Goal: Task Accomplishment & Management: Manage account settings

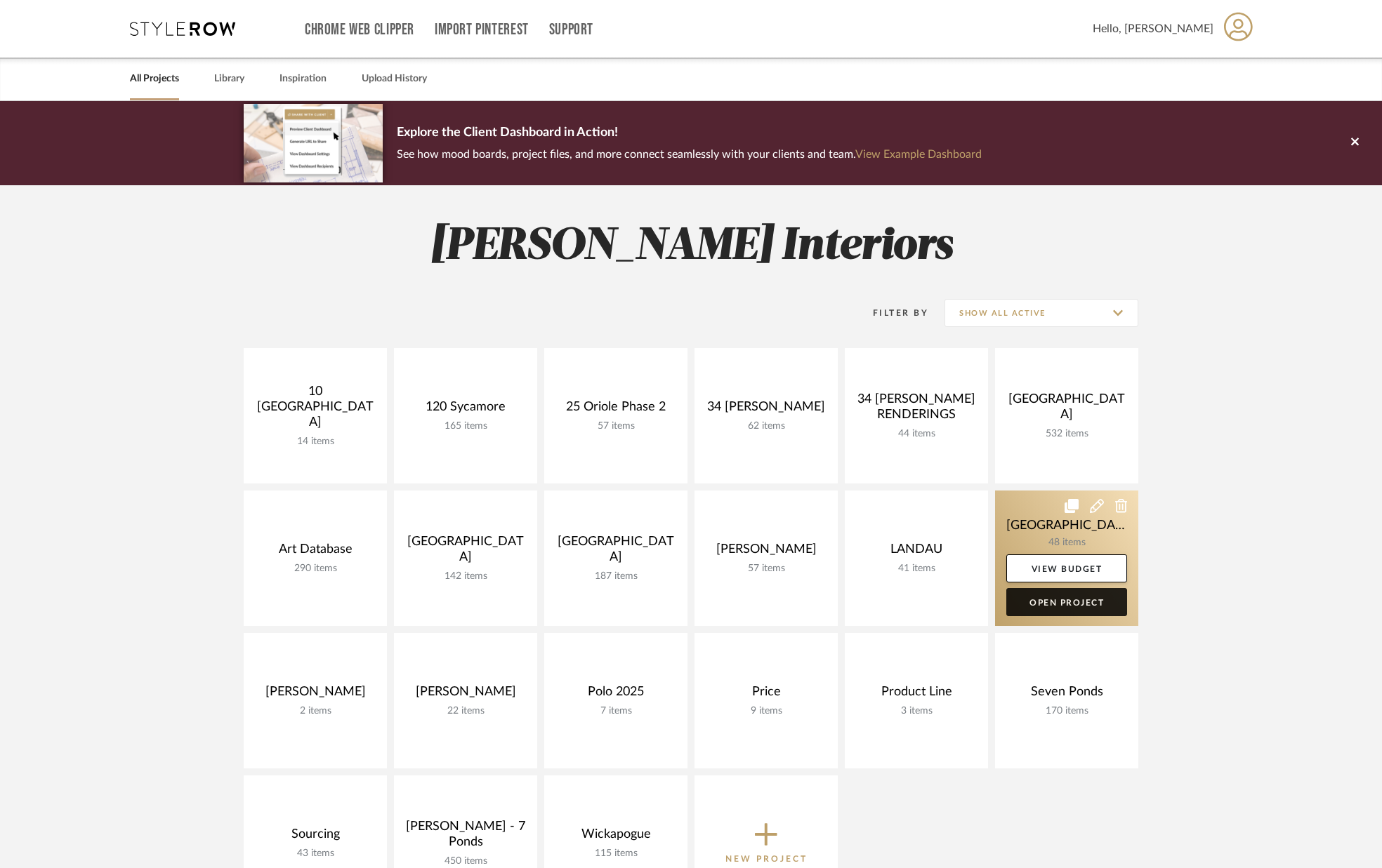
click at [1068, 605] on link "Open Project" at bounding box center [1067, 602] width 121 height 28
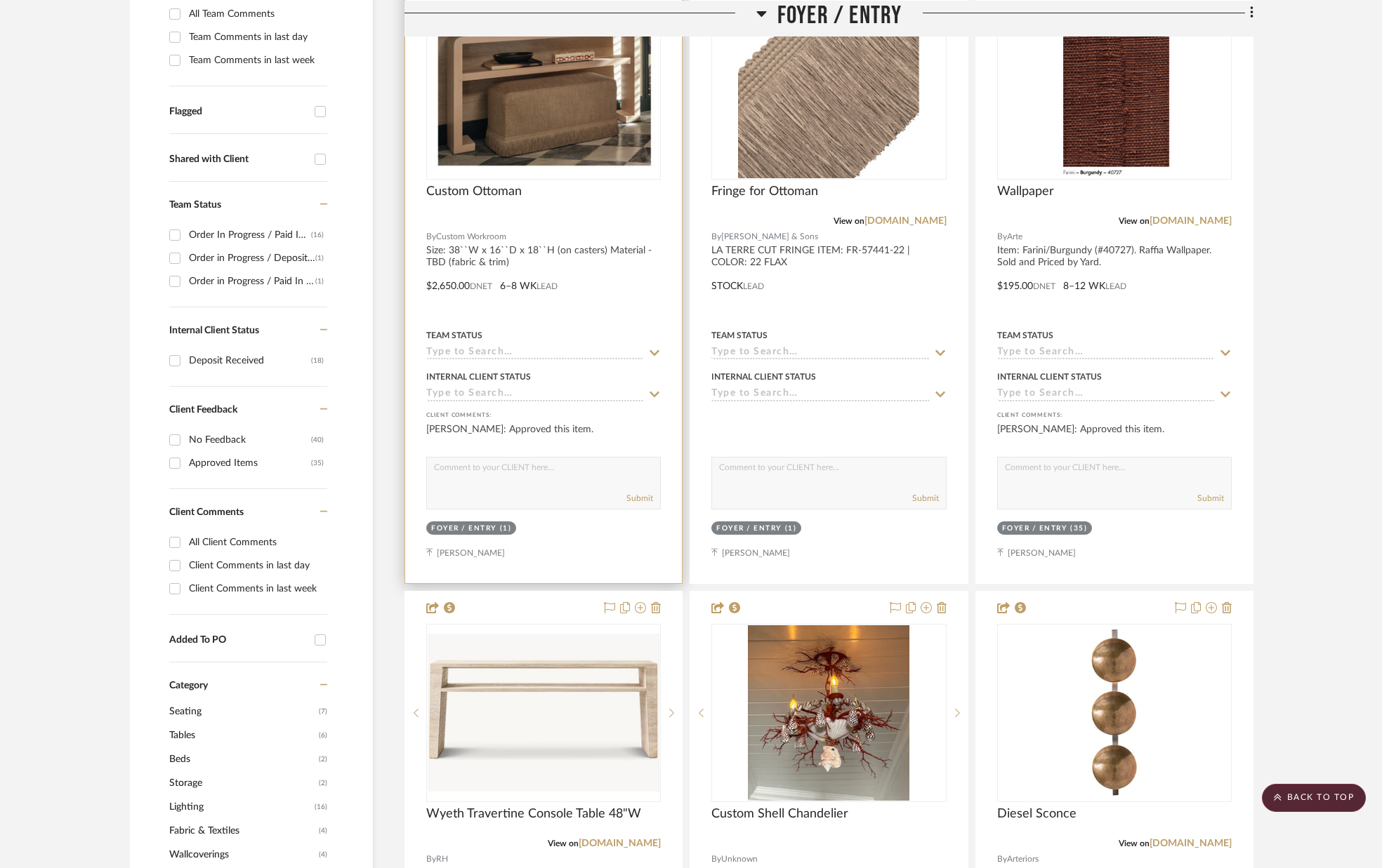
scroll to position [417, 0]
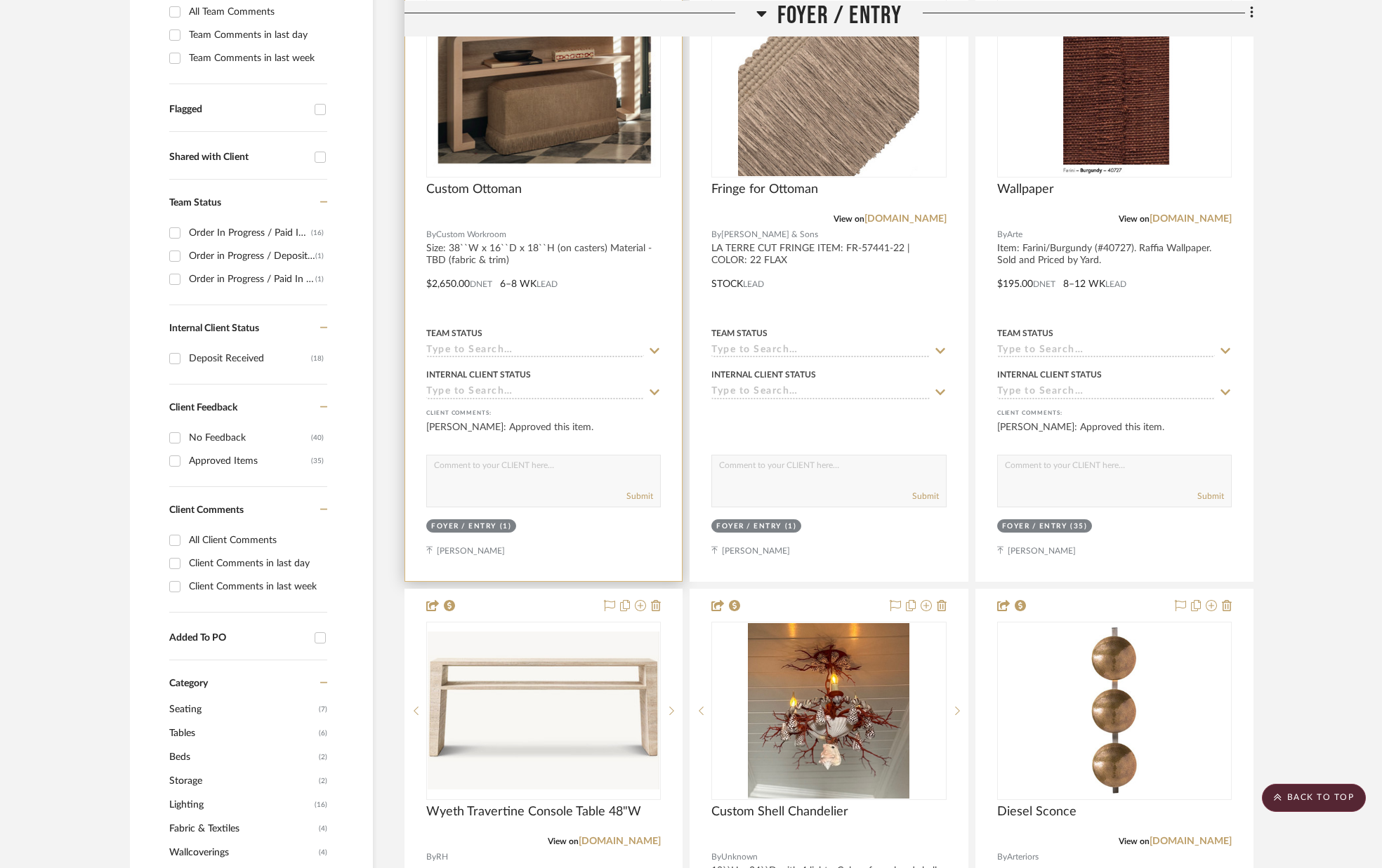
click at [652, 350] on icon at bounding box center [655, 351] width 10 height 6
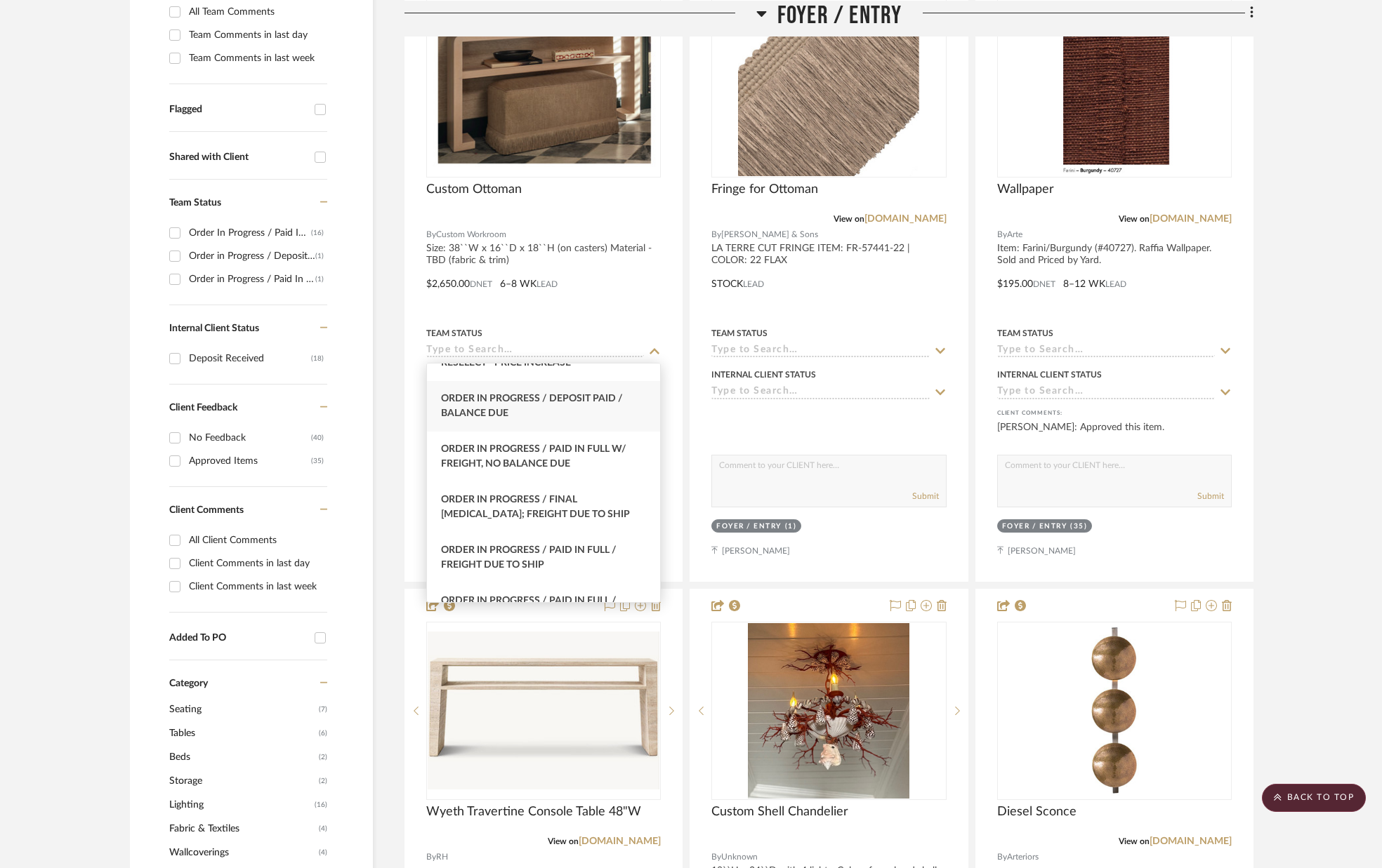
scroll to position [1448, 0]
click at [562, 407] on div "Order in Progress / Deposit Paid / Balance due" at bounding box center [543, 402] width 233 height 50
type input "[DATE]"
type input "Order in Progress / Deposit Paid / Balance due"
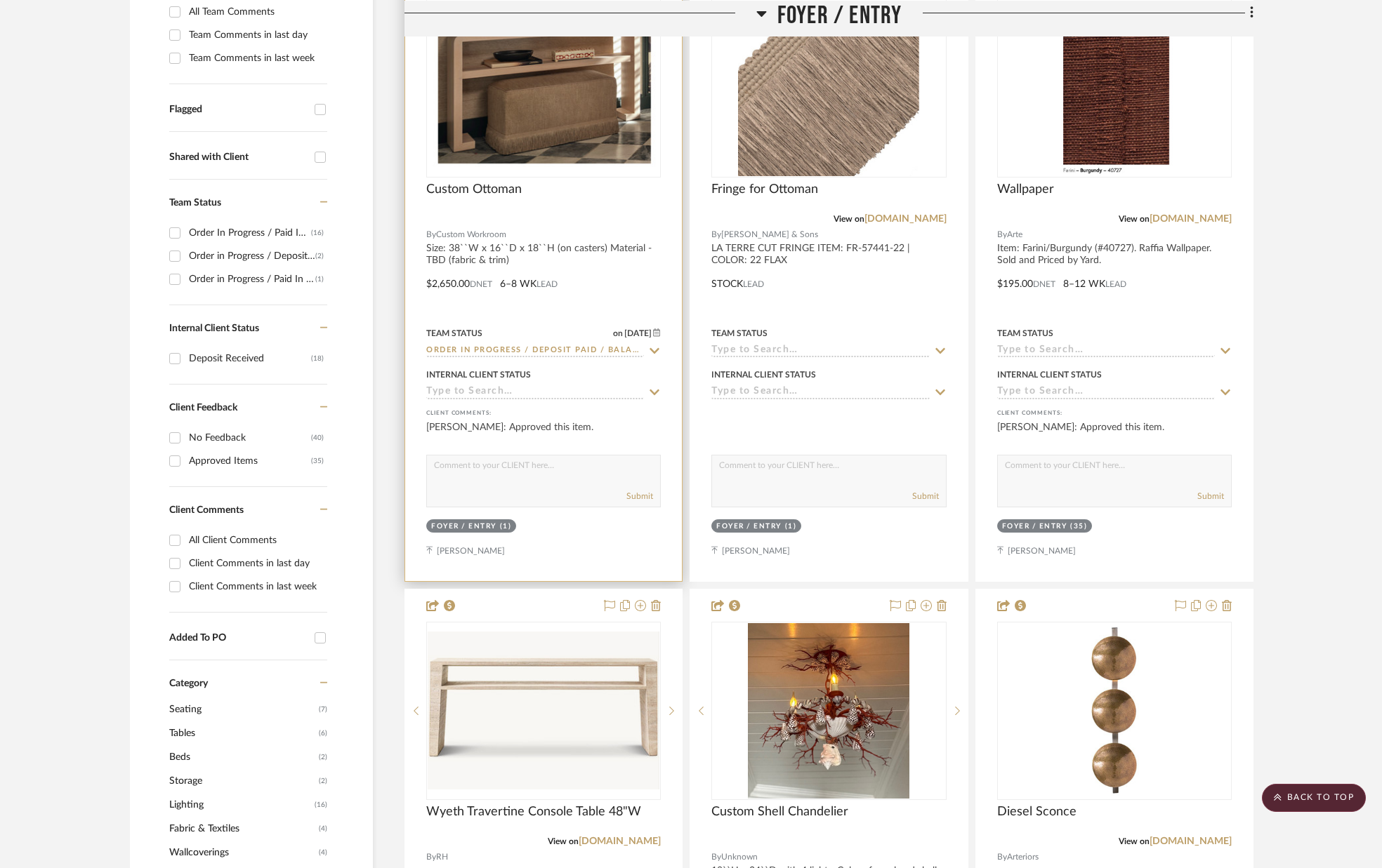
click at [565, 394] on input at bounding box center [535, 393] width 218 height 13
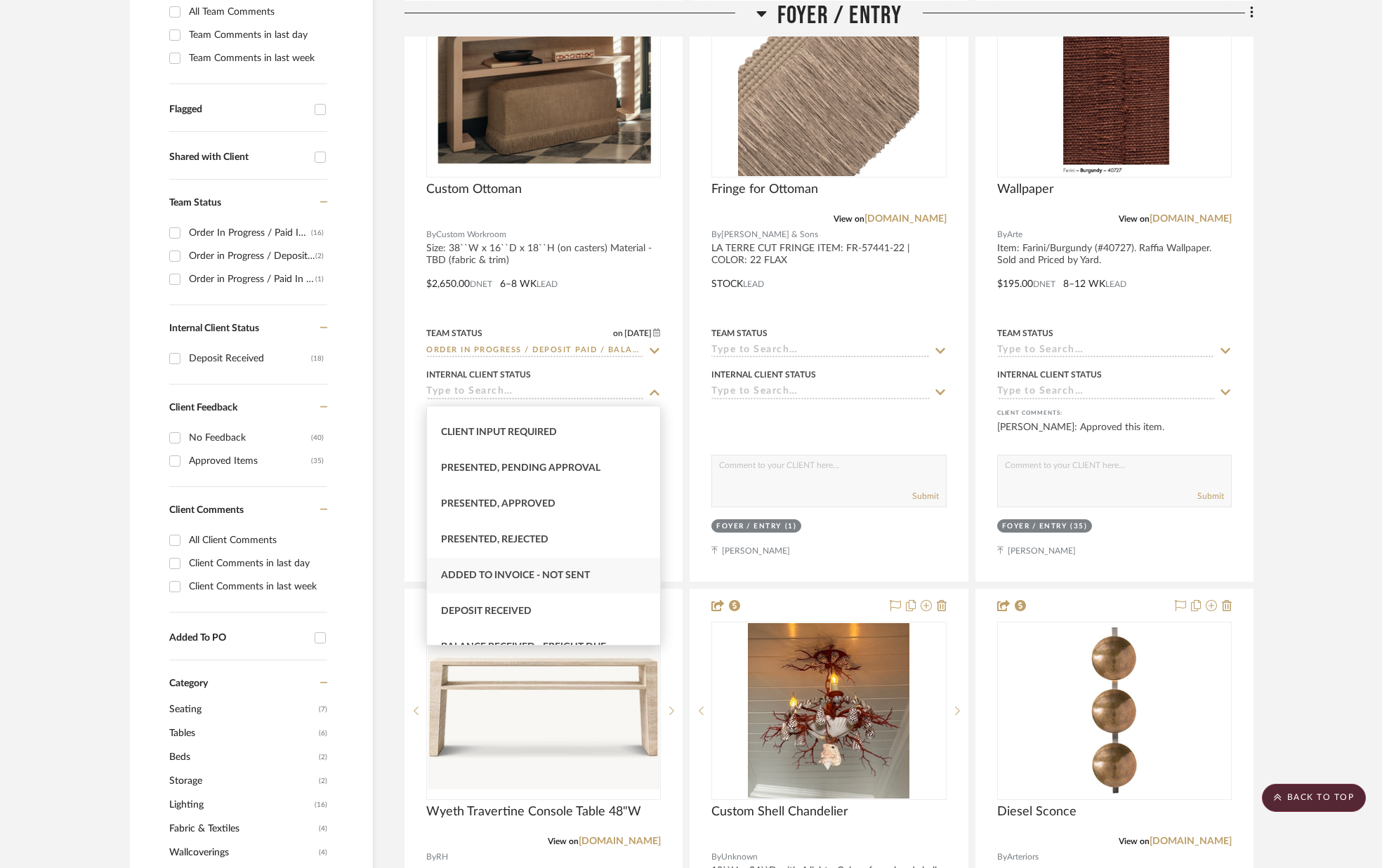
scroll to position [107, 0]
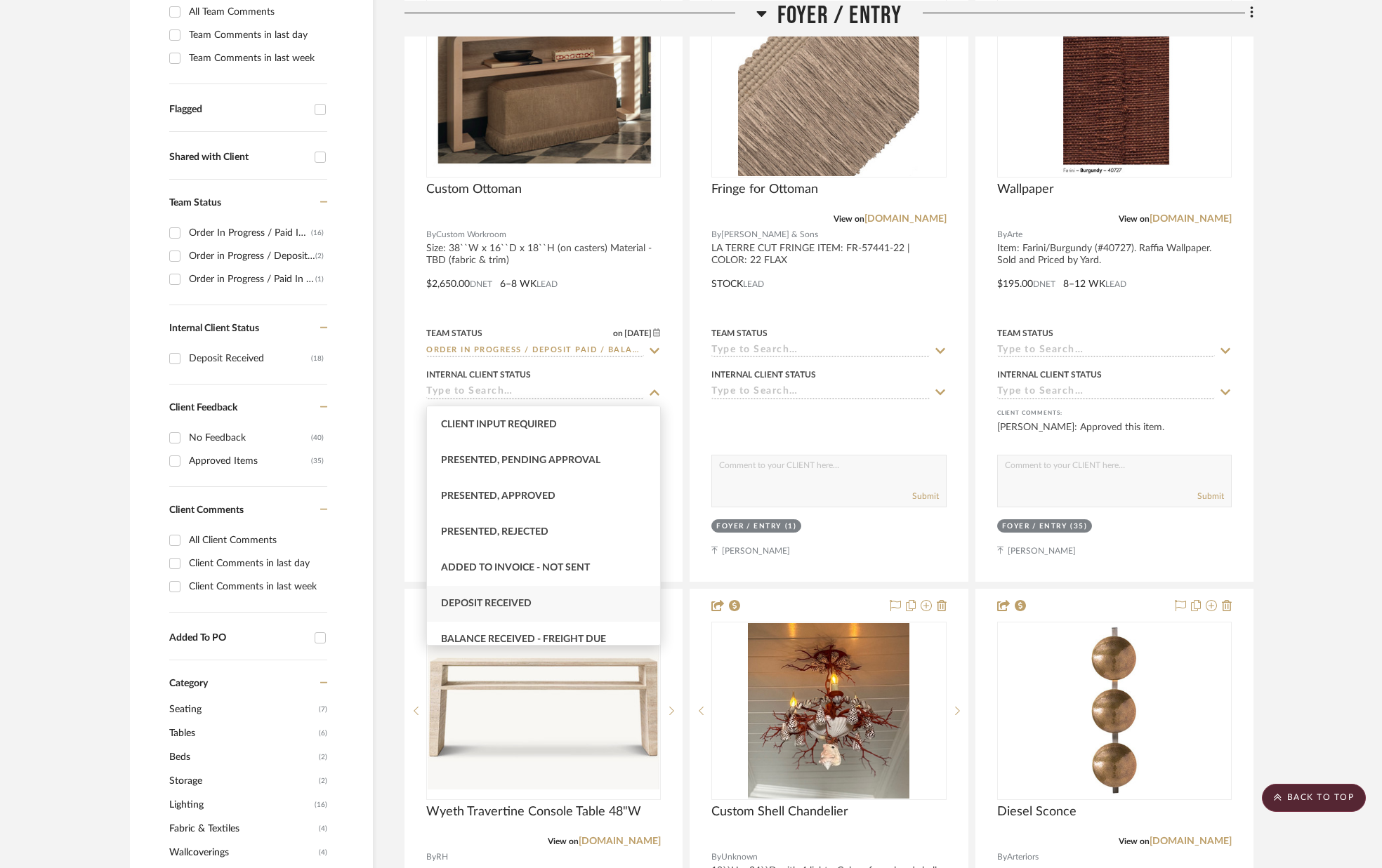
click at [553, 601] on div "Deposit Received" at bounding box center [543, 604] width 233 height 35
type input "[DATE]"
type input "Deposit Received"
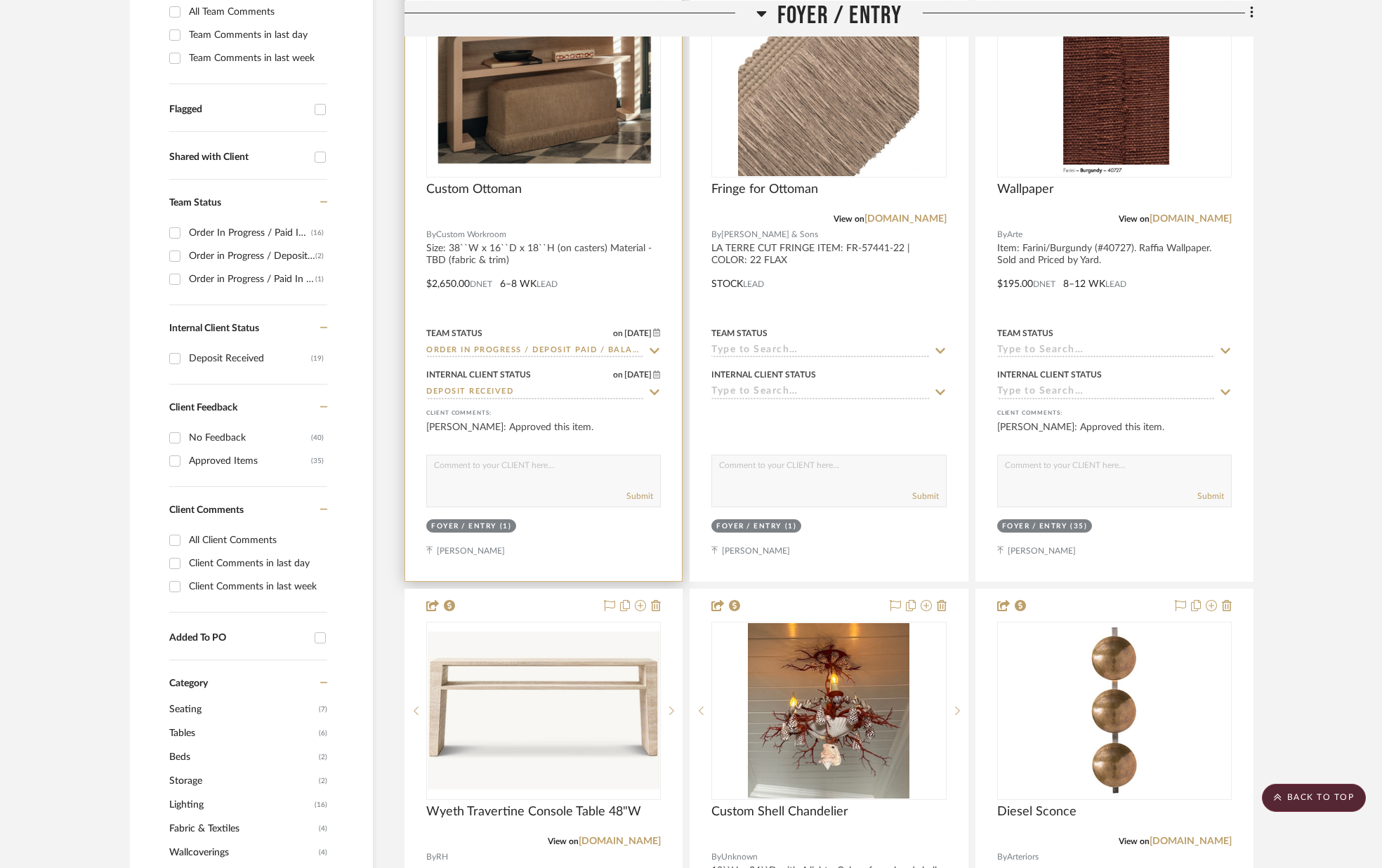
click at [559, 476] on textarea at bounding box center [543, 469] width 233 height 27
type textarea "PURCHASED"
click at [637, 500] on button "Submit" at bounding box center [639, 497] width 27 height 13
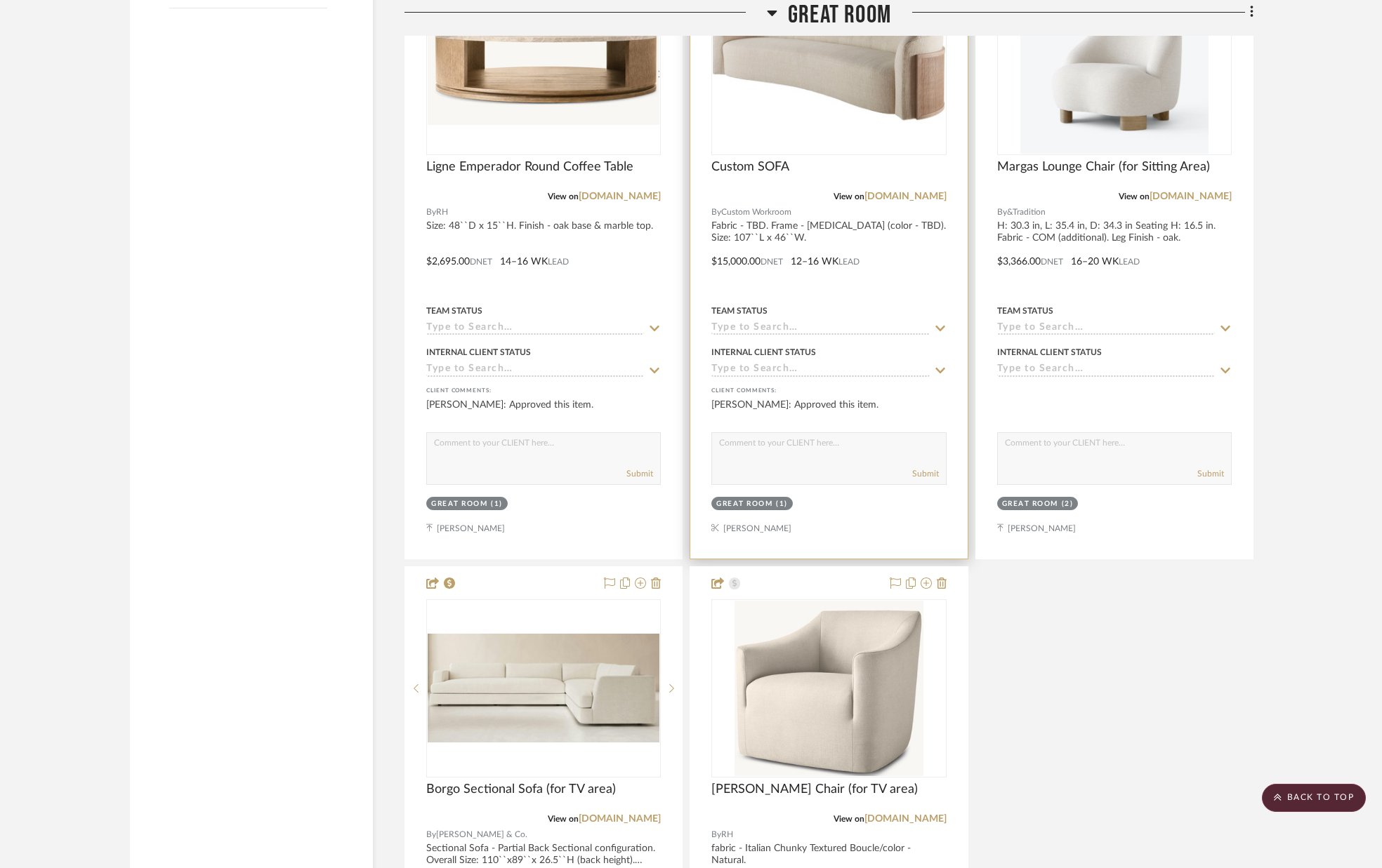
scroll to position [2373, 0]
click at [939, 326] on icon at bounding box center [940, 327] width 13 height 11
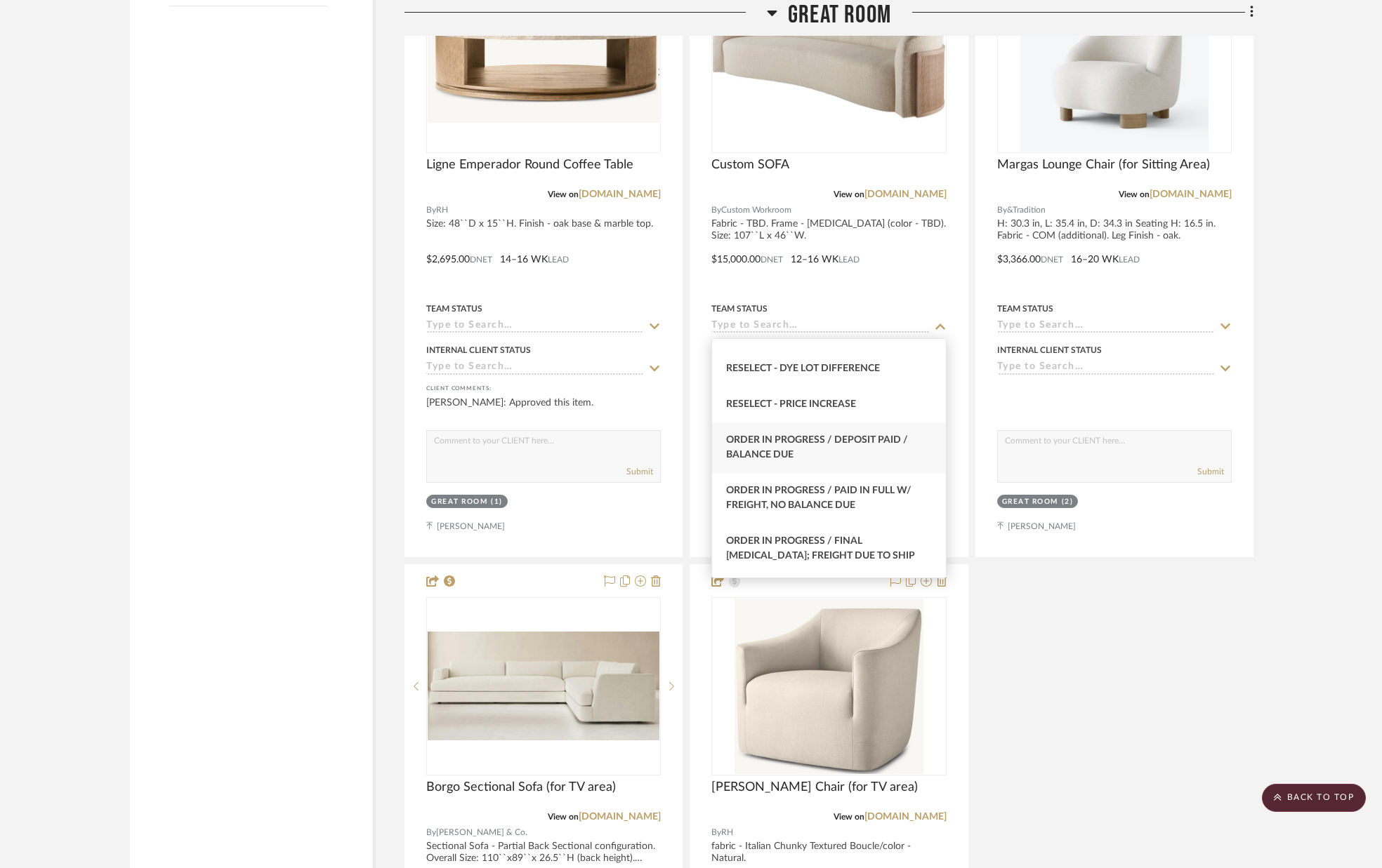
scroll to position [1382, 0]
click at [867, 437] on span "Order in Progress / Deposit Paid / Balance due" at bounding box center [816, 444] width 181 height 24
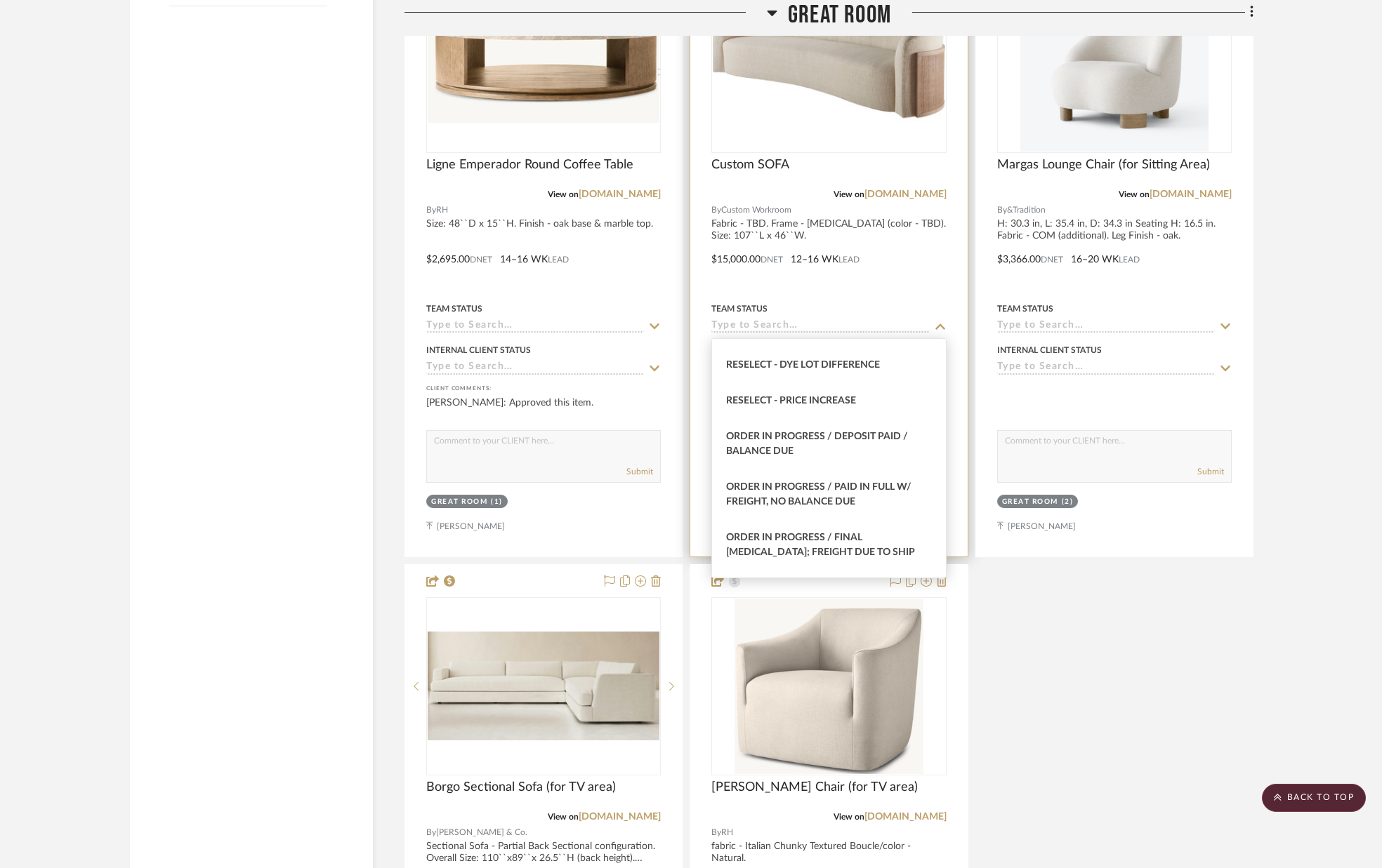
type input "[DATE]"
type input "Order in Progress / Deposit Paid / Balance due"
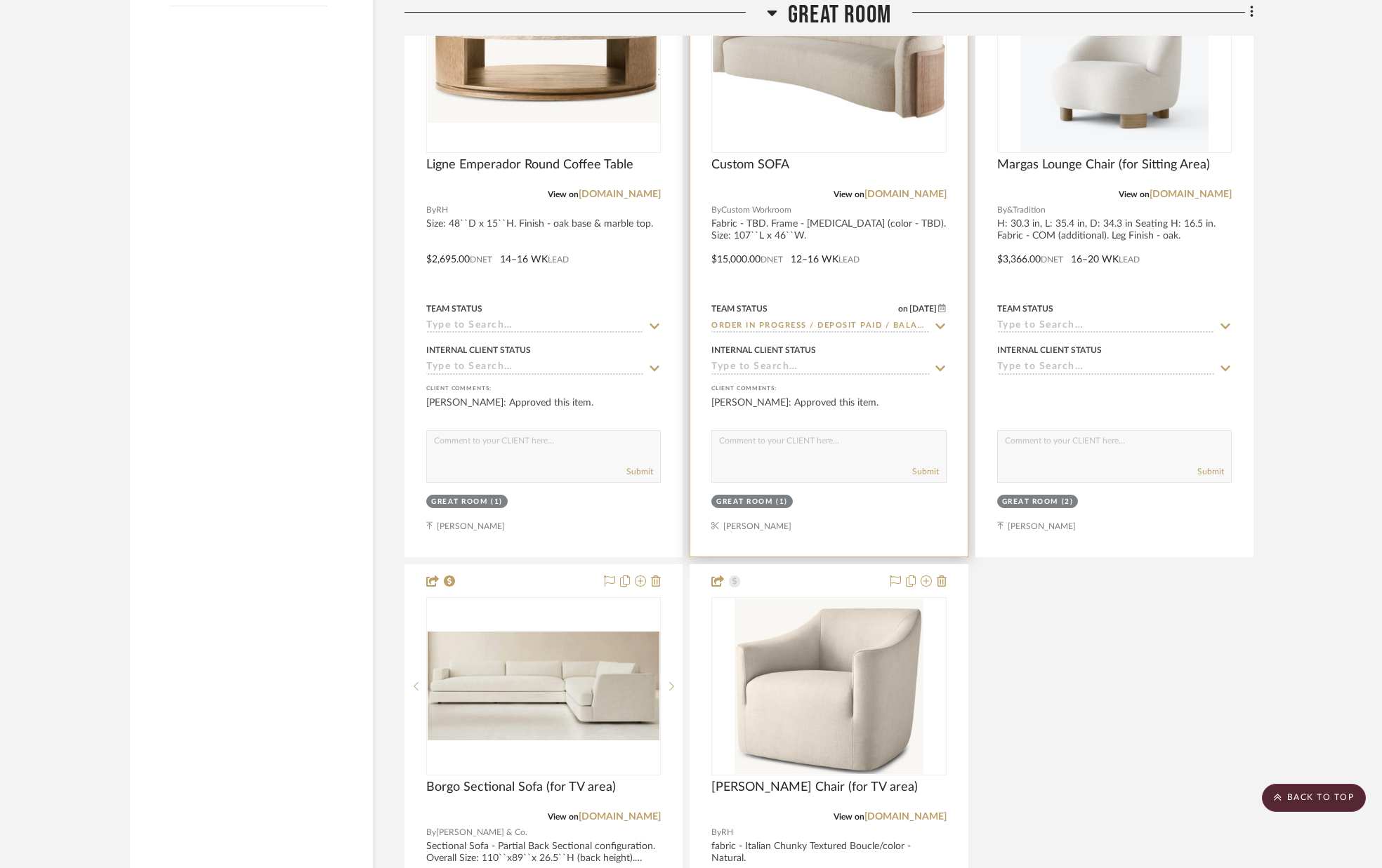
click at [936, 365] on icon at bounding box center [940, 368] width 13 height 11
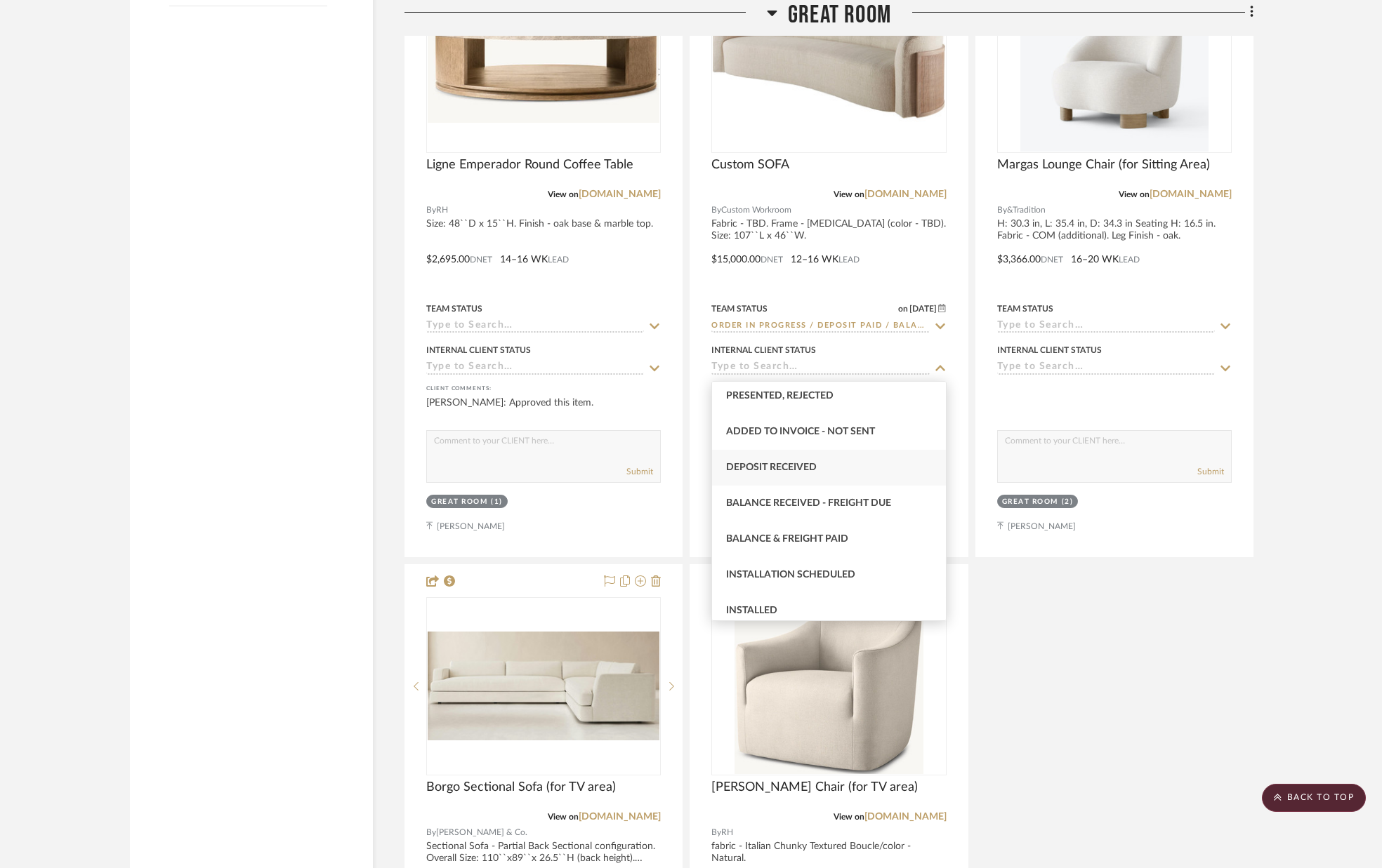
scroll to position [221, 0]
click at [853, 470] on div "Deposit Received" at bounding box center [828, 465] width 233 height 35
type input "[DATE]"
type input "Deposit Received"
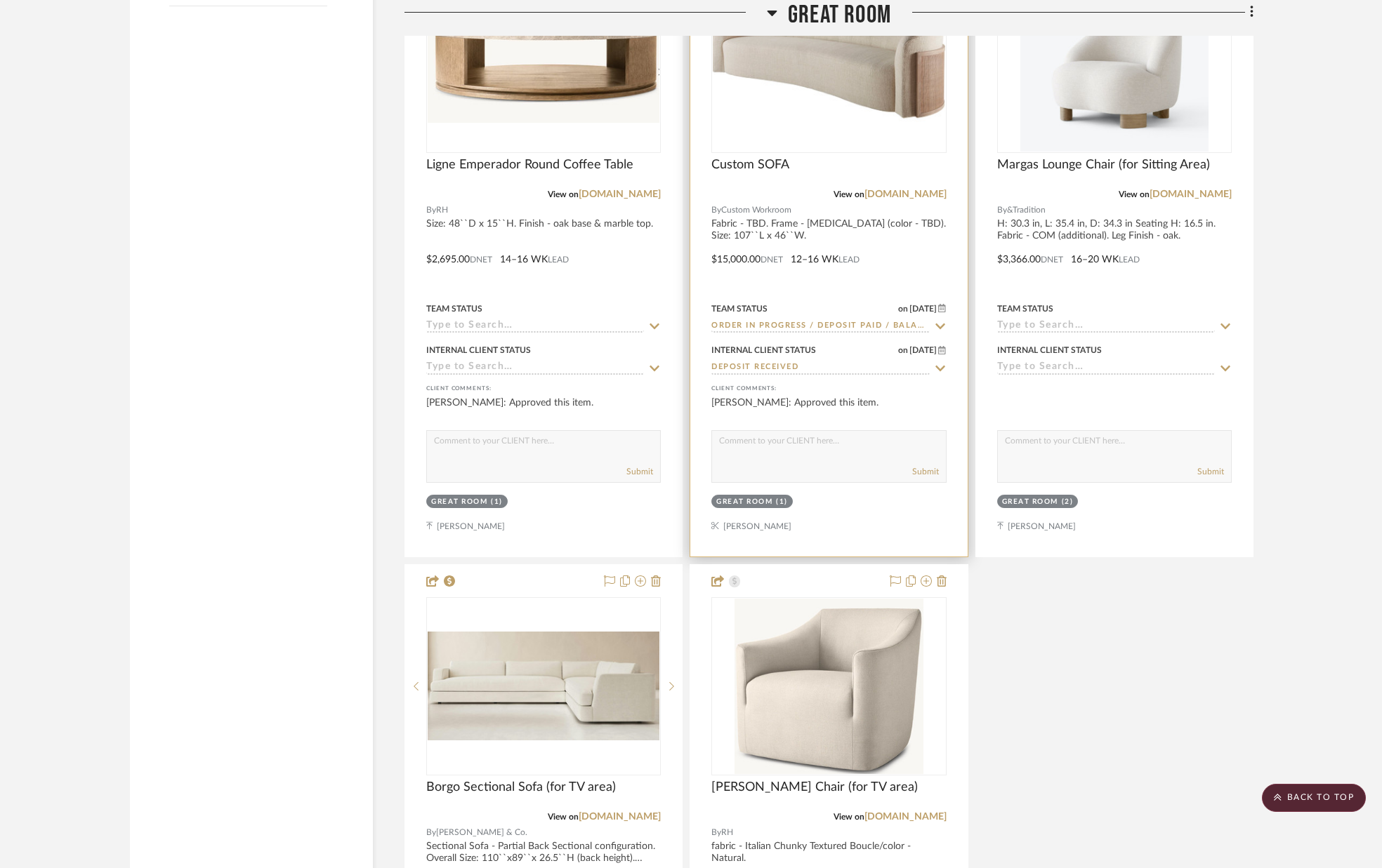
click at [870, 456] on textarea at bounding box center [828, 444] width 233 height 27
type textarea "PURCHASED"
click at [919, 473] on button "Submit" at bounding box center [925, 472] width 27 height 13
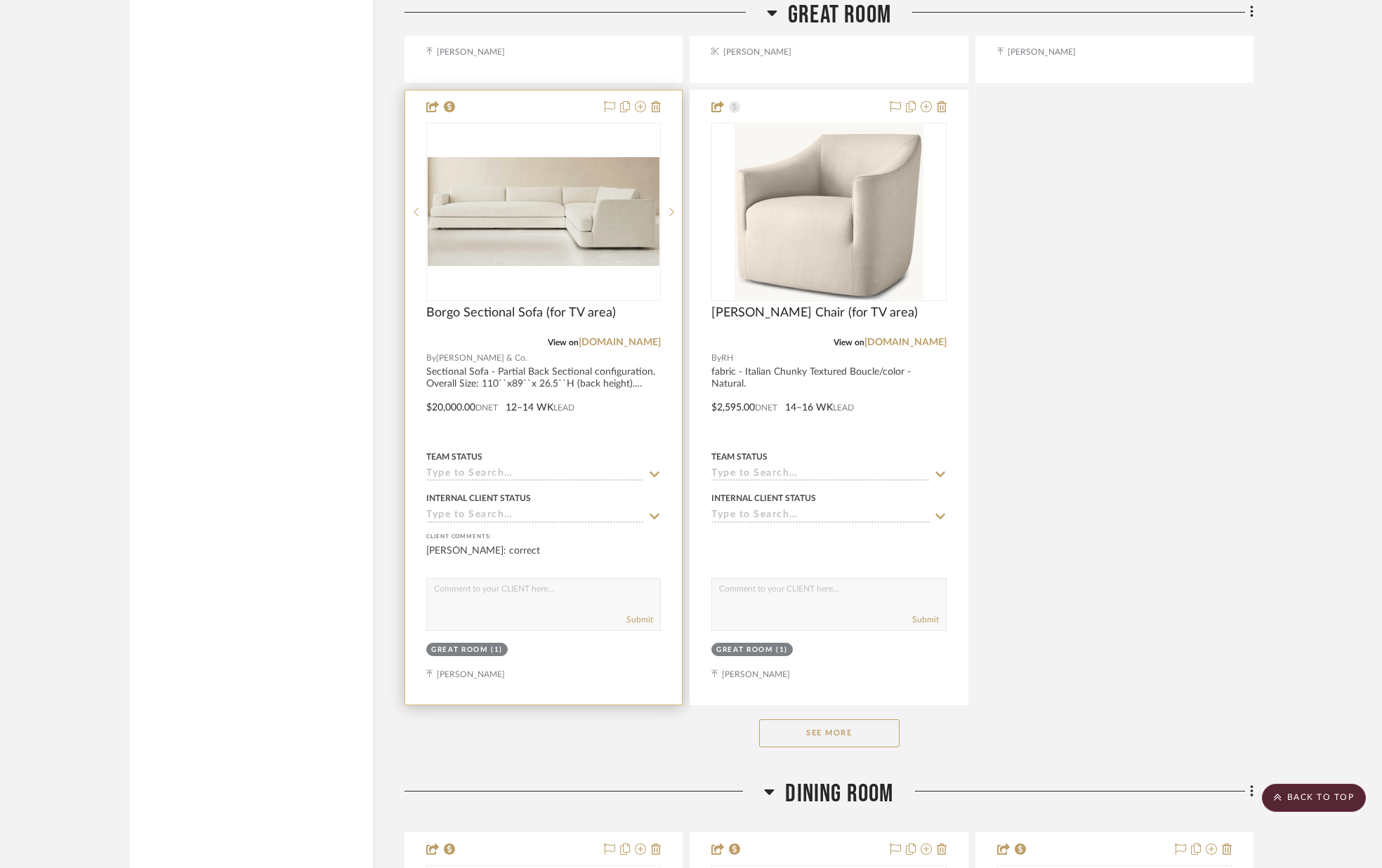
scroll to position [2849, 0]
click at [653, 473] on icon at bounding box center [655, 473] width 10 height 6
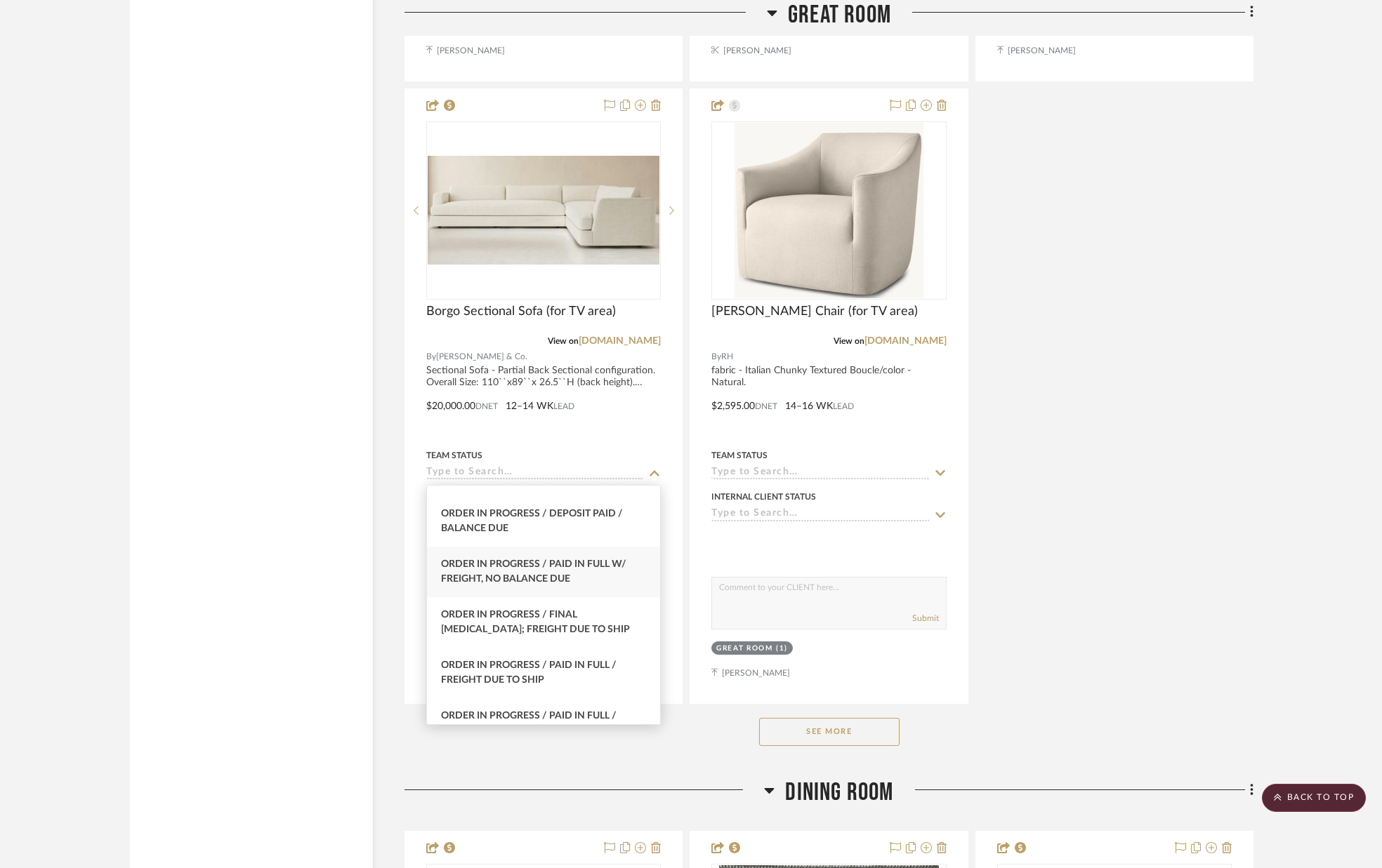
scroll to position [1452, 0]
click at [571, 533] on div "Order in Progress / Deposit Paid / Balance due" at bounding box center [543, 520] width 233 height 50
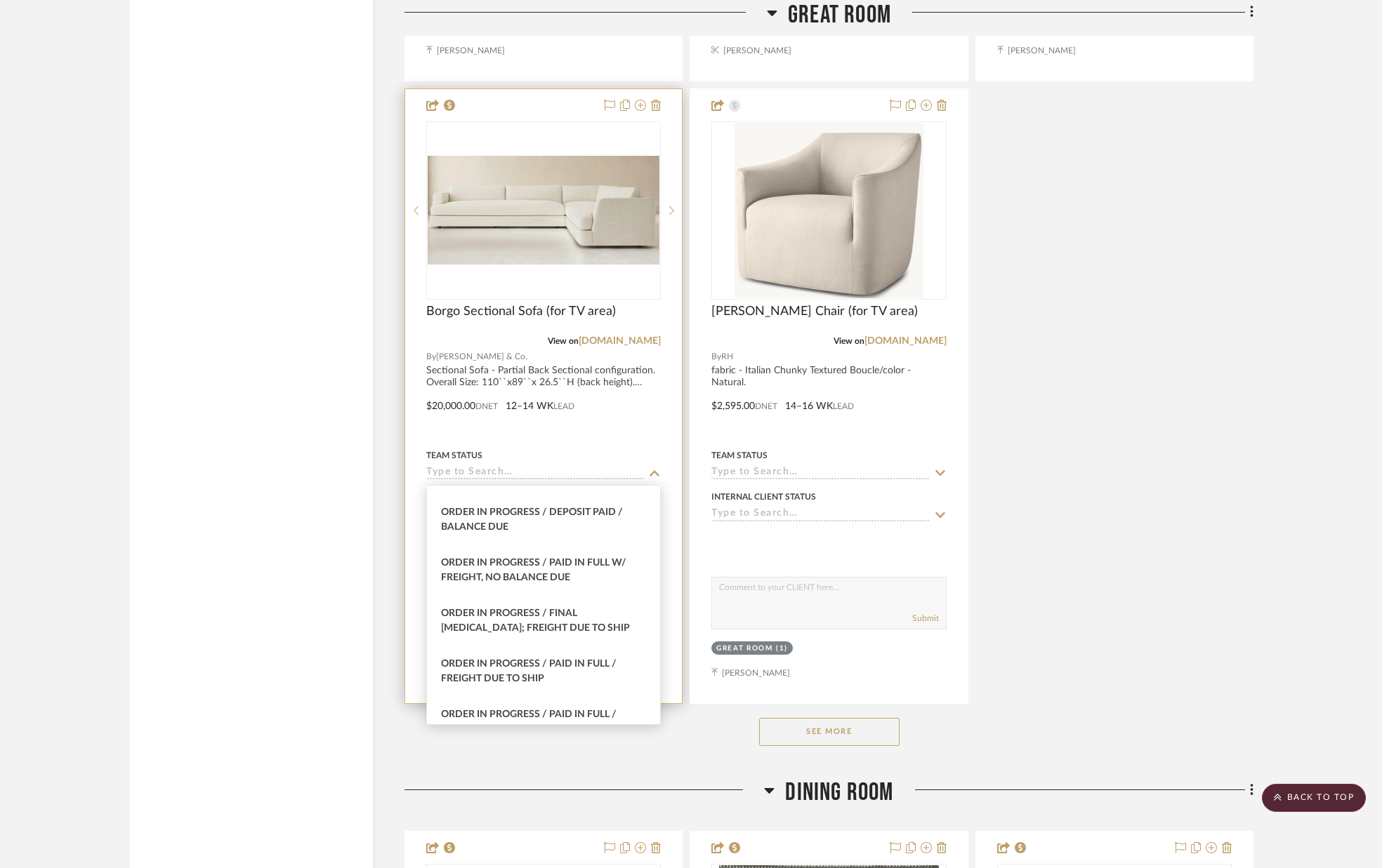
type input "[DATE]"
type input "Order in Progress / Deposit Paid / Balance due"
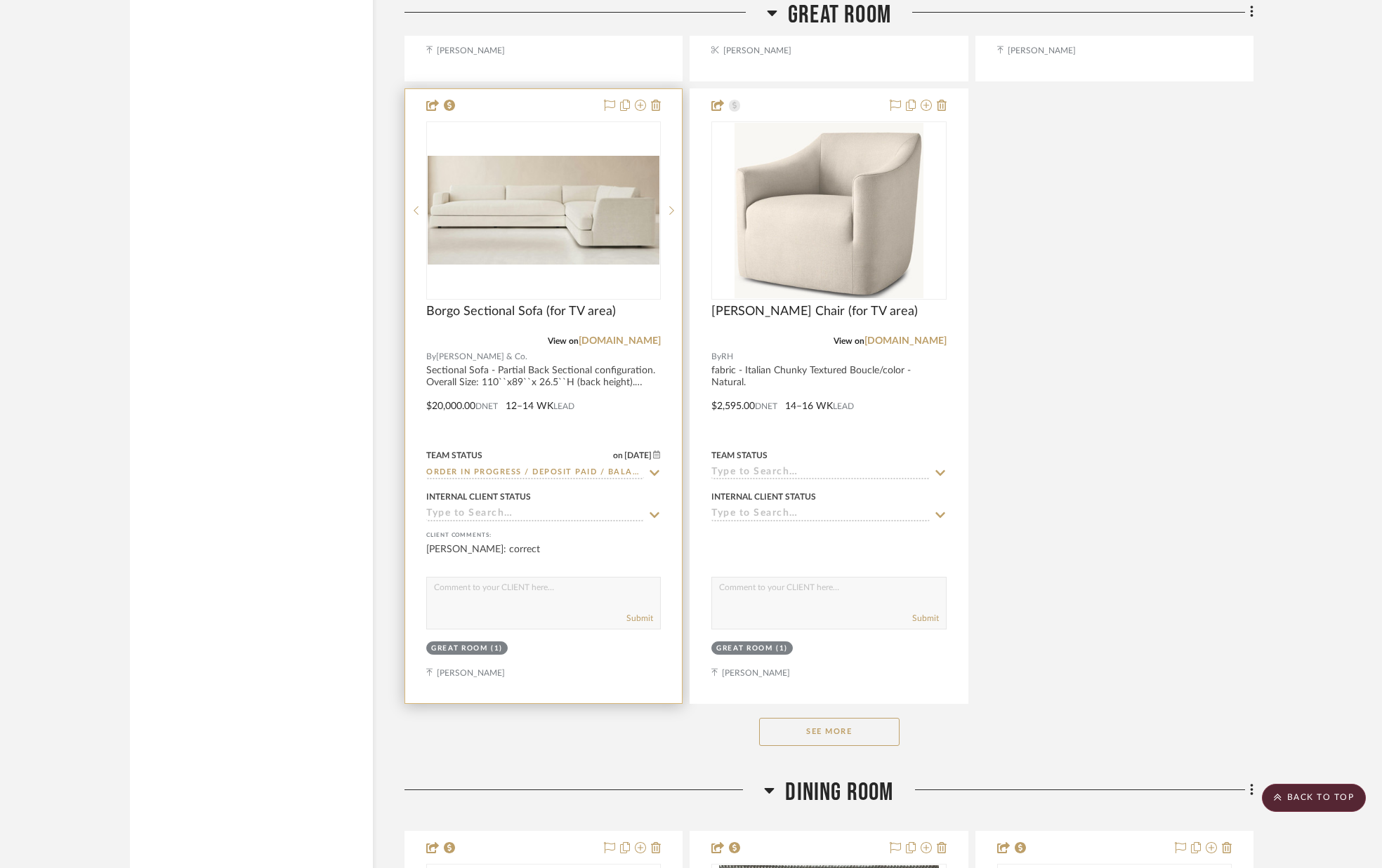
click at [653, 519] on icon at bounding box center [654, 515] width 13 height 11
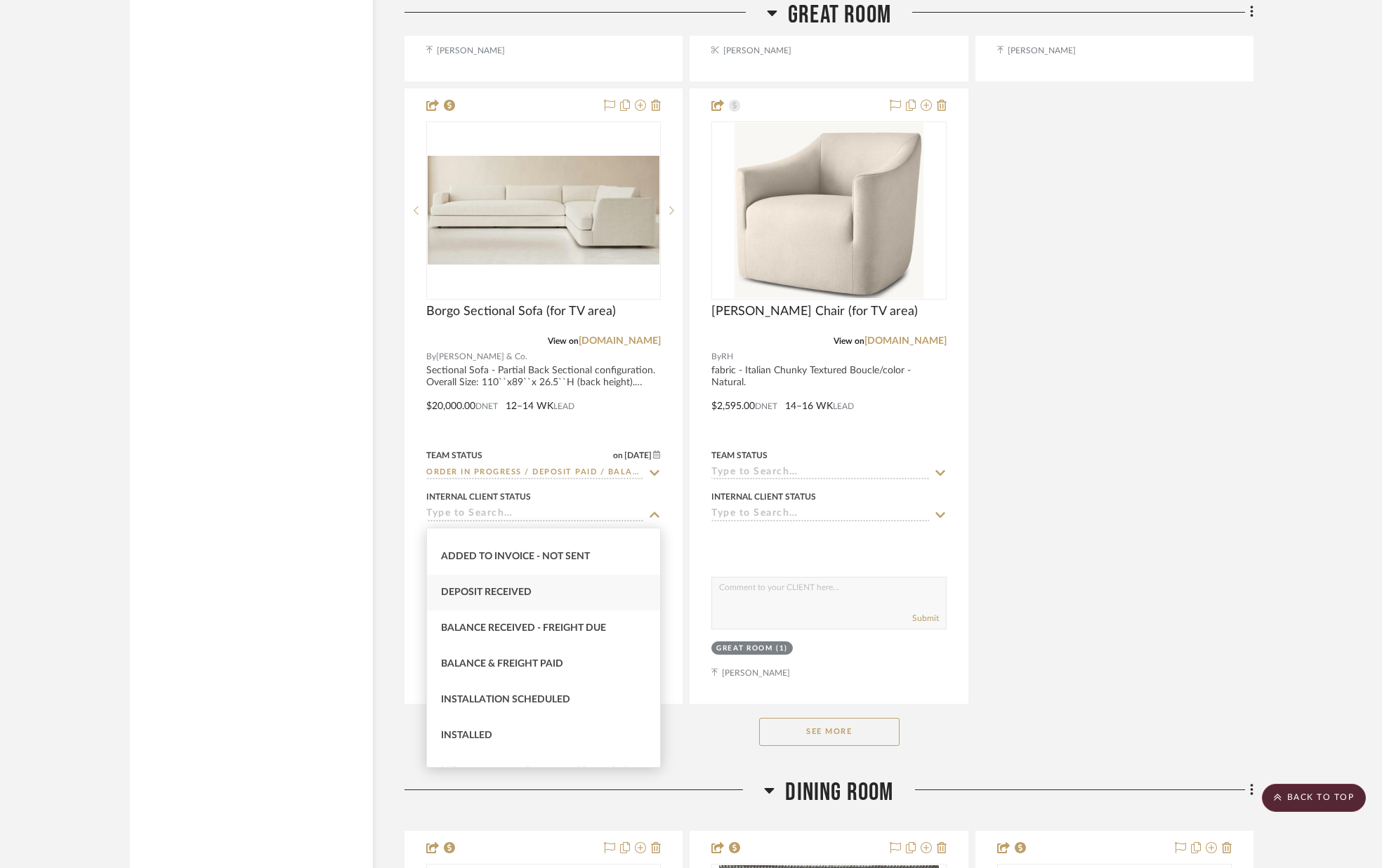
scroll to position [245, 0]
click at [570, 588] on div "Deposit Received" at bounding box center [543, 588] width 233 height 35
type input "[DATE]"
type input "Deposit Received"
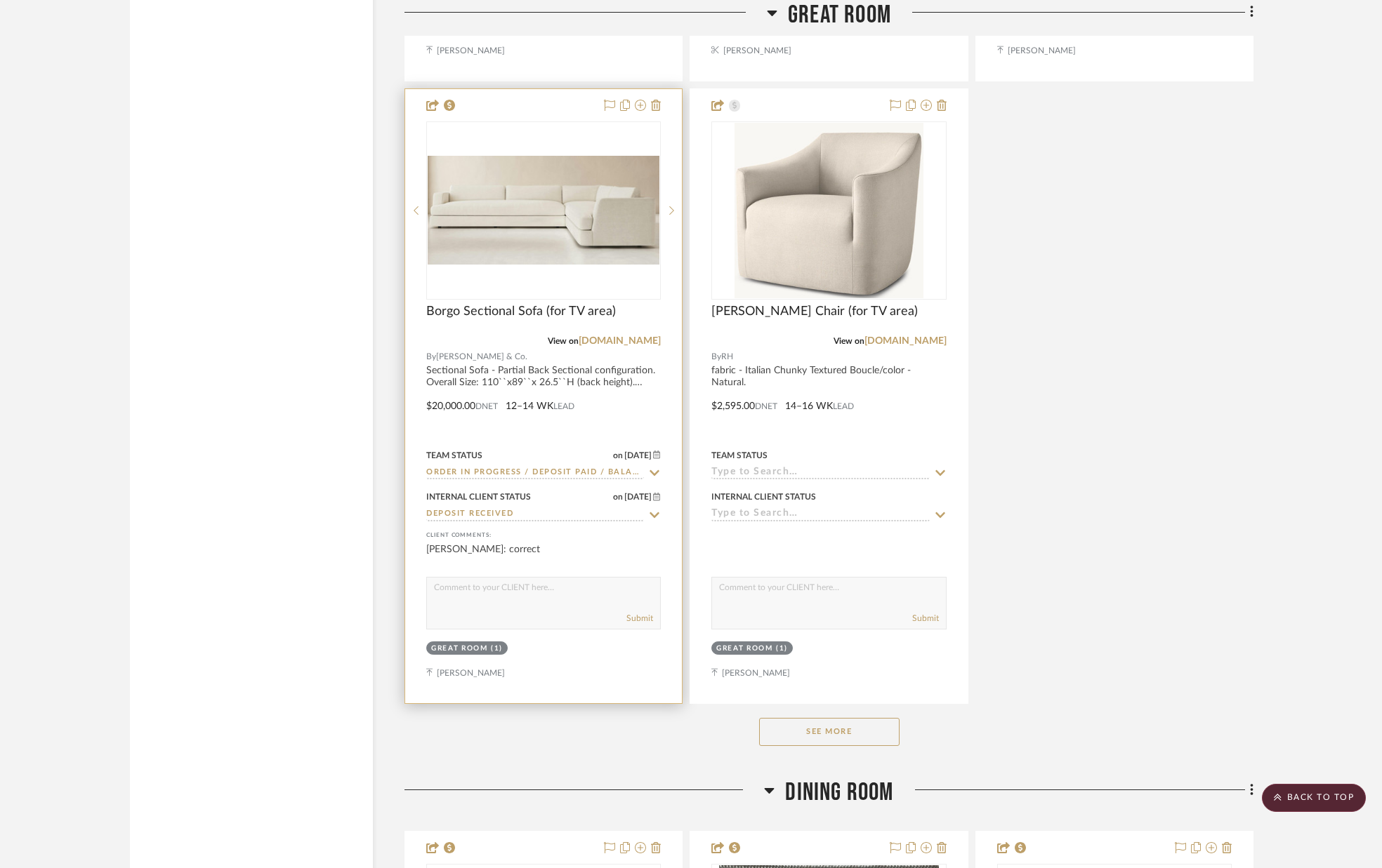
click at [570, 596] on textarea at bounding box center [543, 591] width 233 height 27
type textarea "PURCHASED"
click at [636, 616] on button "Submit" at bounding box center [639, 619] width 27 height 13
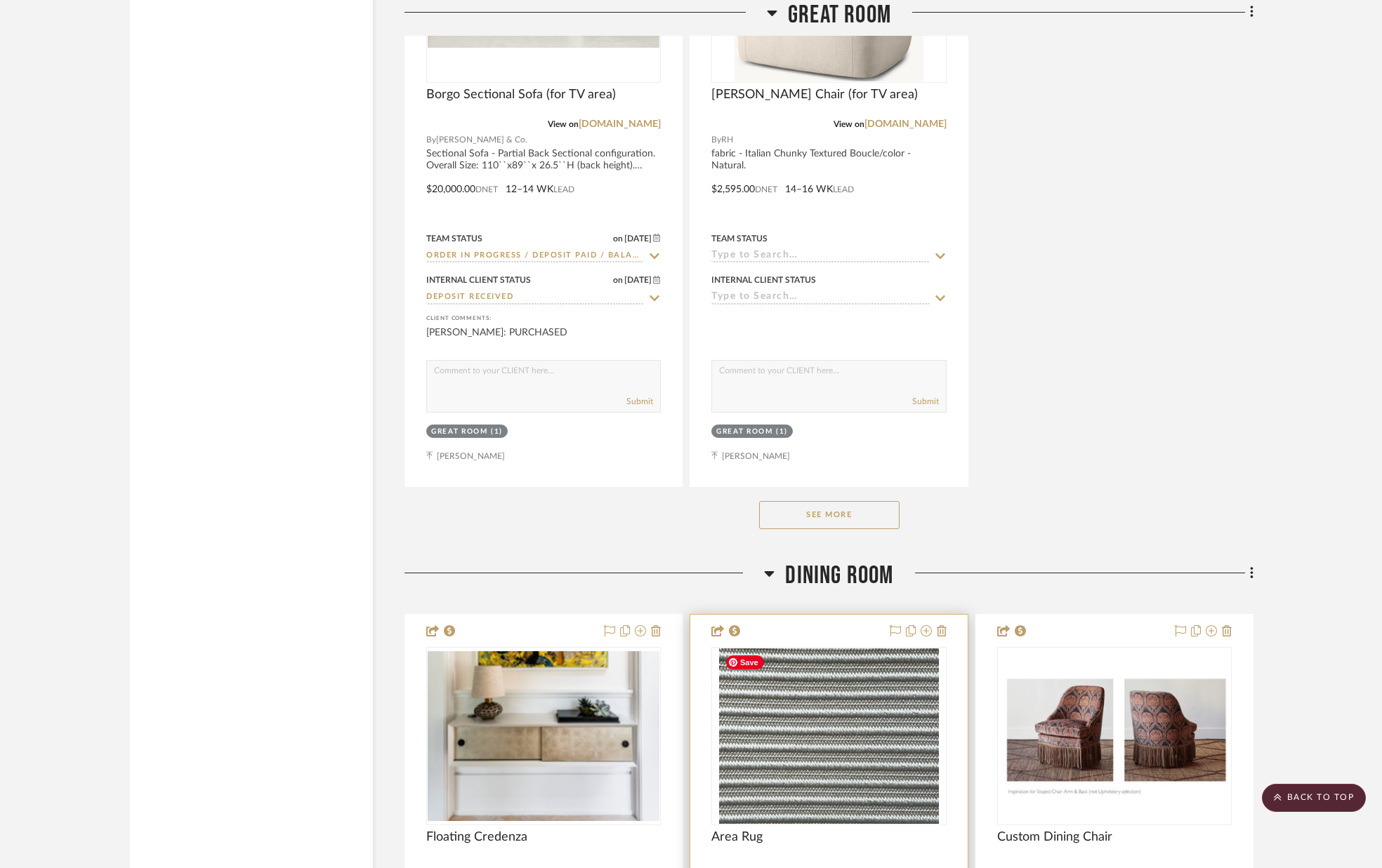
scroll to position [3038, 0]
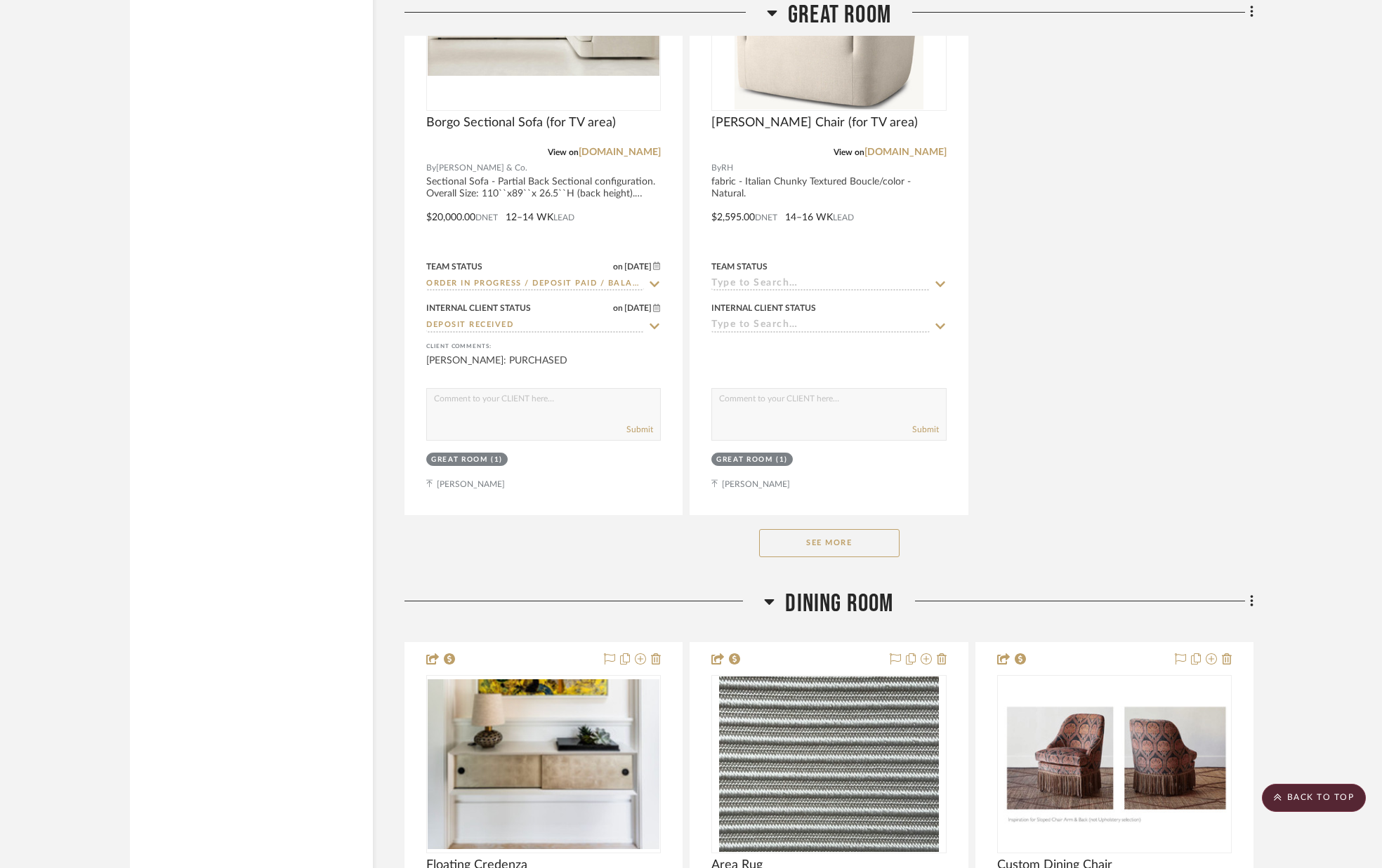
click at [805, 547] on button "See More" at bounding box center [829, 543] width 141 height 28
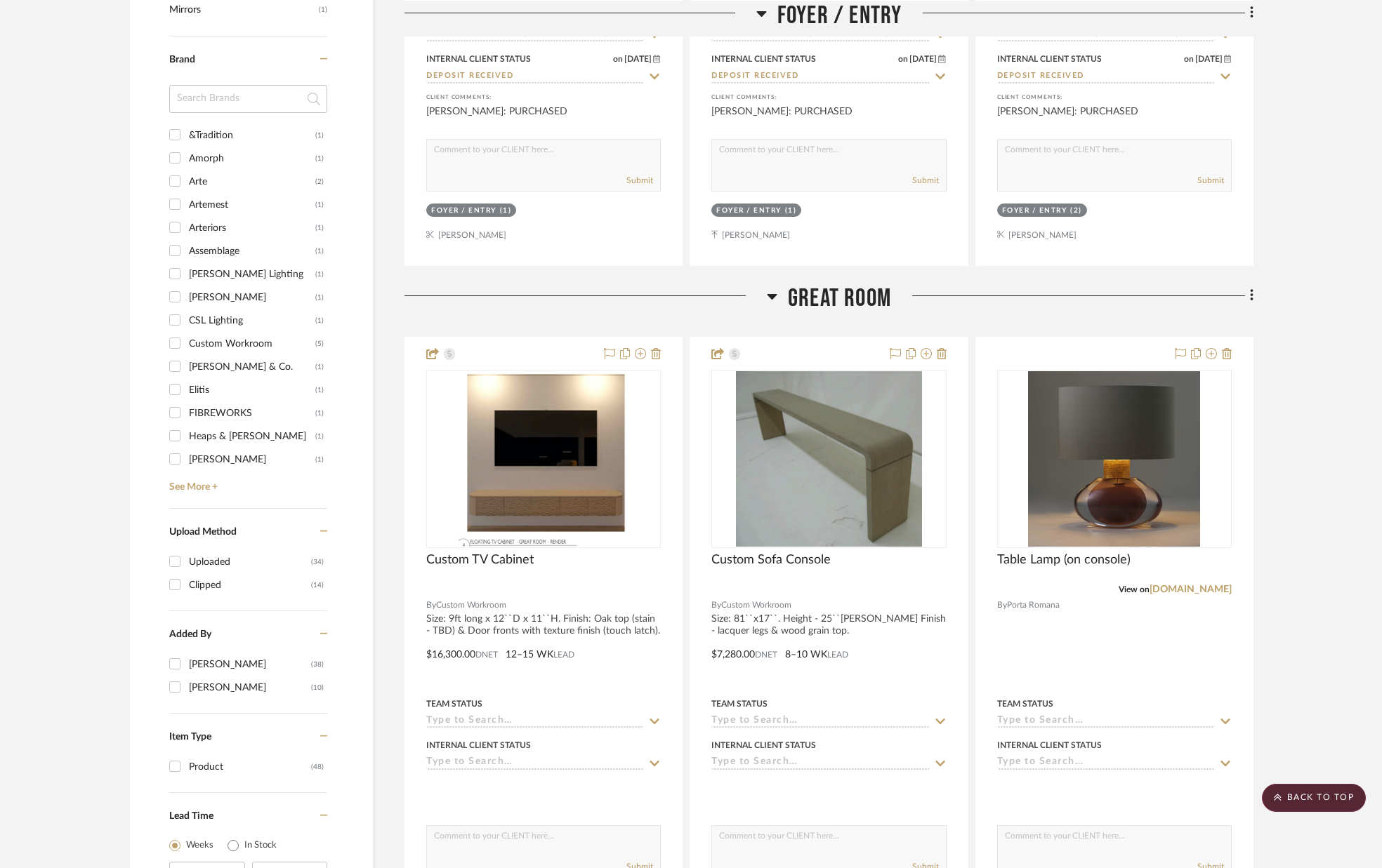
scroll to position [1364, 0]
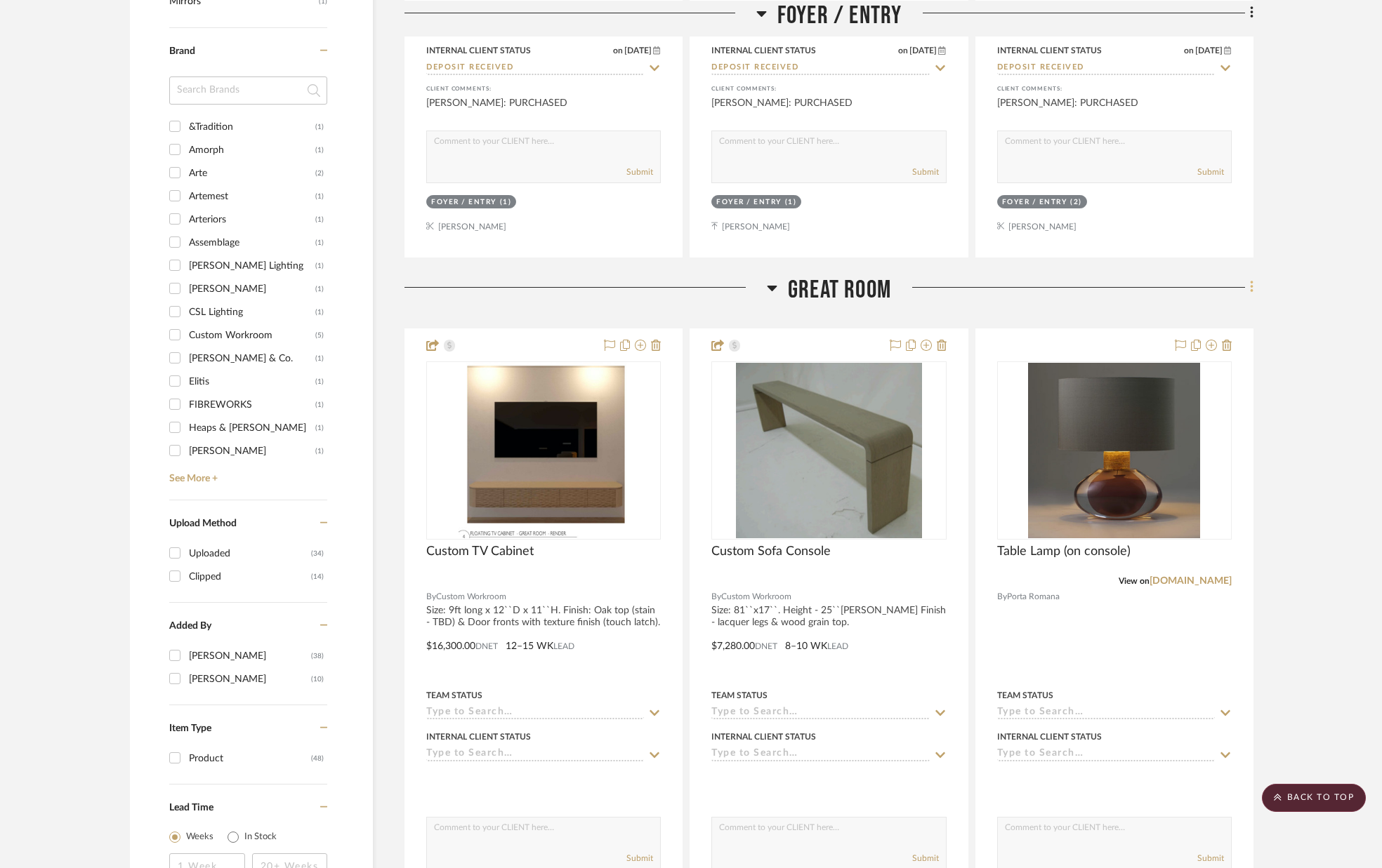
click at [1250, 286] on icon at bounding box center [1252, 287] width 5 height 16
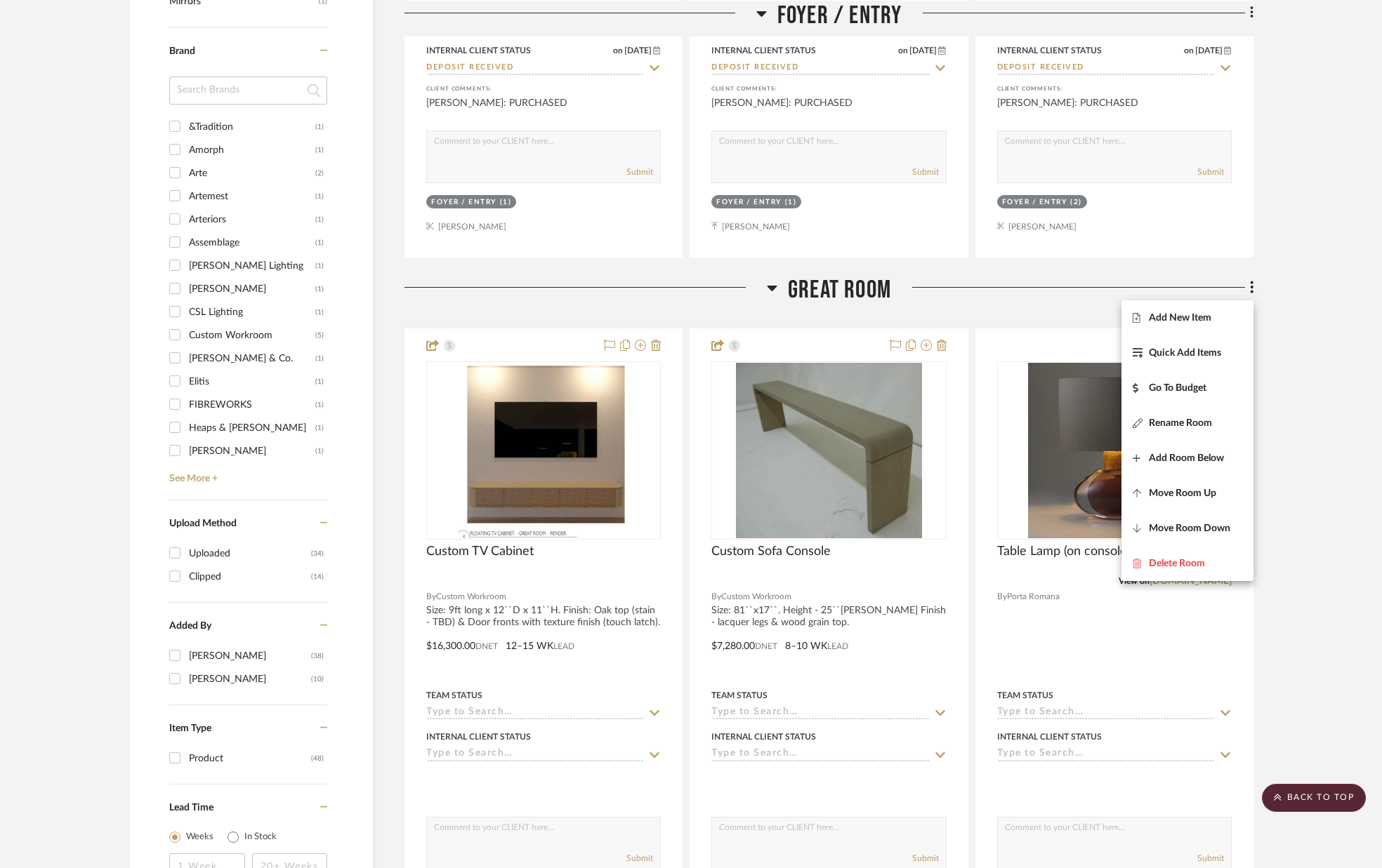
click at [1211, 317] on span "Add New Item" at bounding box center [1179, 317] width 62 height 12
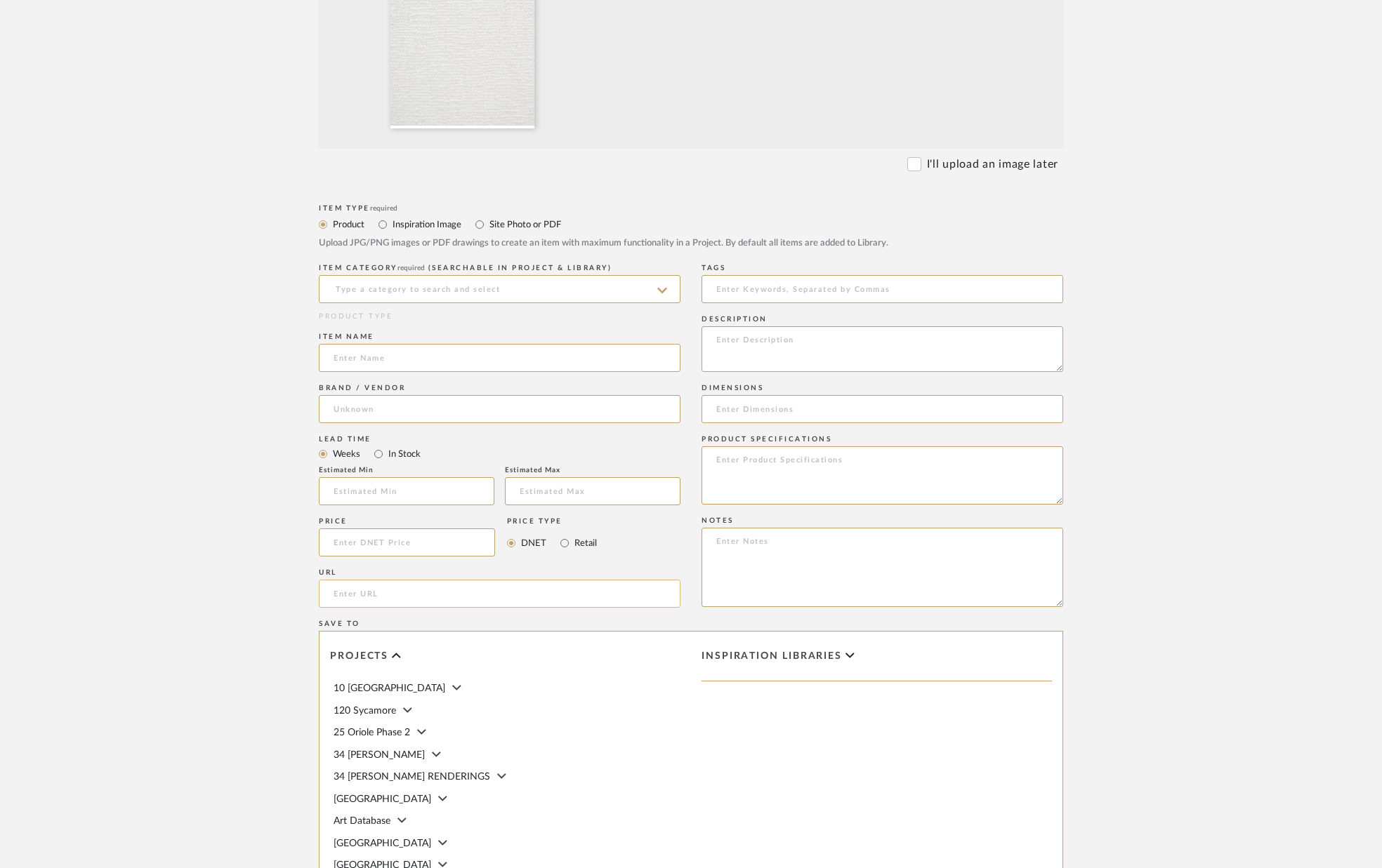
click at [413, 595] on input "url" at bounding box center [500, 594] width 362 height 28
paste input "[URL][PERSON_NAME][DOMAIN_NAME]"
type input "[URL][PERSON_NAME][DOMAIN_NAME]"
click at [410, 546] on input at bounding box center [407, 543] width 176 height 28
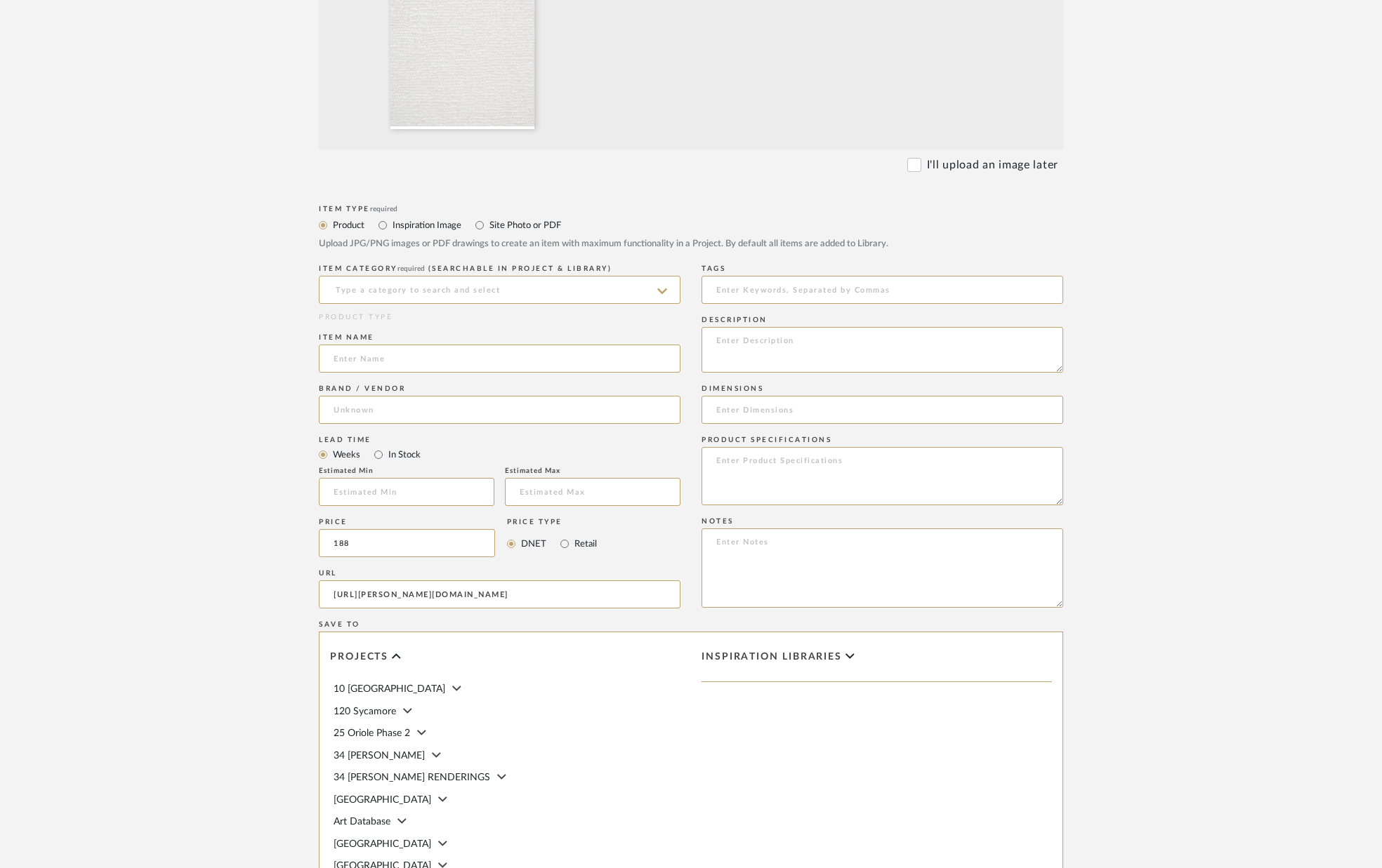
type input "$188.00"
click at [447, 571] on div "URL" at bounding box center [500, 573] width 362 height 8
click at [427, 295] on input at bounding box center [500, 289] width 362 height 28
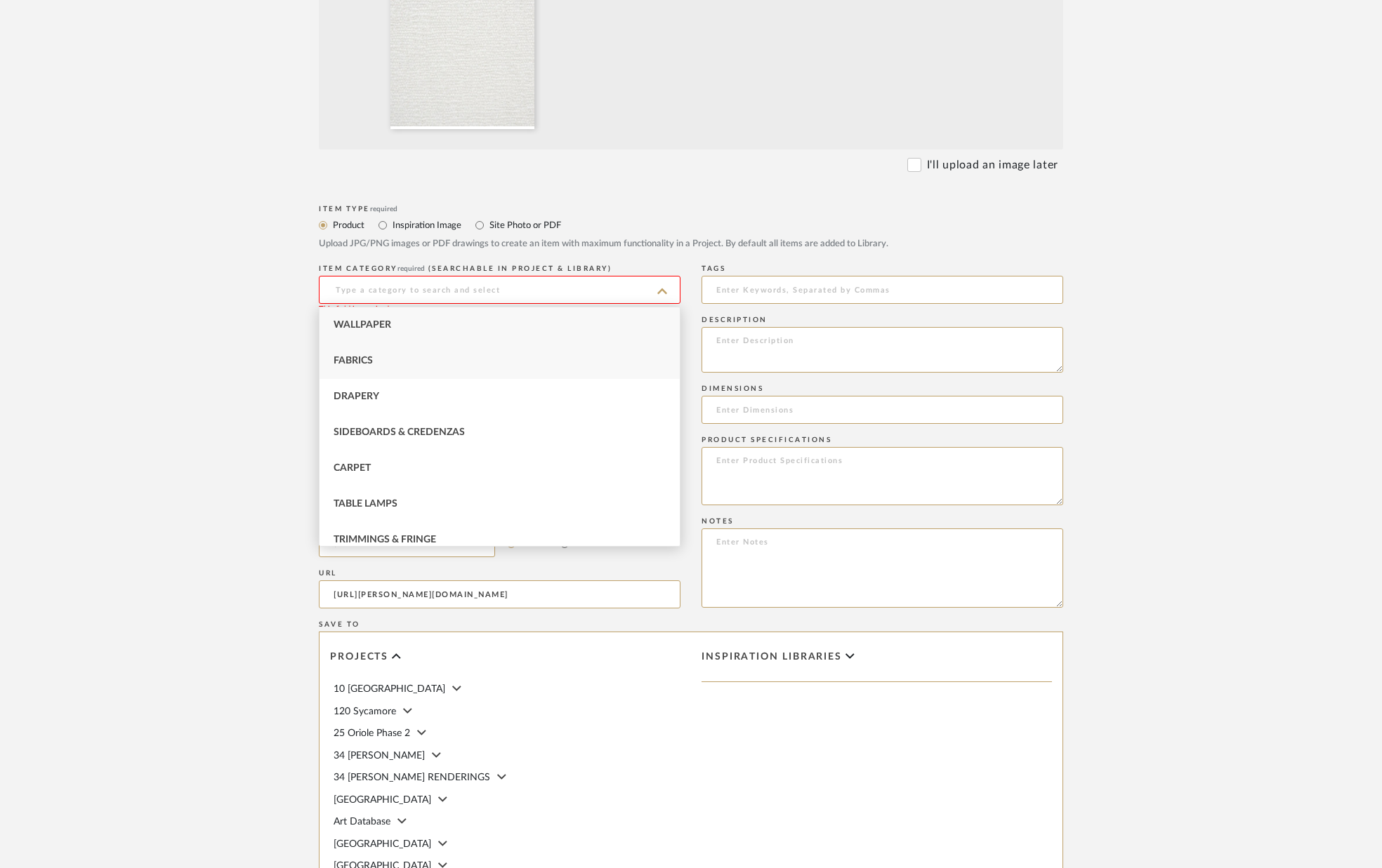
click at [408, 363] on div "Fabrics" at bounding box center [499, 361] width 360 height 35
type input "Fabrics"
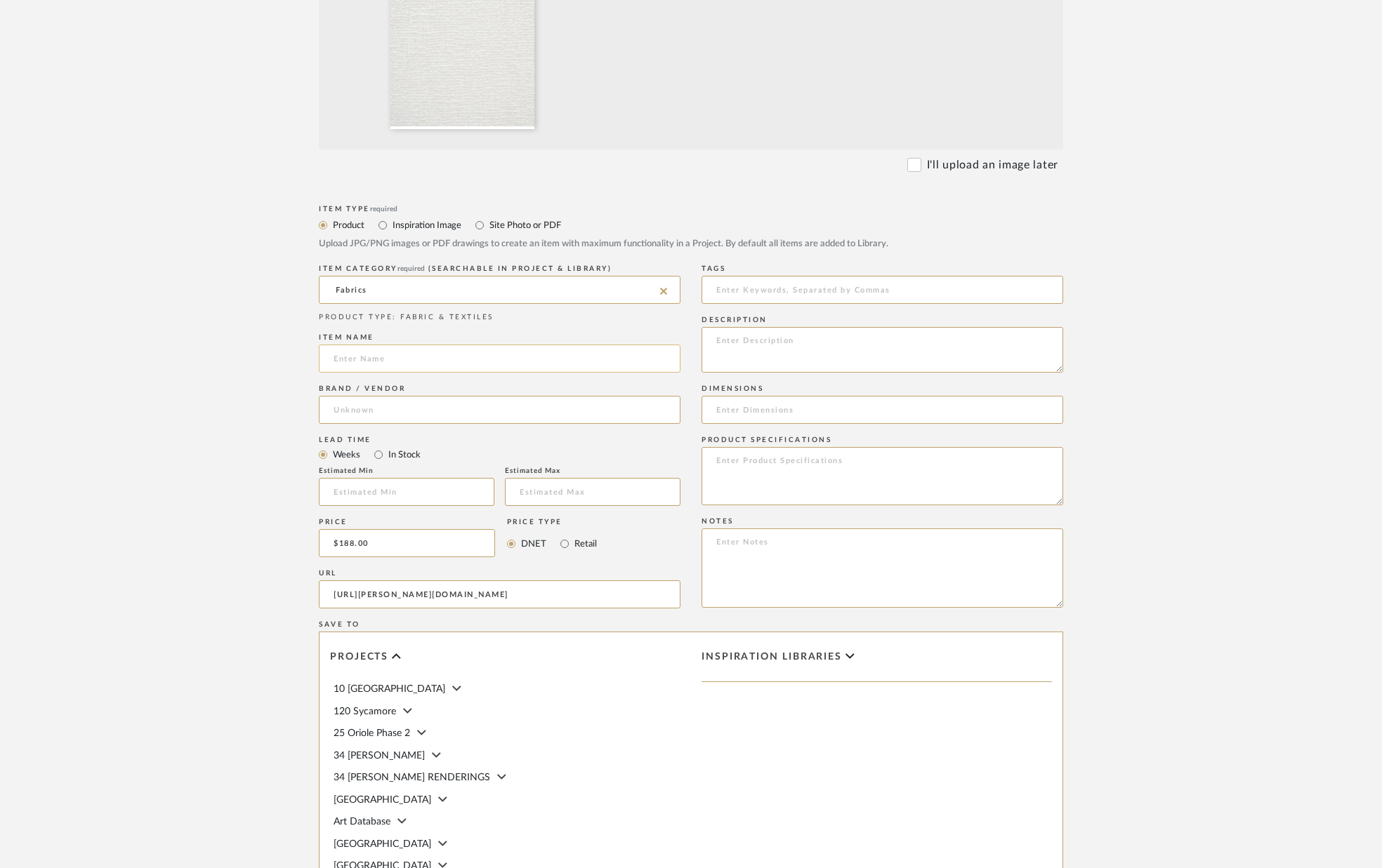
click at [401, 362] on input at bounding box center [500, 358] width 362 height 28
type input "Sofa Seat & Frame Fabric"
click at [413, 412] on input at bounding box center [500, 410] width 362 height 28
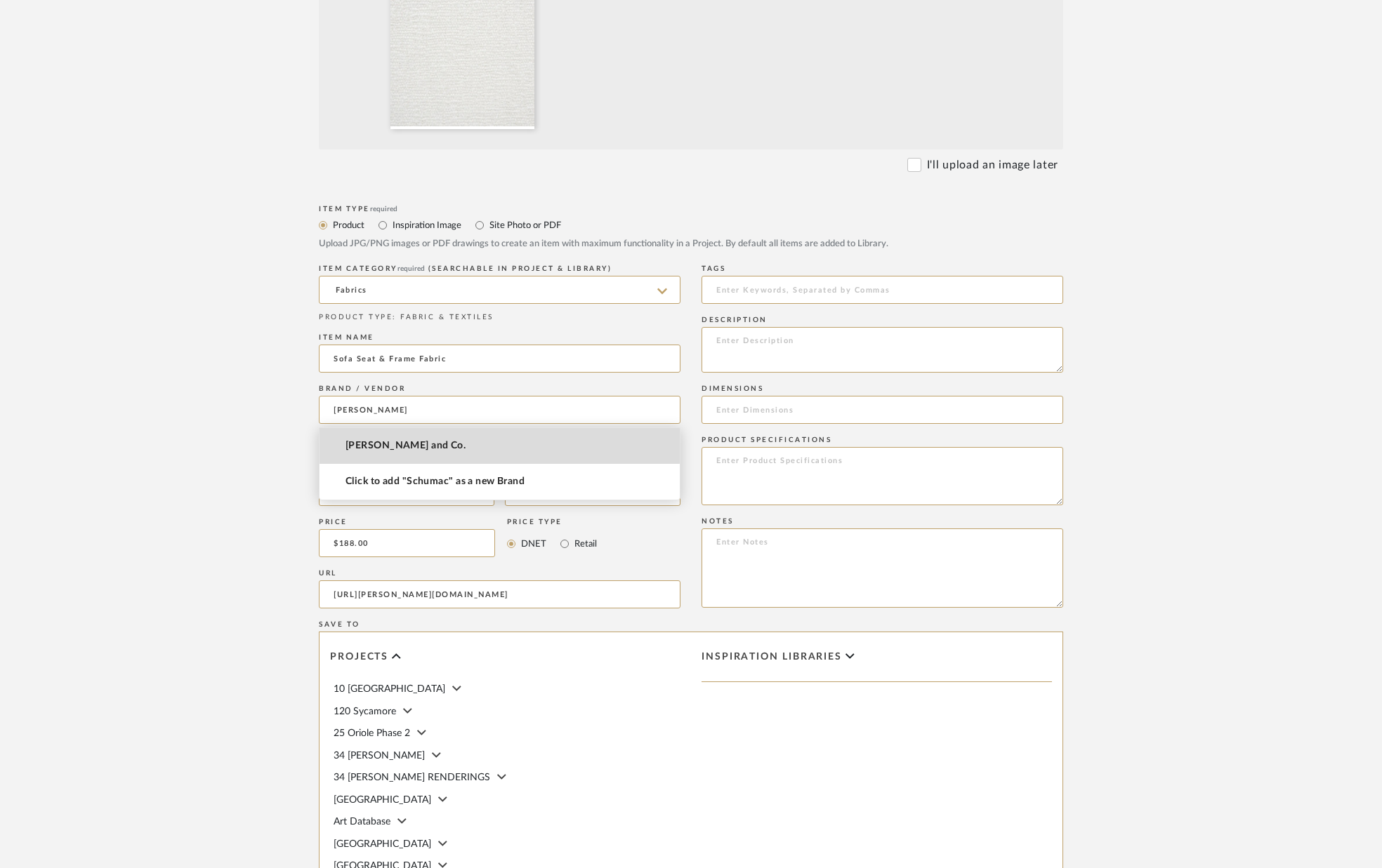
click at [439, 447] on span "[PERSON_NAME] and Co." at bounding box center [405, 446] width 120 height 12
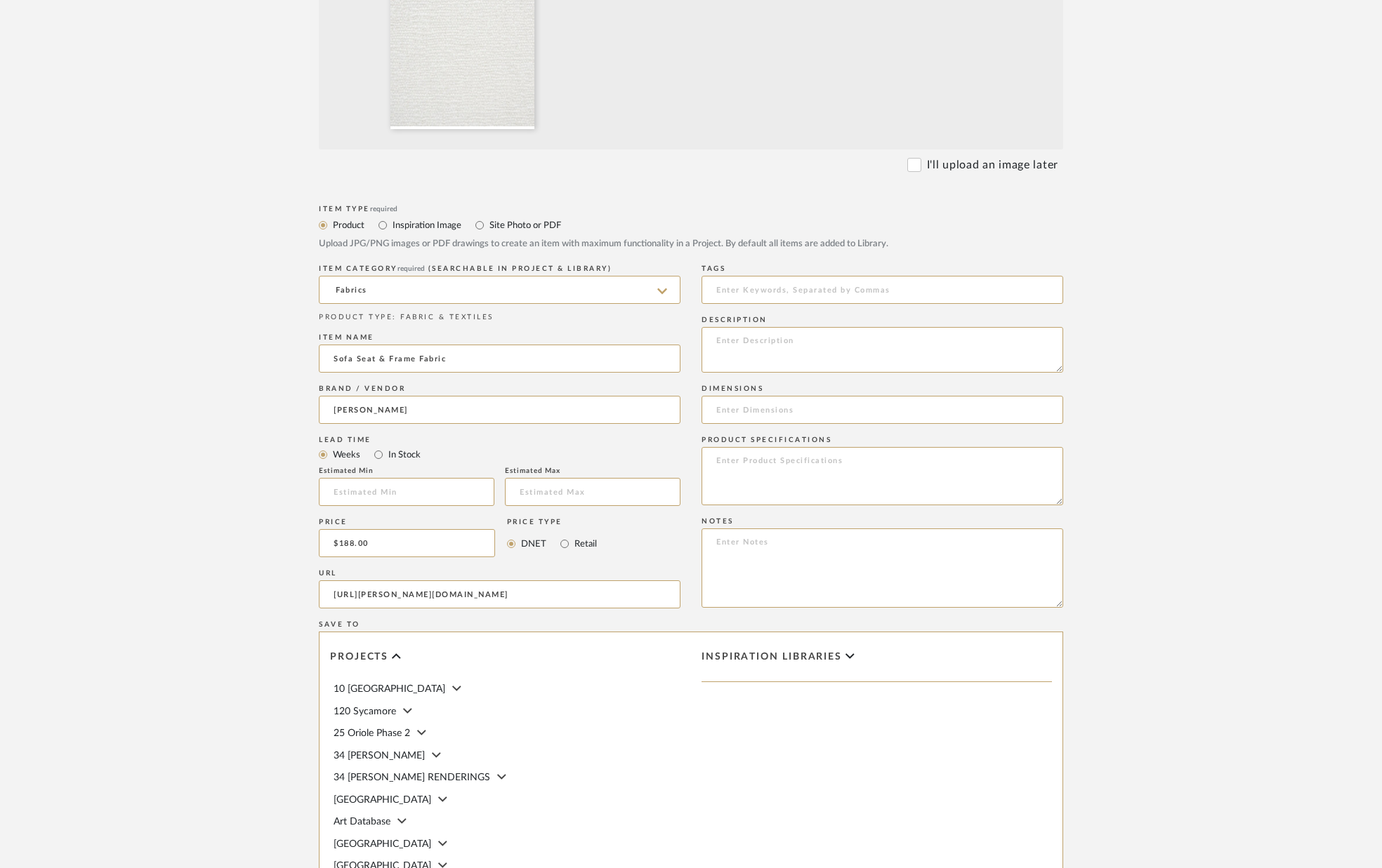
type input "[PERSON_NAME] and Co."
click at [376, 459] on input "In Stock" at bounding box center [379, 455] width 17 height 17
radio input "true"
click at [757, 350] on textarea at bounding box center [882, 350] width 362 height 46
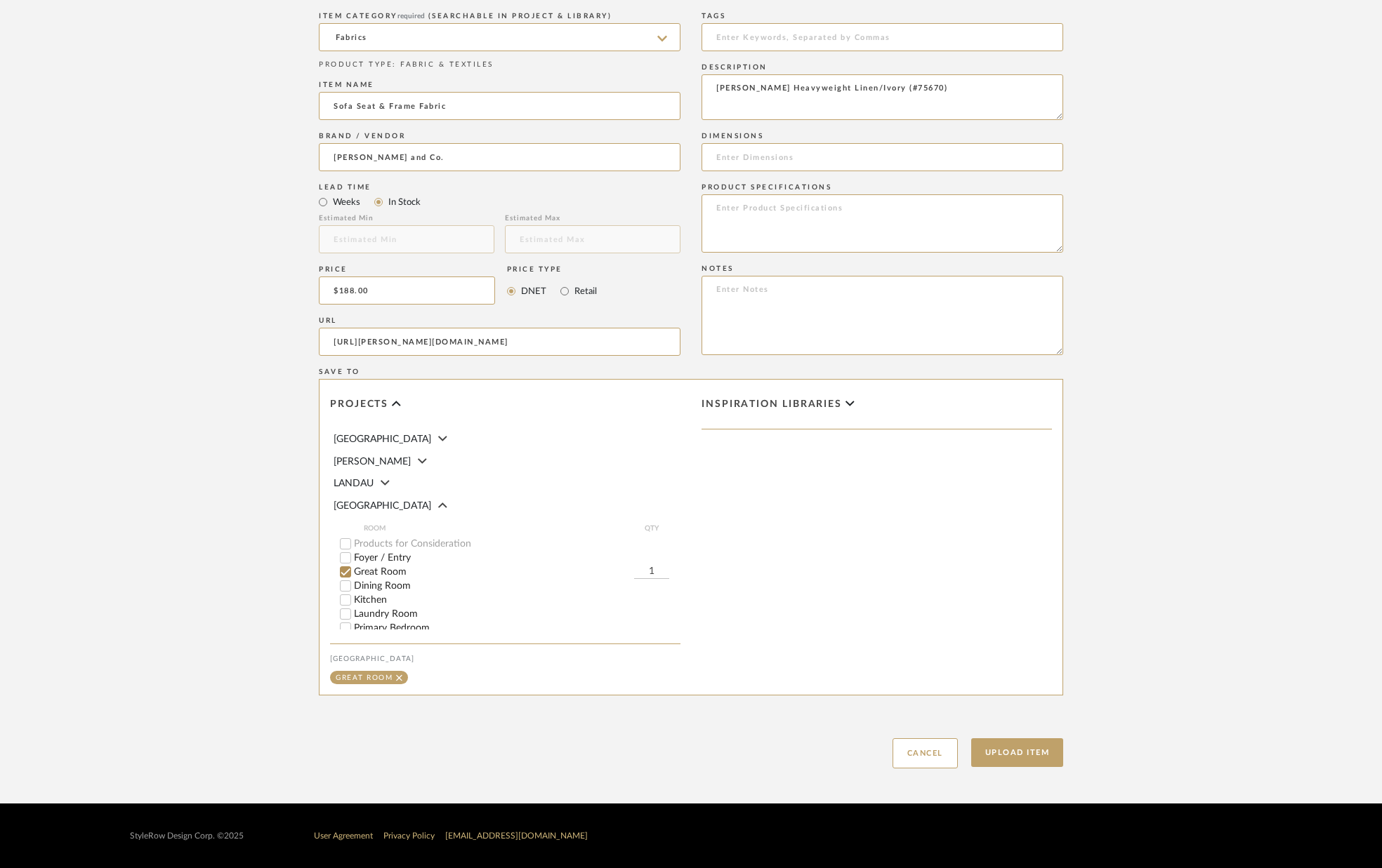
scroll to position [222, 0]
type textarea "[PERSON_NAME] Heavyweight Linen/Ivory (#75670)"
click at [659, 516] on input "1" at bounding box center [651, 523] width 35 height 14
type input "38"
click at [1001, 756] on button "Upload Item" at bounding box center [1017, 753] width 93 height 29
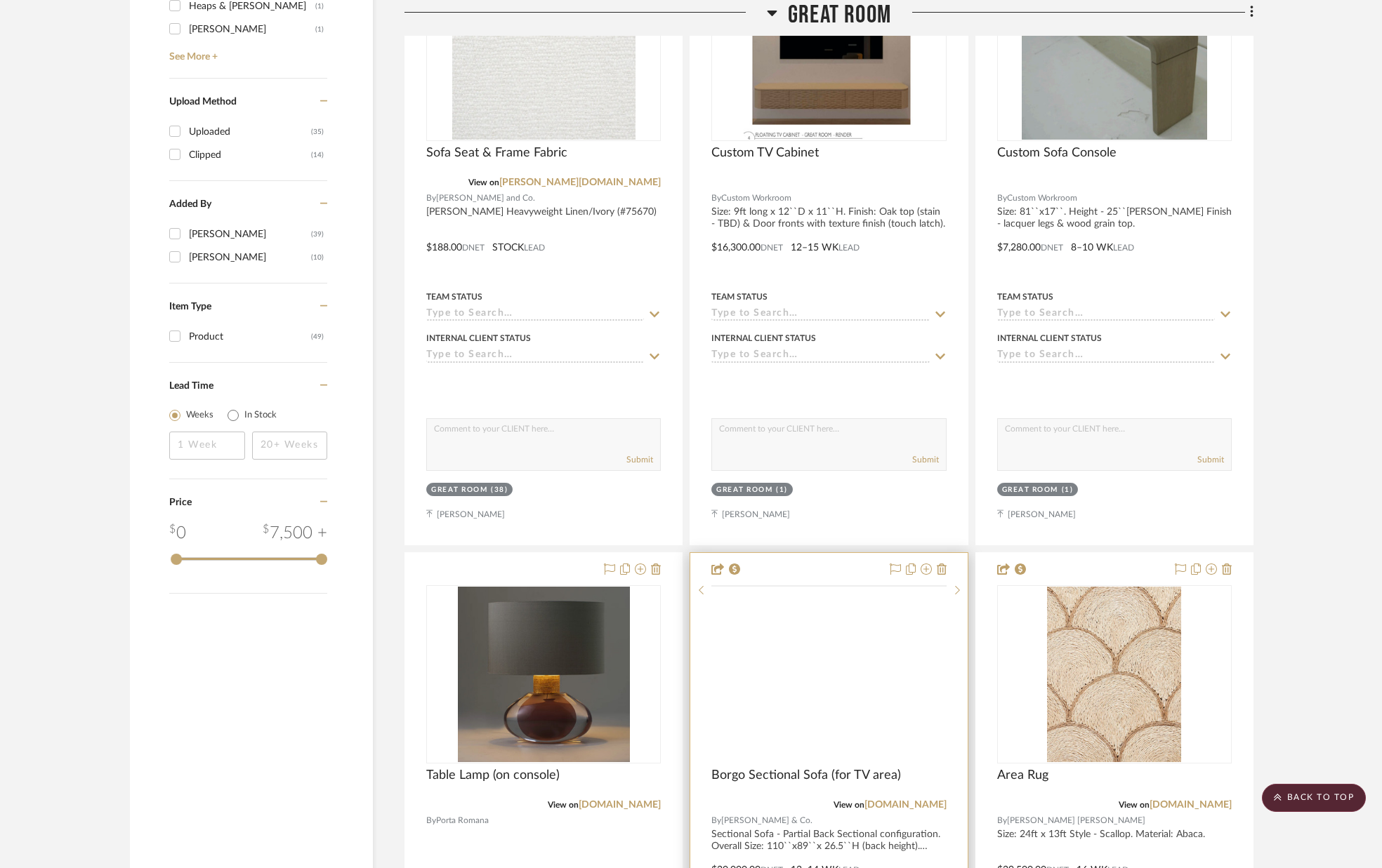
scroll to position [1764, 0]
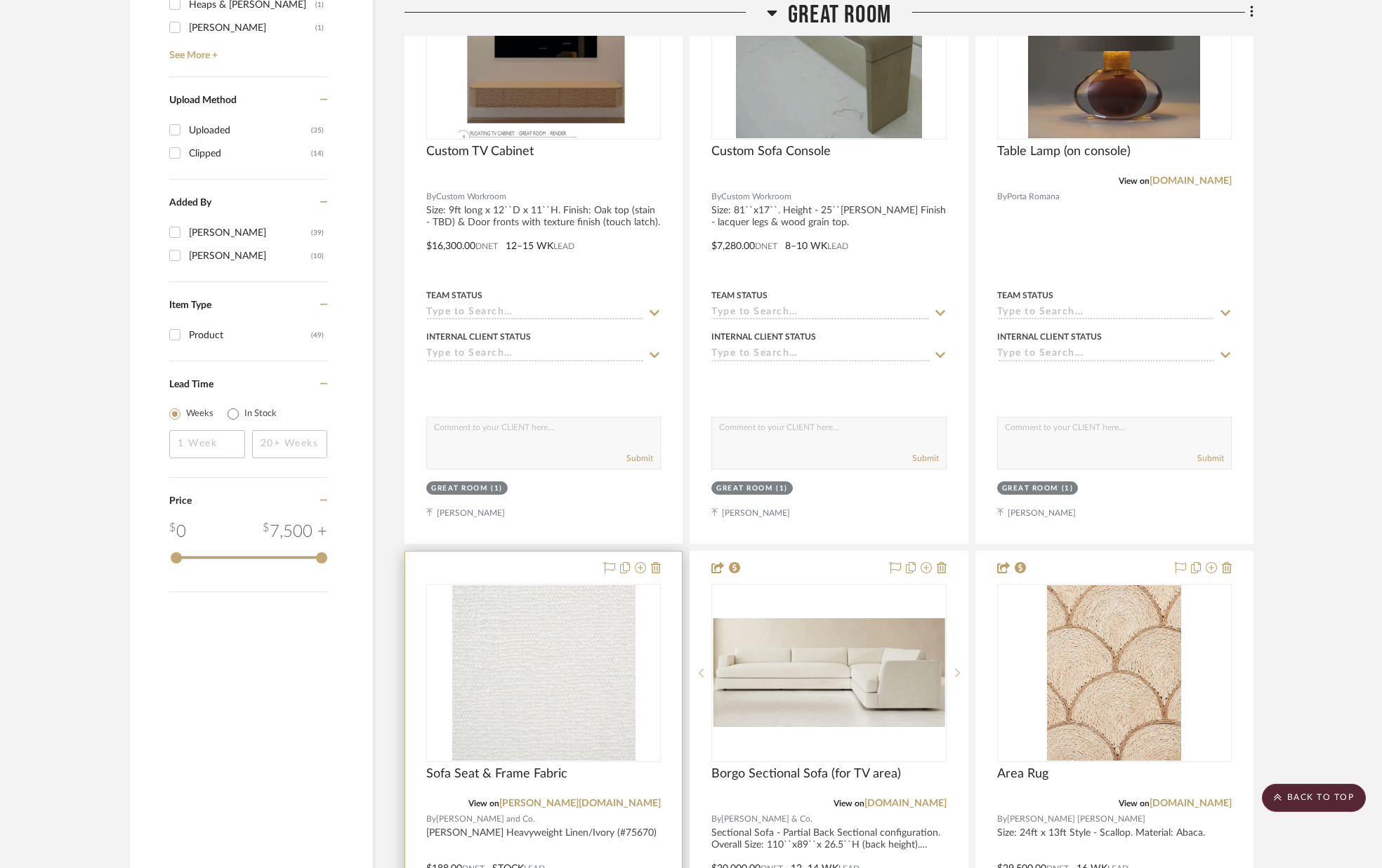
click at [555, 565] on div at bounding box center [543, 859] width 276 height 614
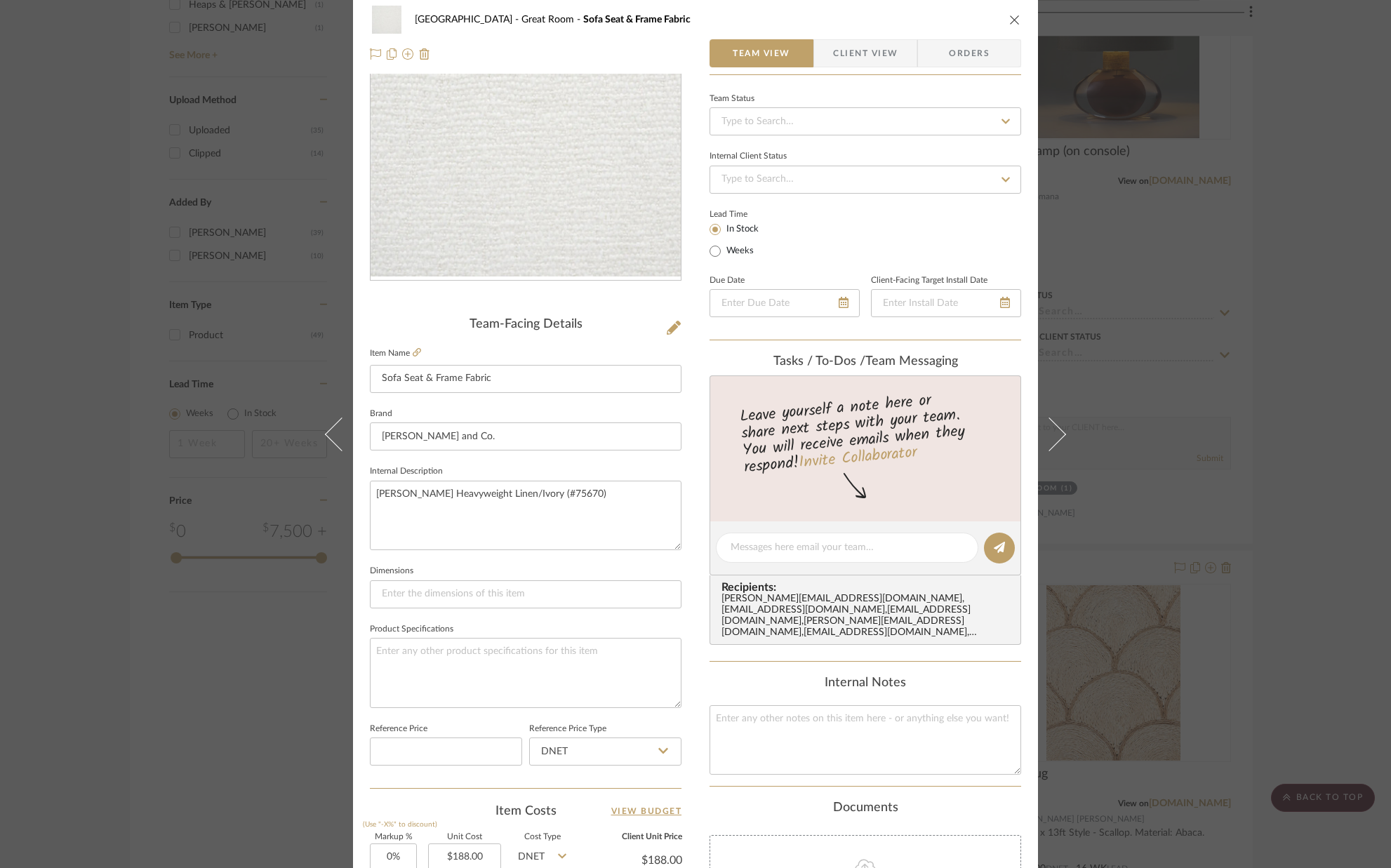
scroll to position [0, 0]
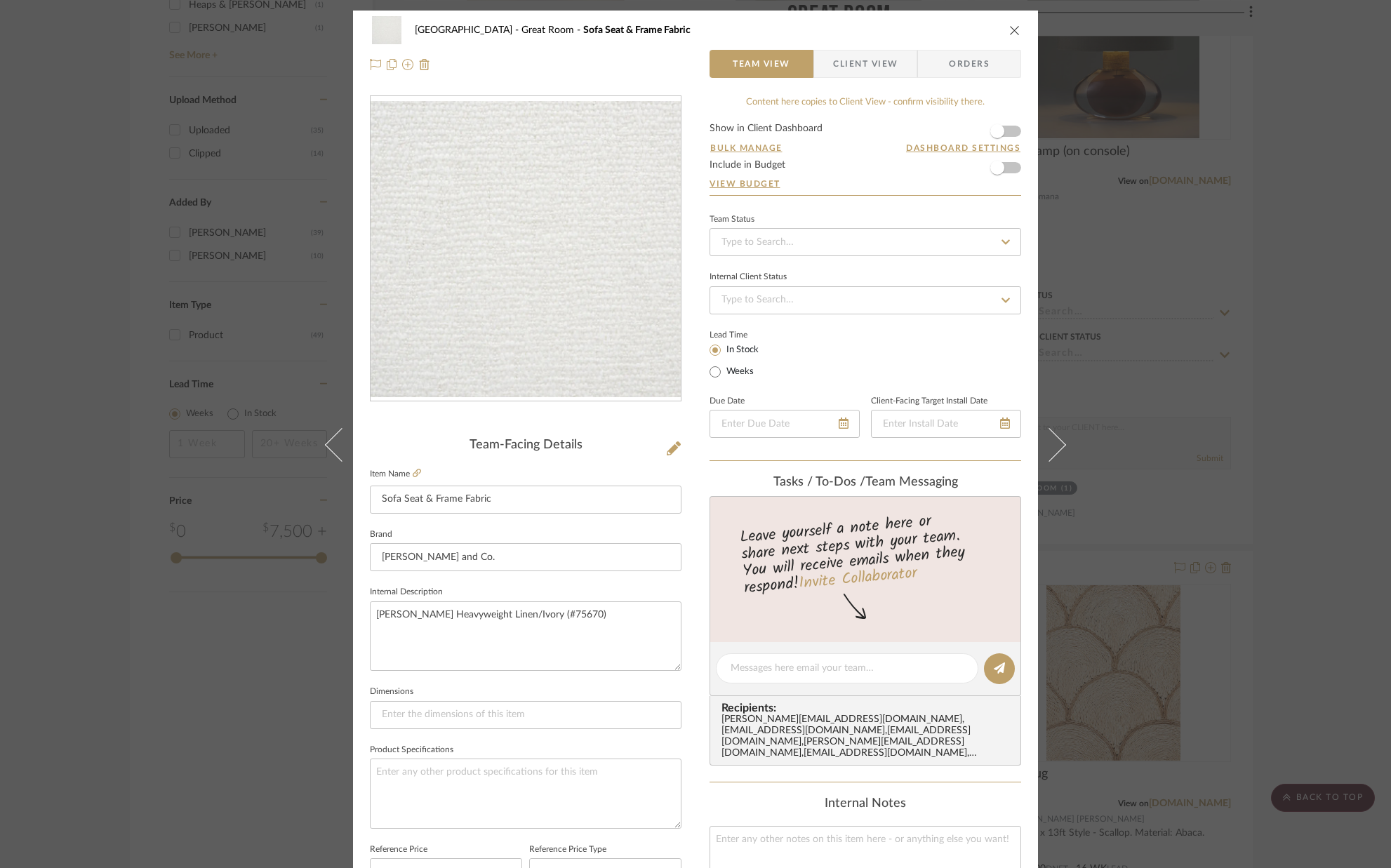
click at [853, 64] on span "Client View" at bounding box center [865, 64] width 64 height 28
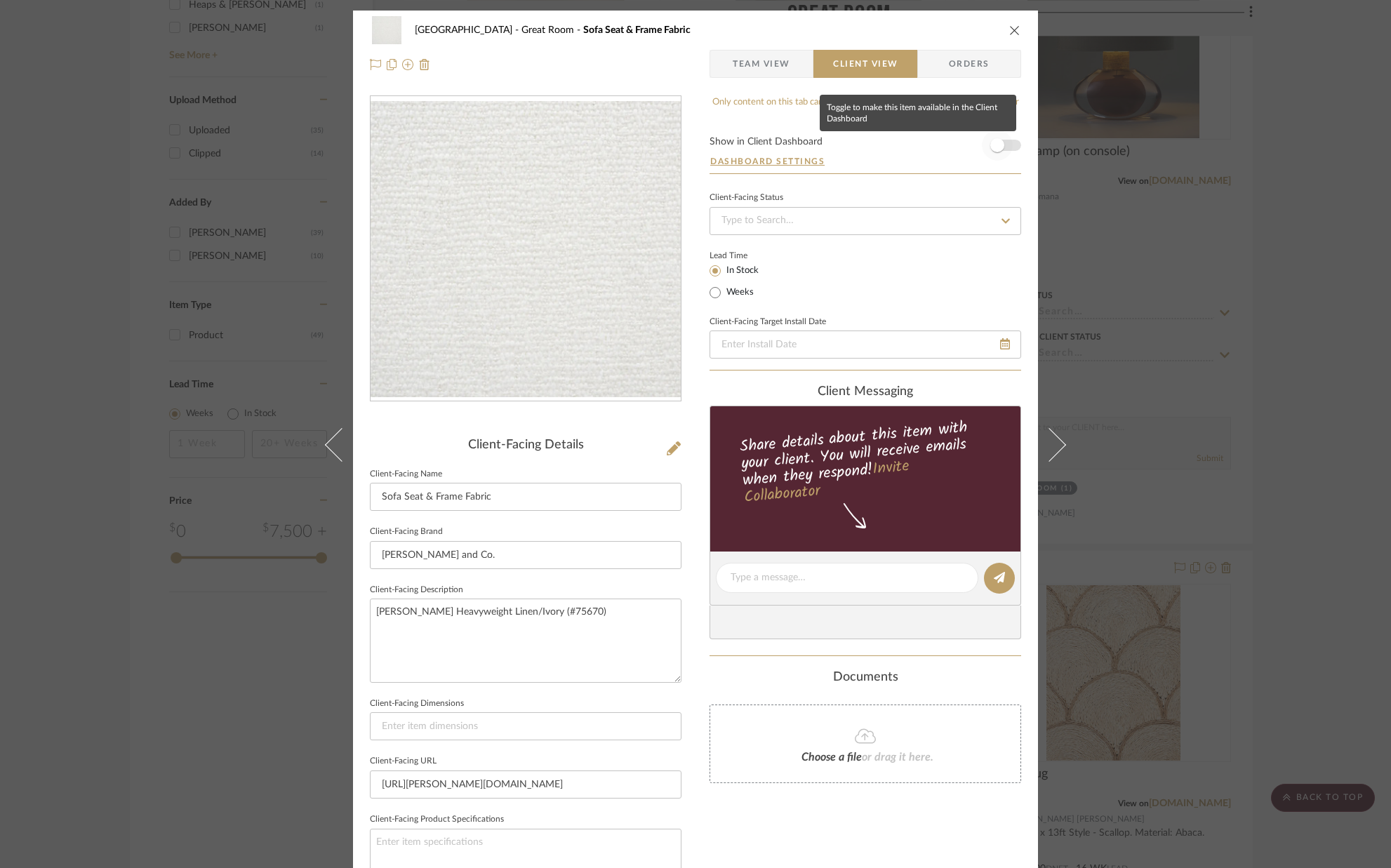
click at [1005, 148] on span "button" at bounding box center [996, 145] width 31 height 31
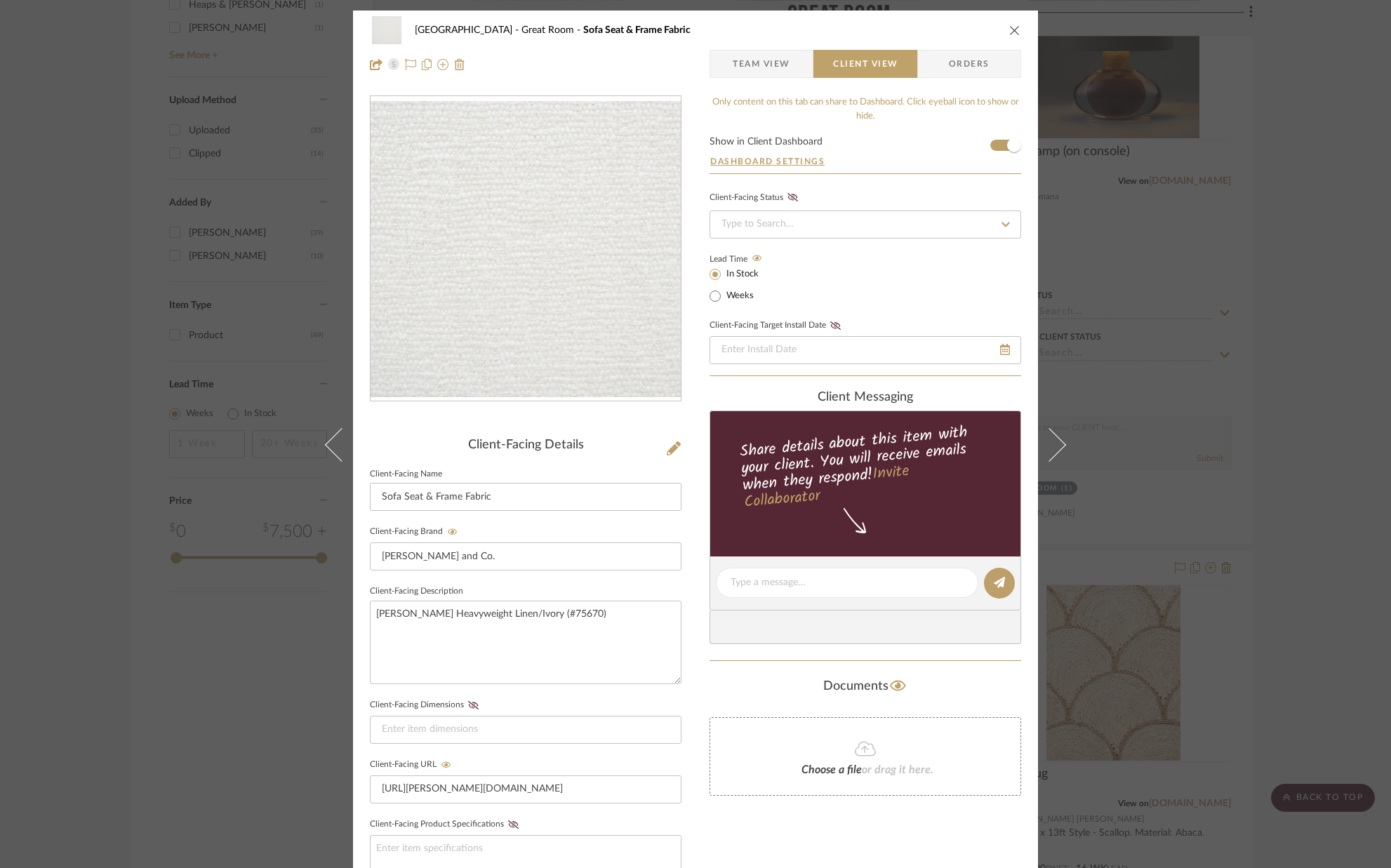
click at [1010, 28] on icon "close" at bounding box center [1015, 30] width 11 height 11
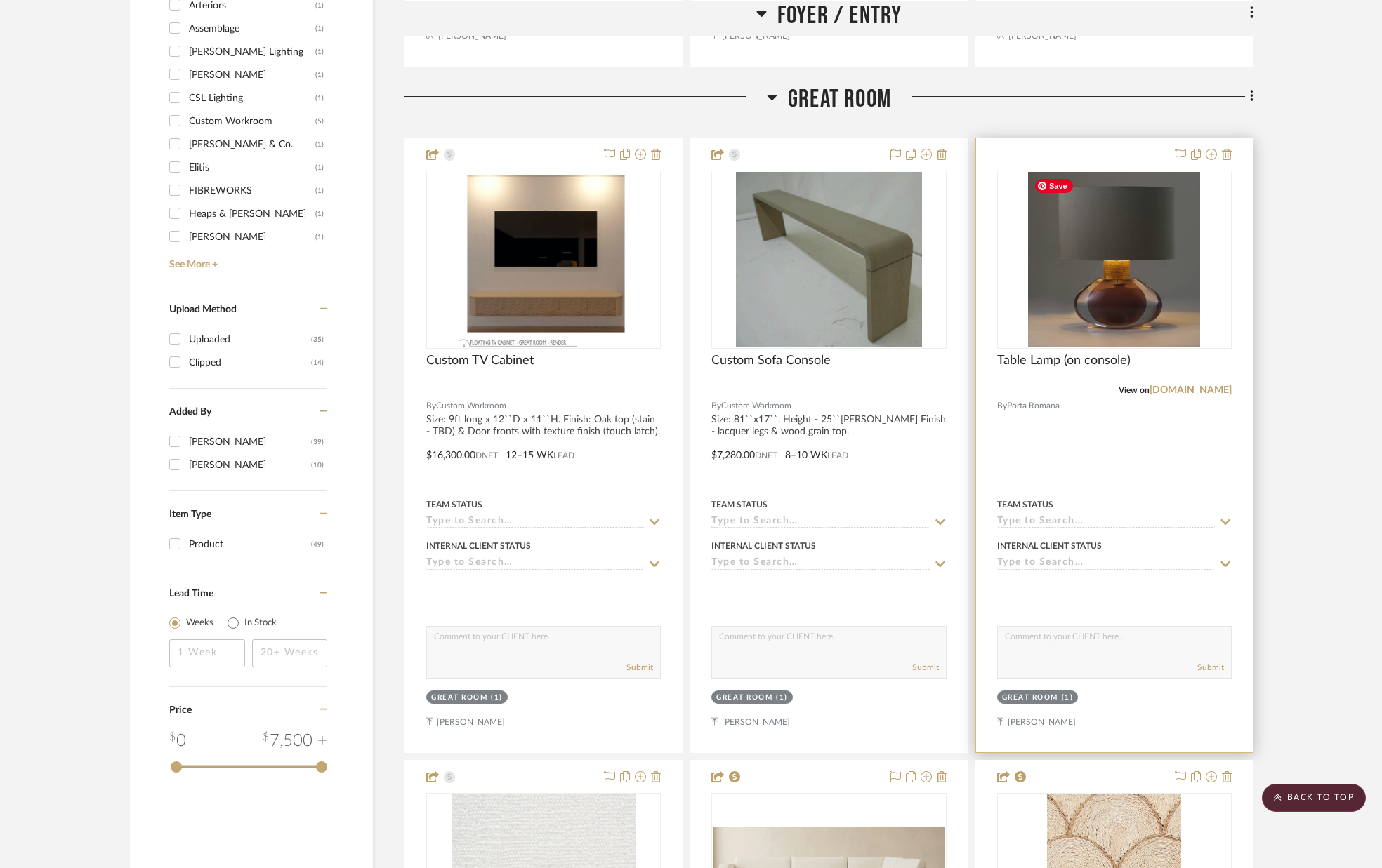
scroll to position [1537, 0]
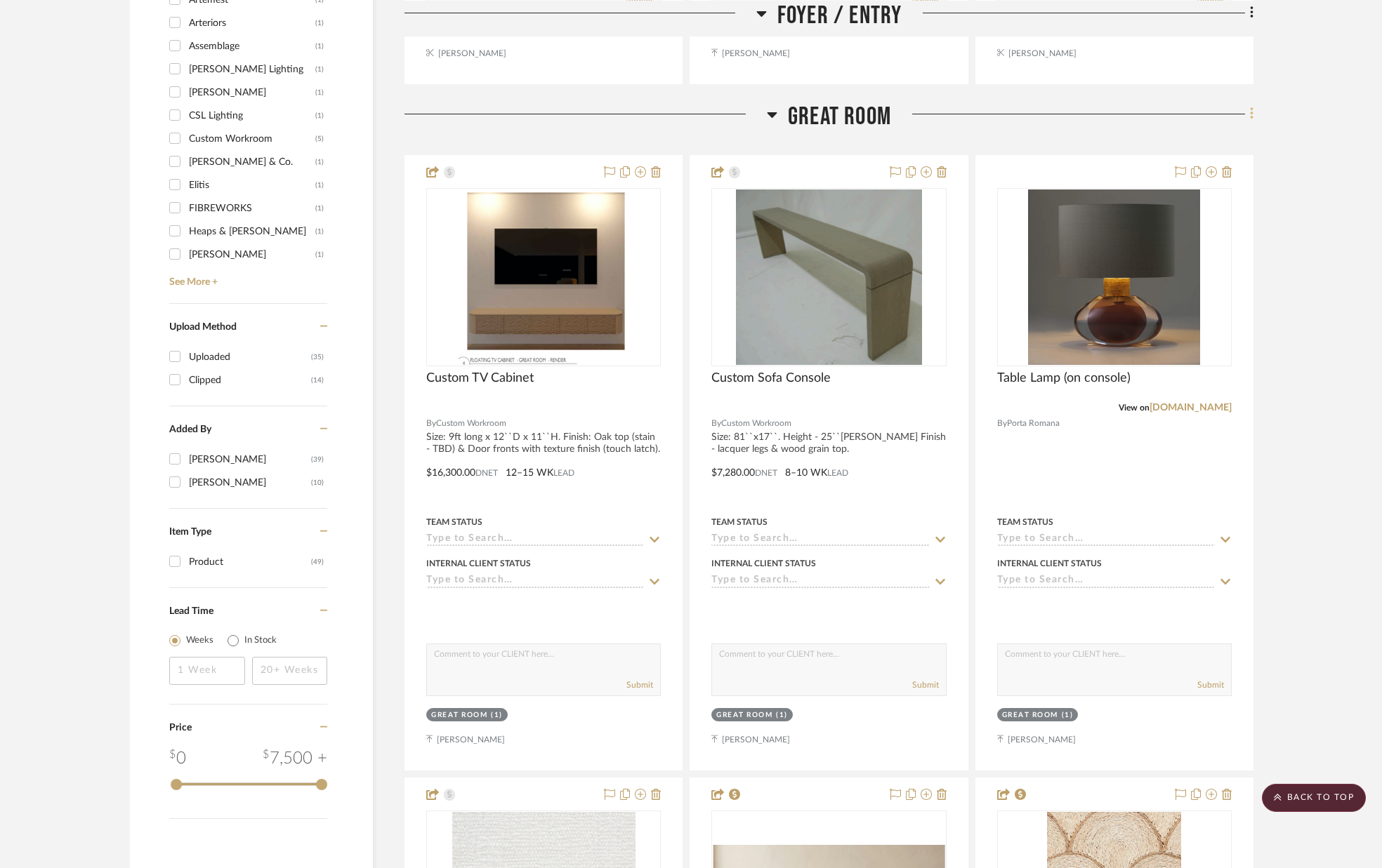
click at [1250, 114] on icon at bounding box center [1252, 114] width 5 height 16
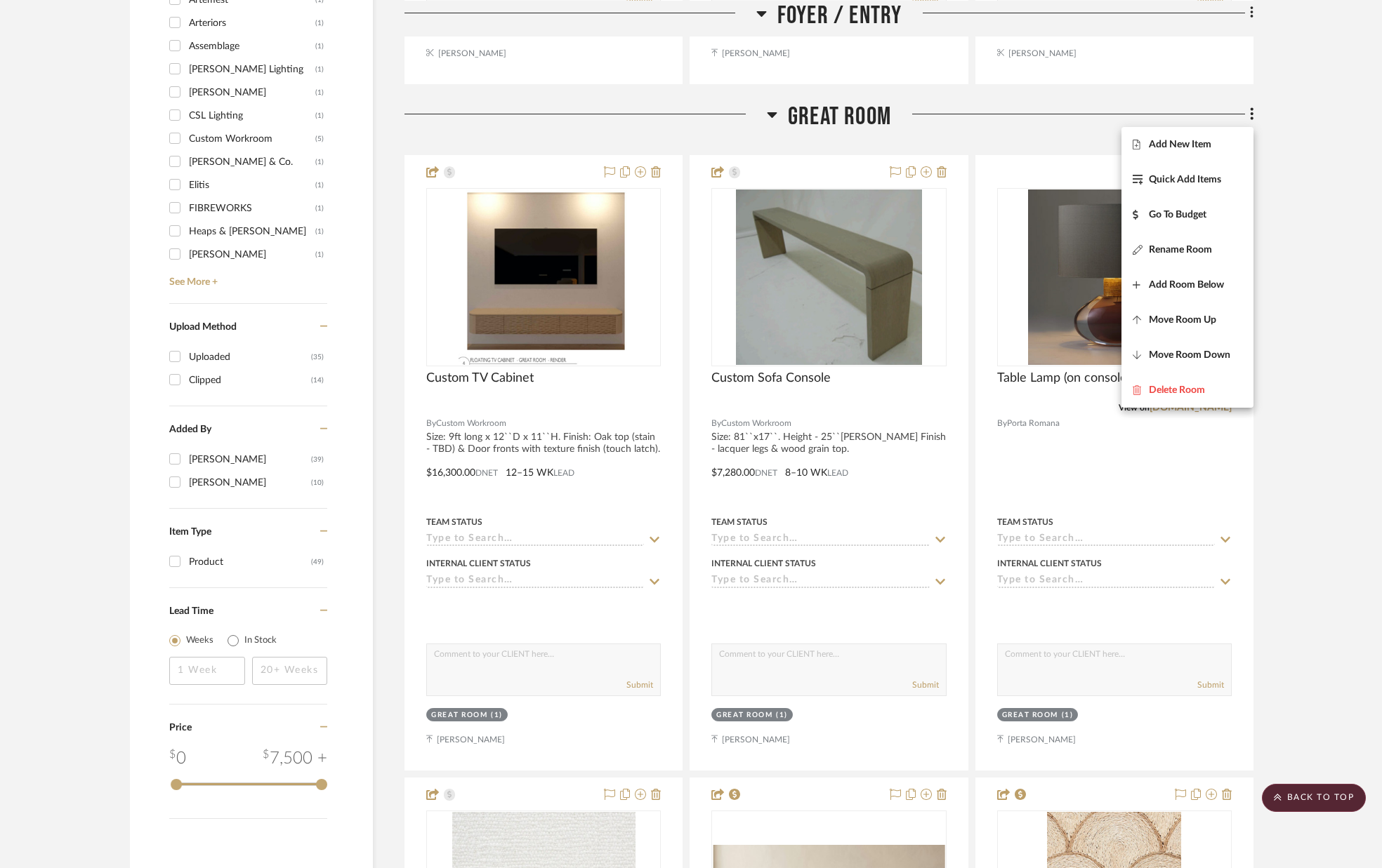
click at [1209, 139] on span "Add New Item" at bounding box center [1179, 144] width 62 height 12
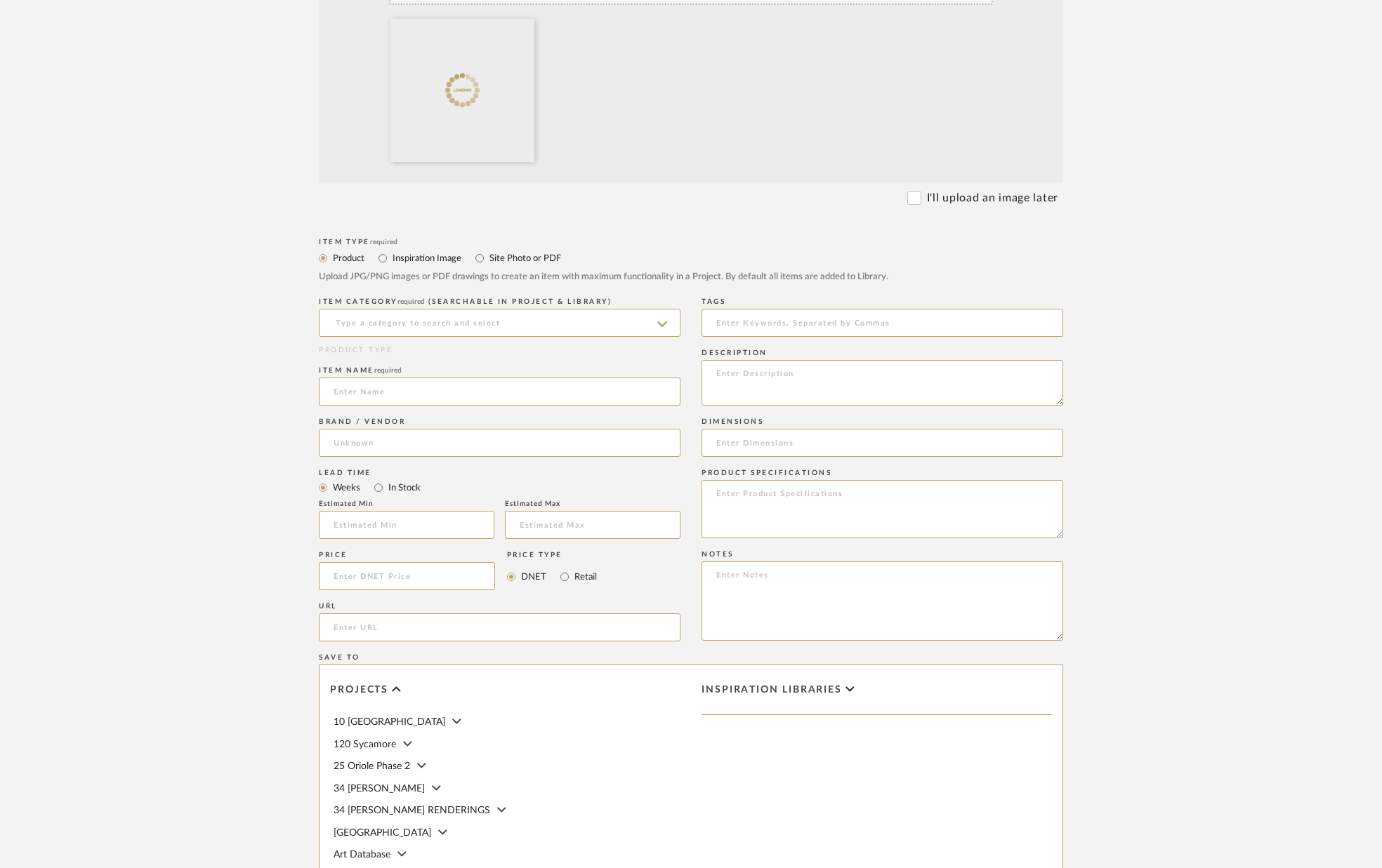
scroll to position [405, 0]
click at [550, 322] on input at bounding box center [500, 317] width 362 height 28
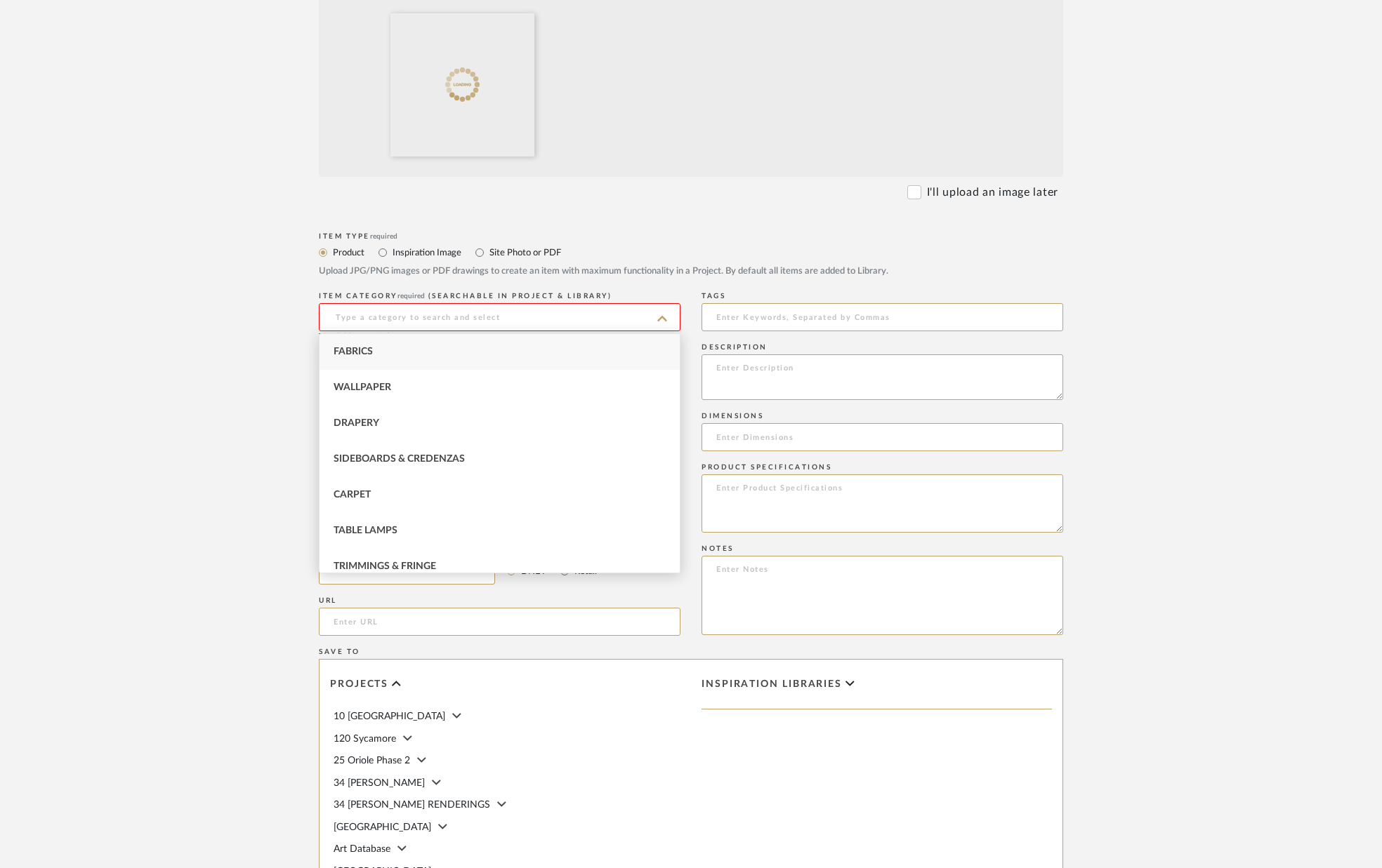
scroll to position [405, 0]
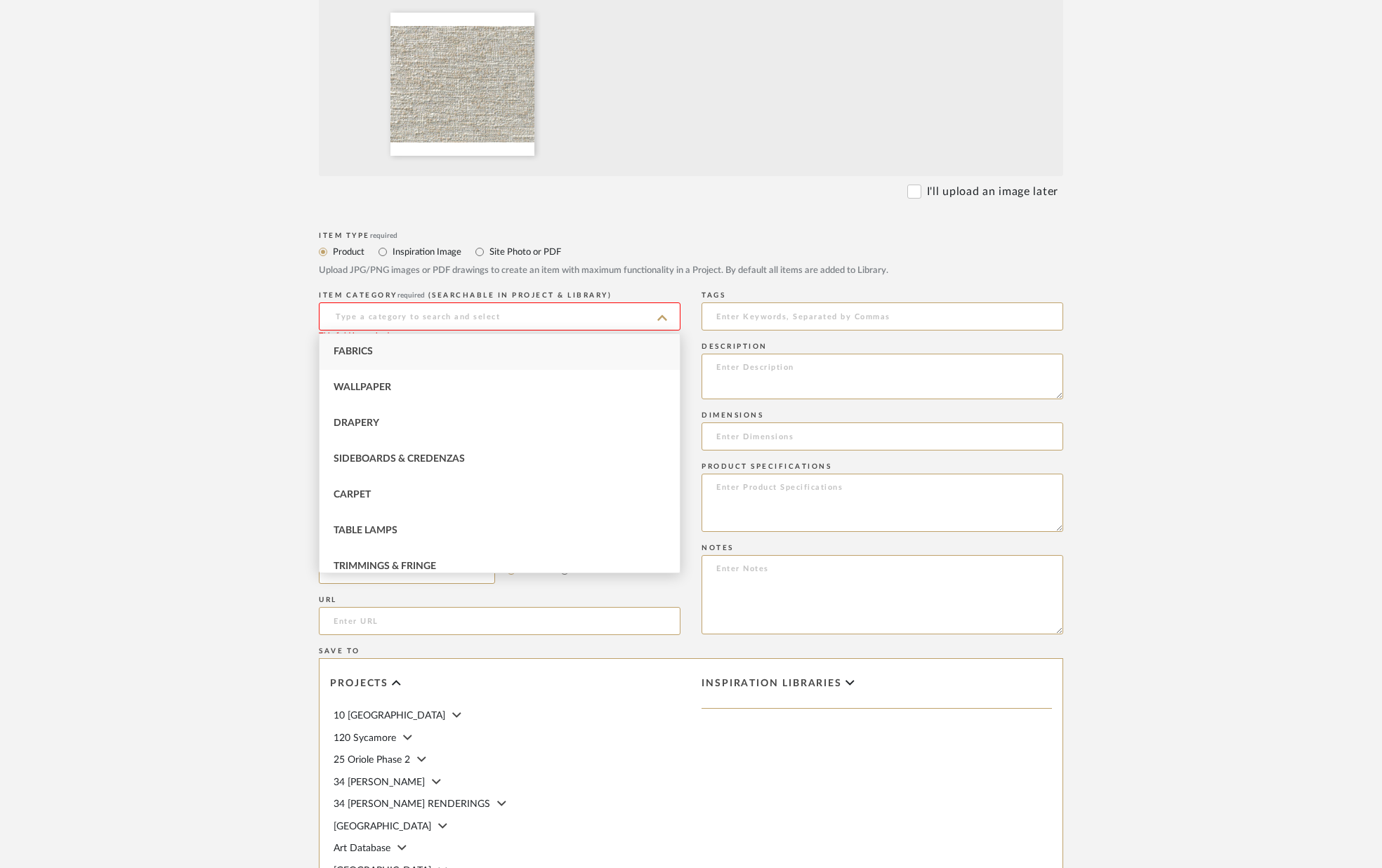
click at [390, 354] on div "Fabrics" at bounding box center [499, 352] width 360 height 35
type input "Fabrics"
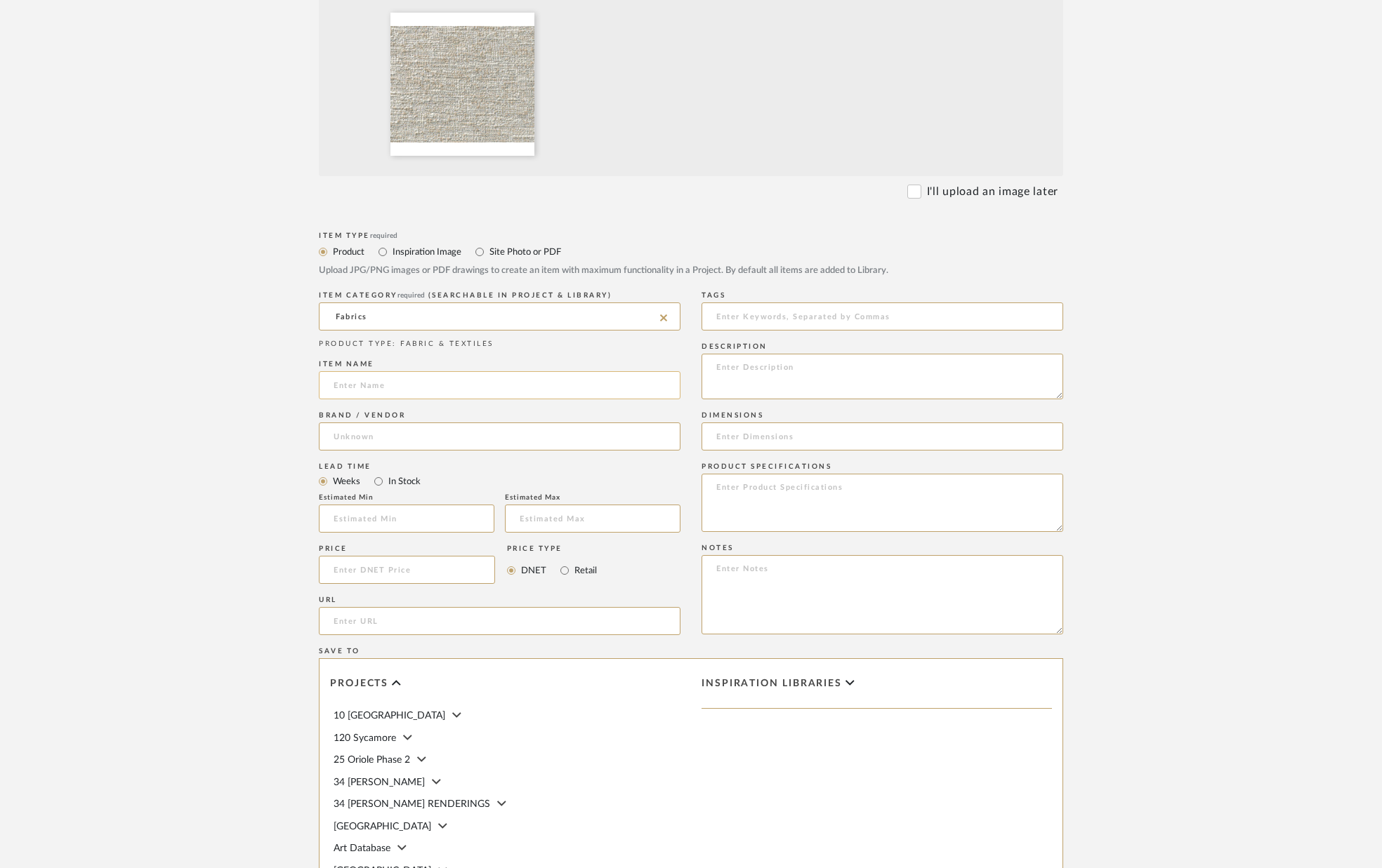
click at [406, 381] on input at bounding box center [500, 385] width 362 height 28
type input "K"
type input "Fabric for Sofa Back Cushions Only"
click at [394, 436] on input at bounding box center [500, 436] width 362 height 28
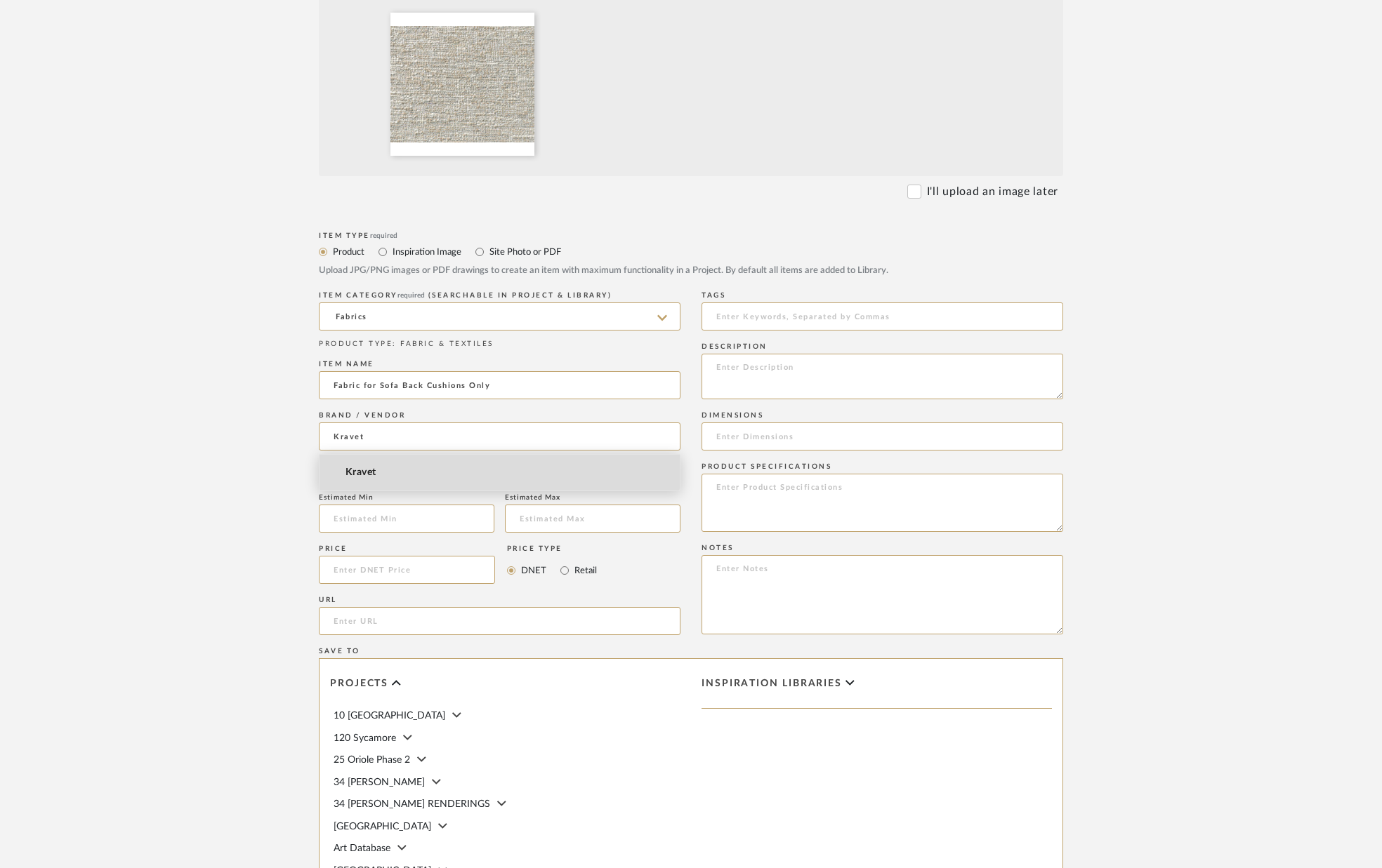
click at [360, 468] on span "Kravet" at bounding box center [360, 473] width 31 height 12
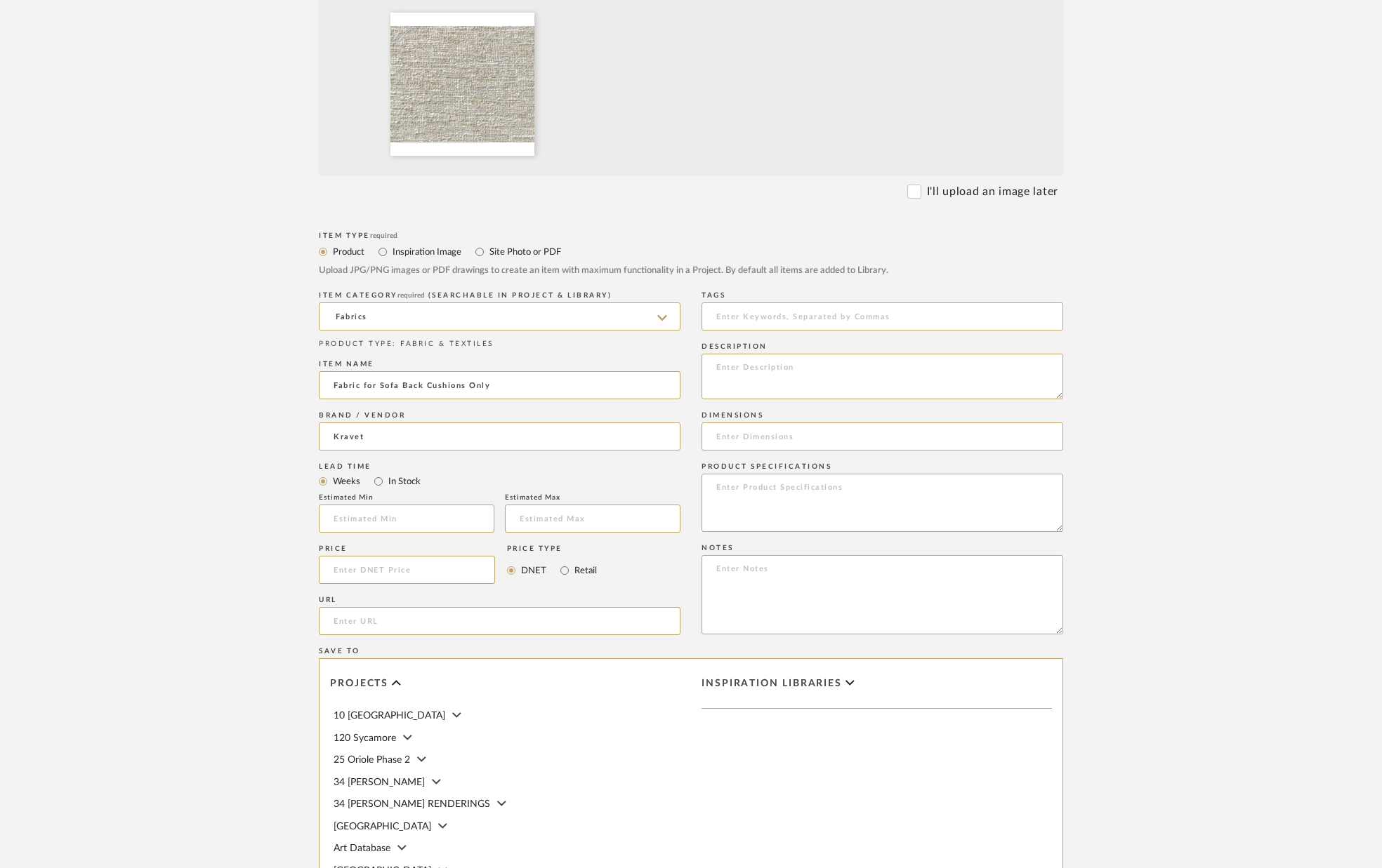
drag, startPoint x: 376, startPoint y: 433, endPoint x: 290, endPoint y: 434, distance: 86.0
click at [290, 434] on form "Bulk upload images - create multiple items Import from Pinterest - create items…" at bounding box center [691, 464] width 894 height 1168
type input "Metaphores"
click at [369, 470] on span "Metaphores" at bounding box center [372, 473] width 55 height 12
click at [381, 485] on input "In Stock" at bounding box center [379, 481] width 17 height 17
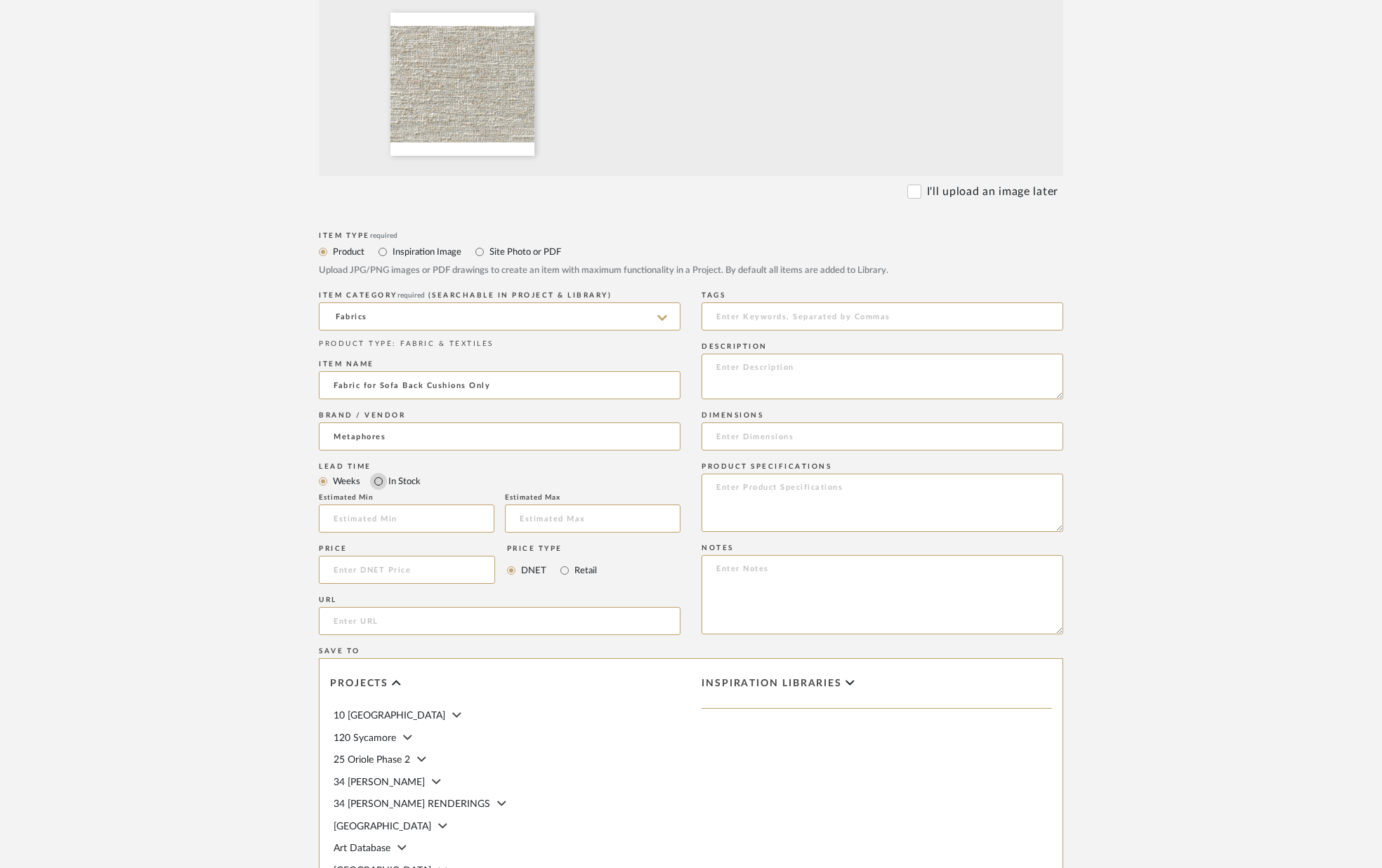
radio input "true"
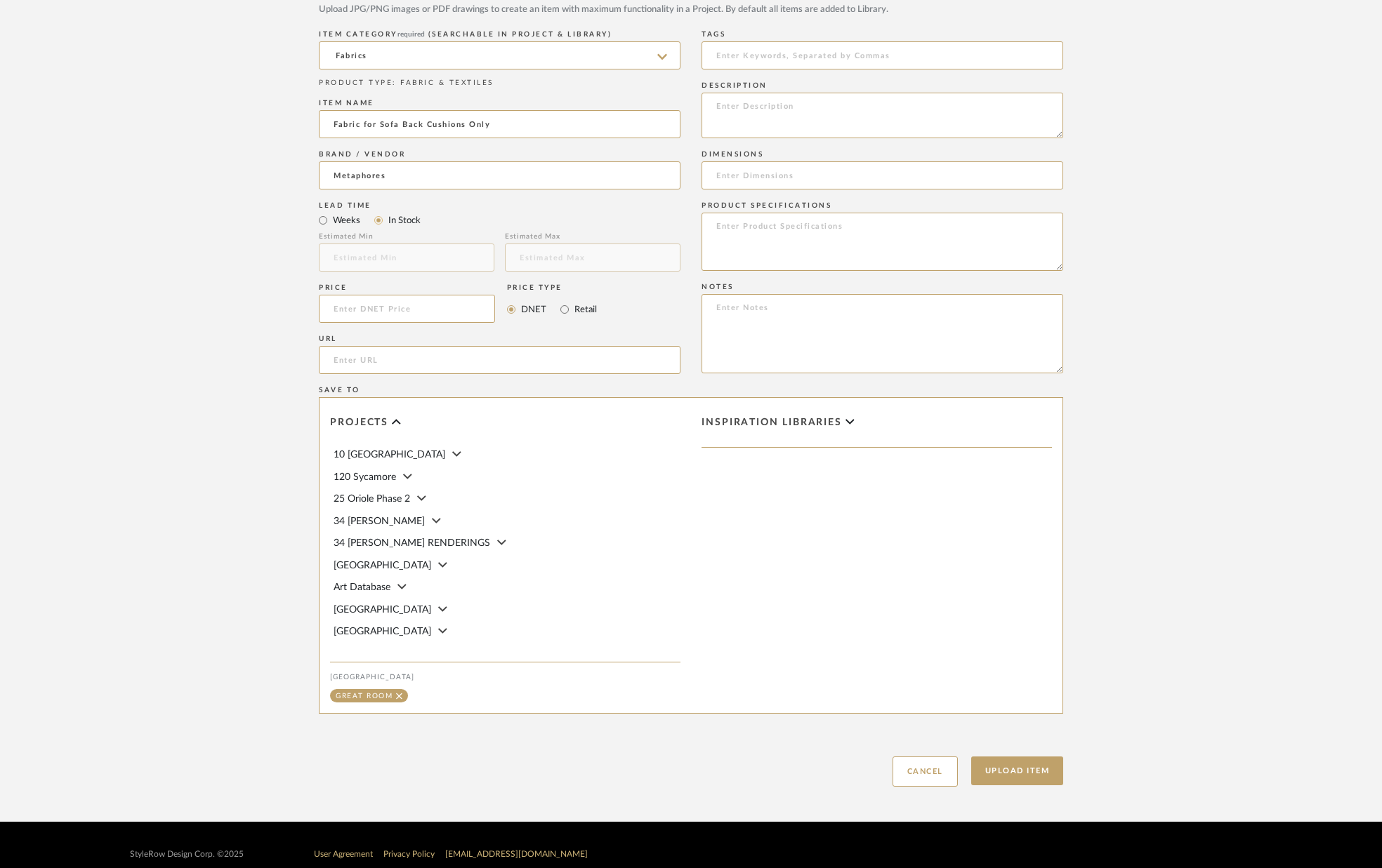
scroll to position [685, 0]
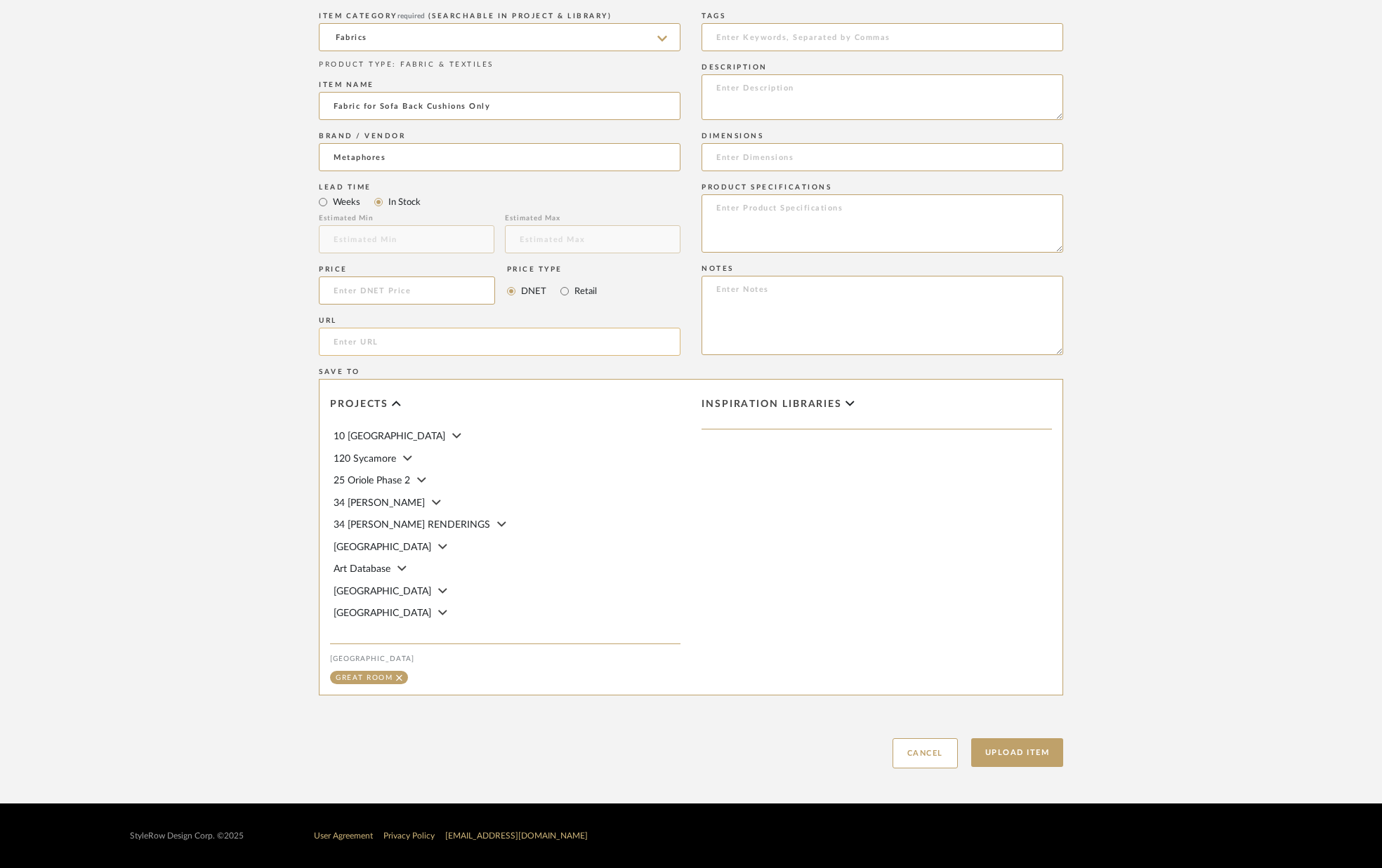
click at [401, 339] on input "url" at bounding box center [500, 341] width 362 height 28
paste input "[URL][DOMAIN_NAME]"
type input "[URL][DOMAIN_NAME]"
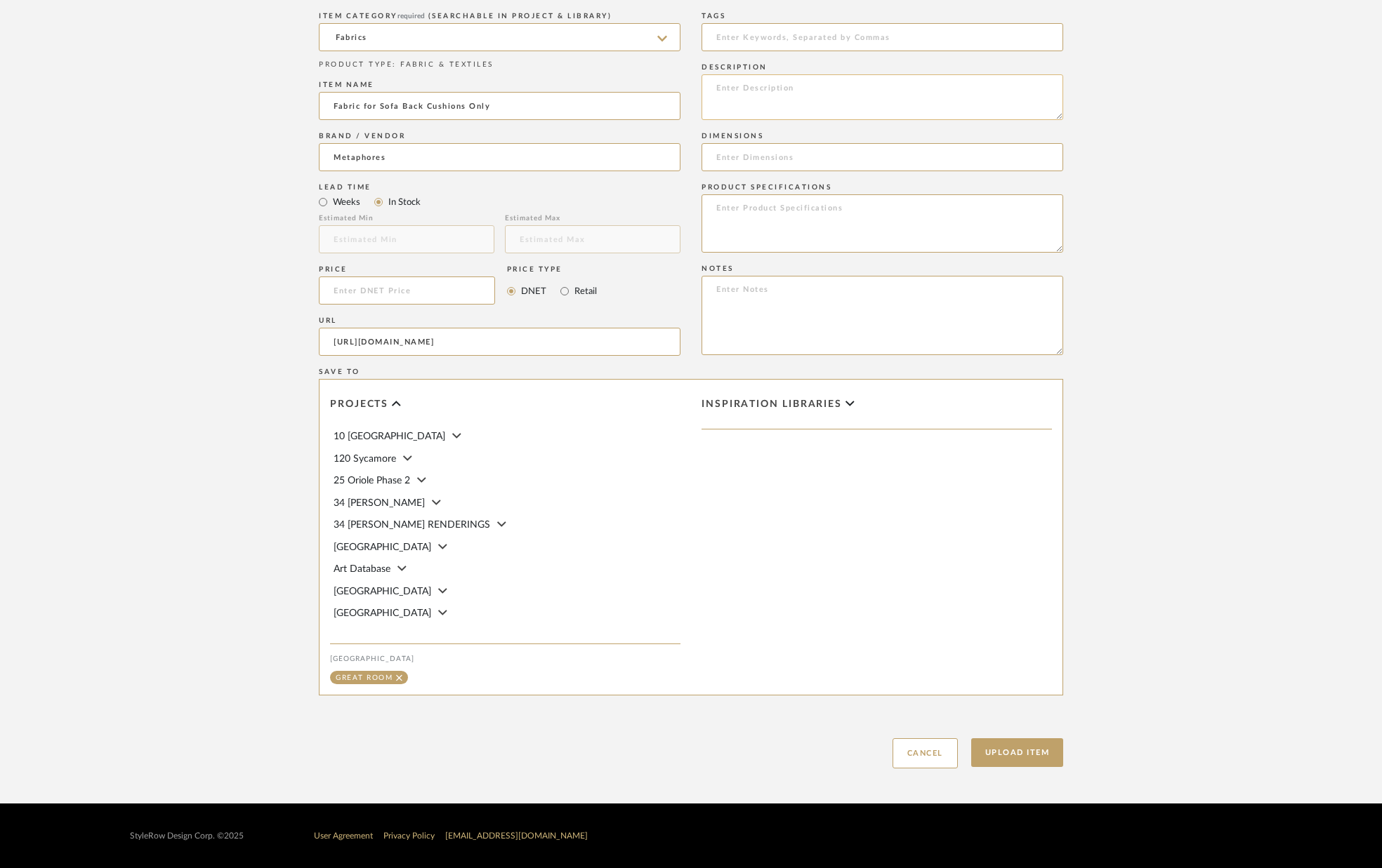
click at [840, 85] on textarea at bounding box center [882, 97] width 362 height 46
type textarea "Deauville/Naturel (#71270-002)"
click at [664, 493] on input "1" at bounding box center [651, 500] width 35 height 14
type input "7.5"
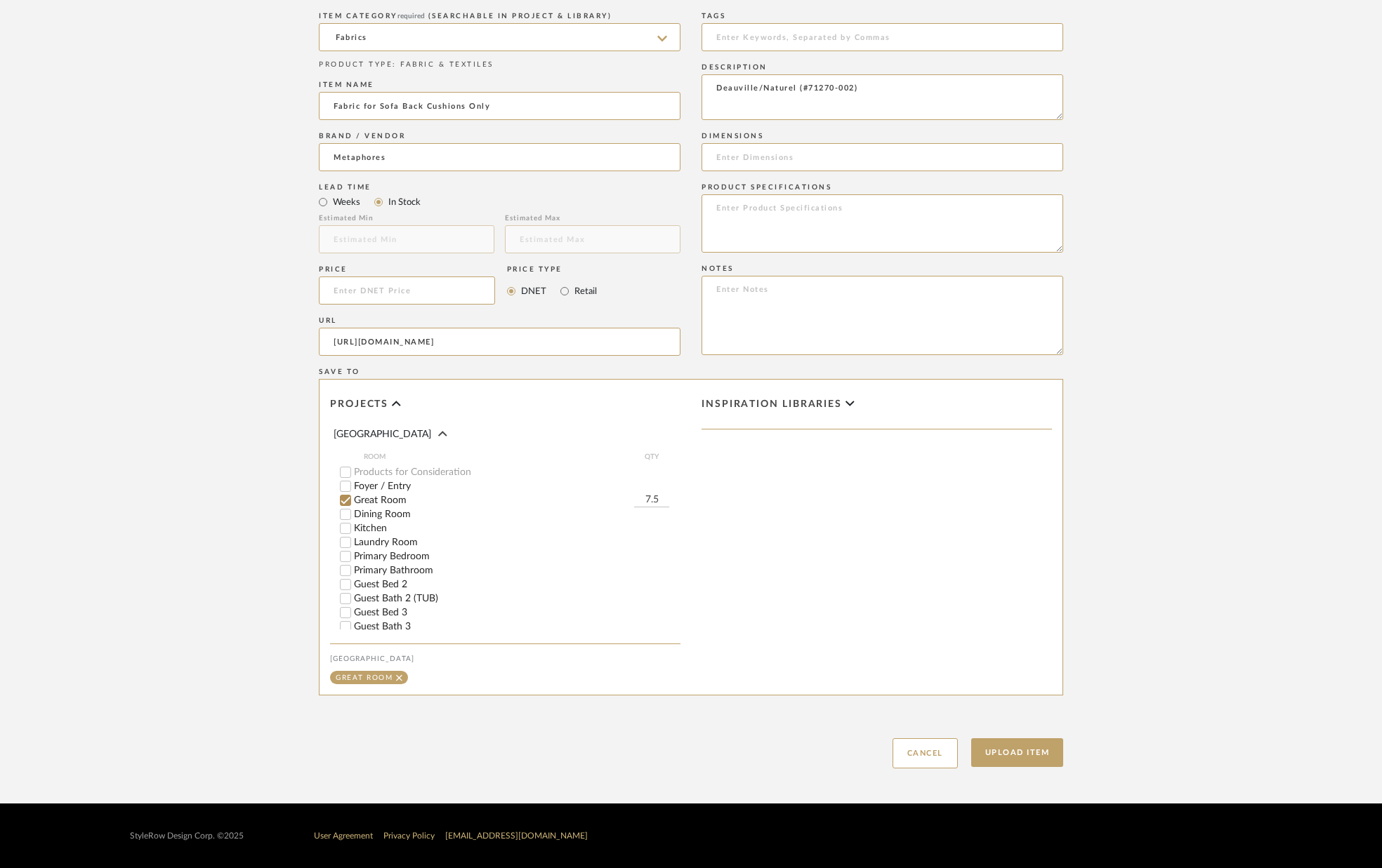
click at [699, 490] on div "Inspiration libraries" at bounding box center [876, 537] width 371 height 315
click at [406, 286] on input at bounding box center [407, 290] width 176 height 28
type input "$326.00"
click at [999, 749] on button "Upload Item" at bounding box center [1017, 753] width 93 height 29
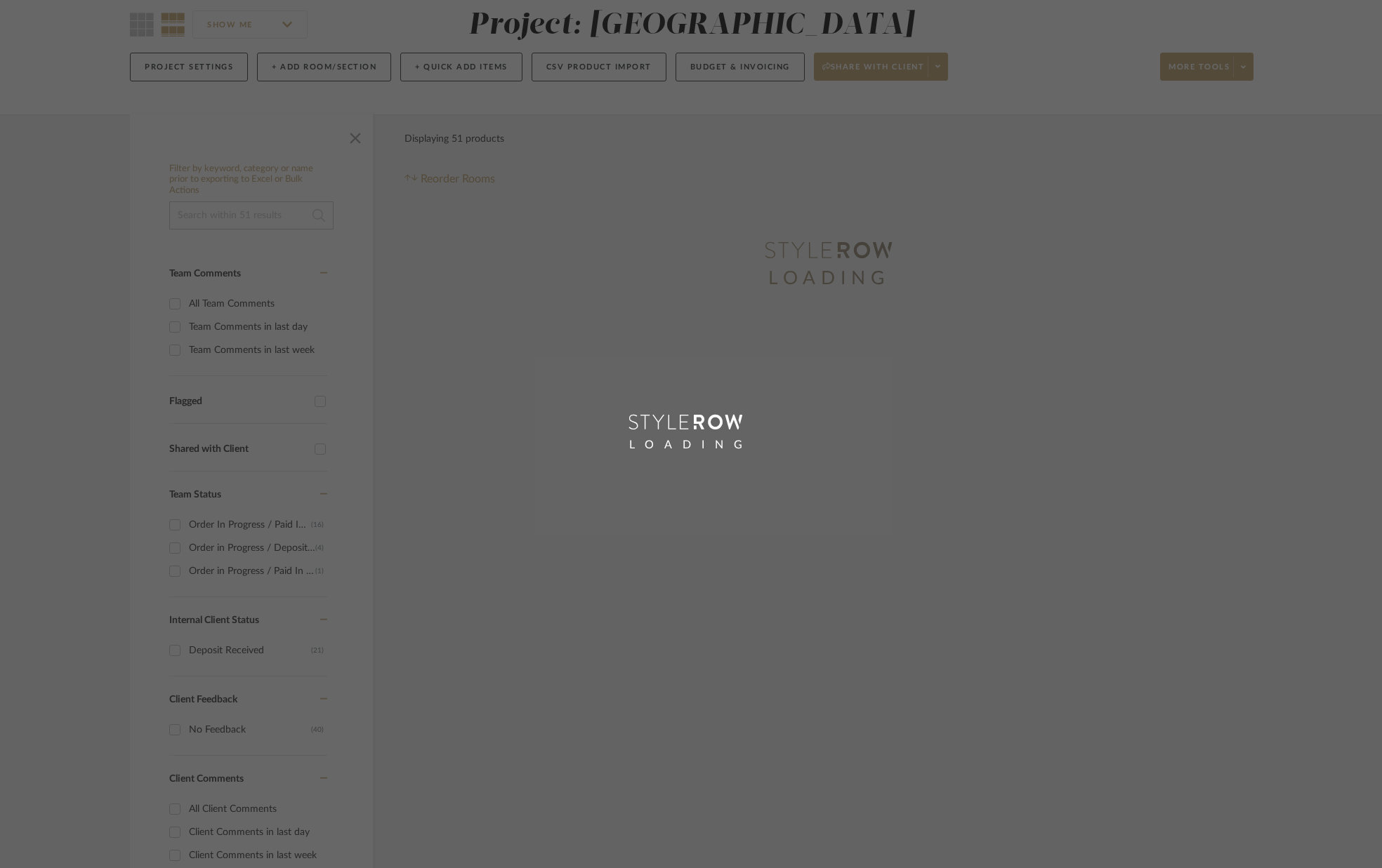
scroll to position [7, 0]
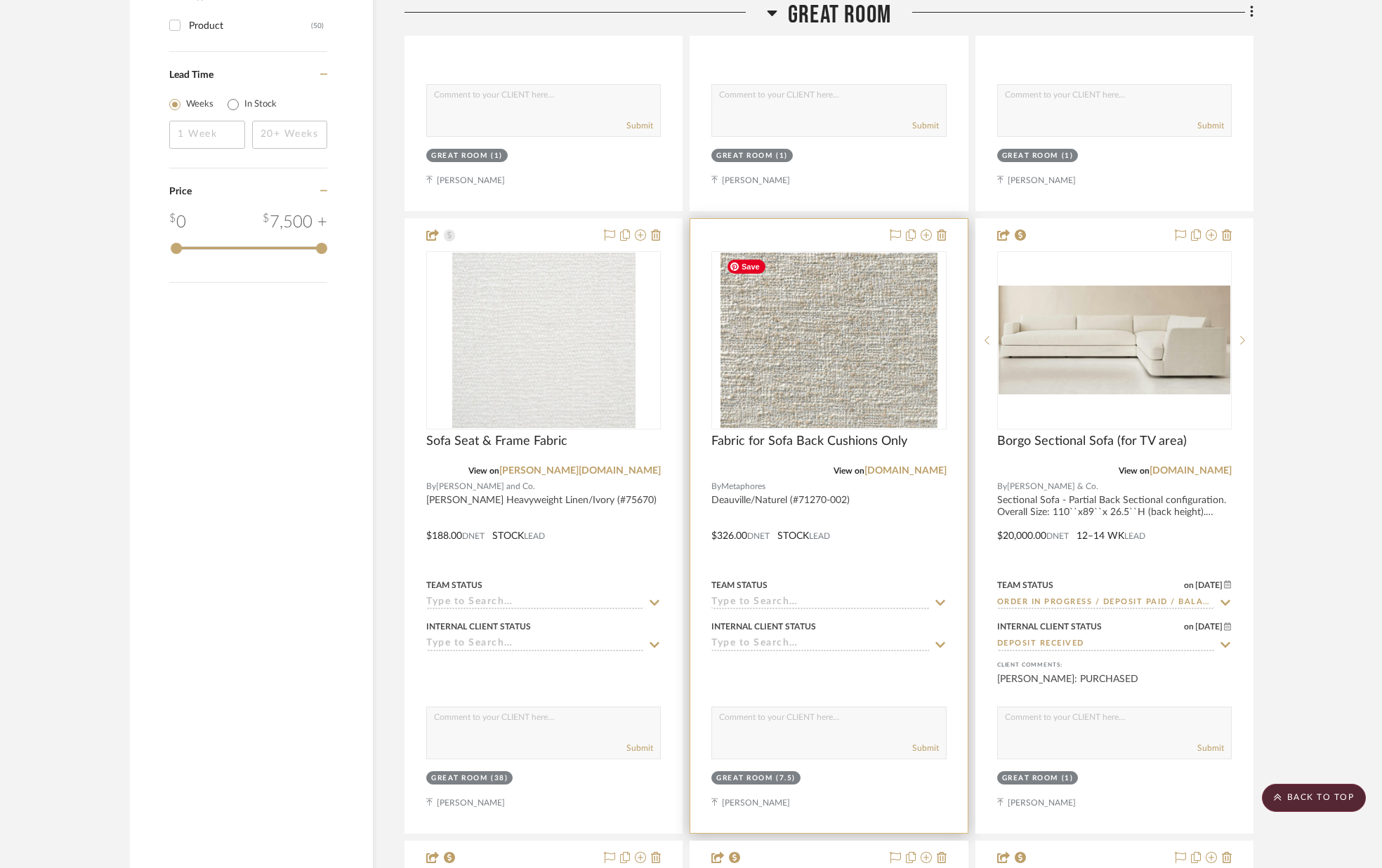
scroll to position [2097, 0]
click at [812, 368] on img "0" at bounding box center [828, 340] width 217 height 176
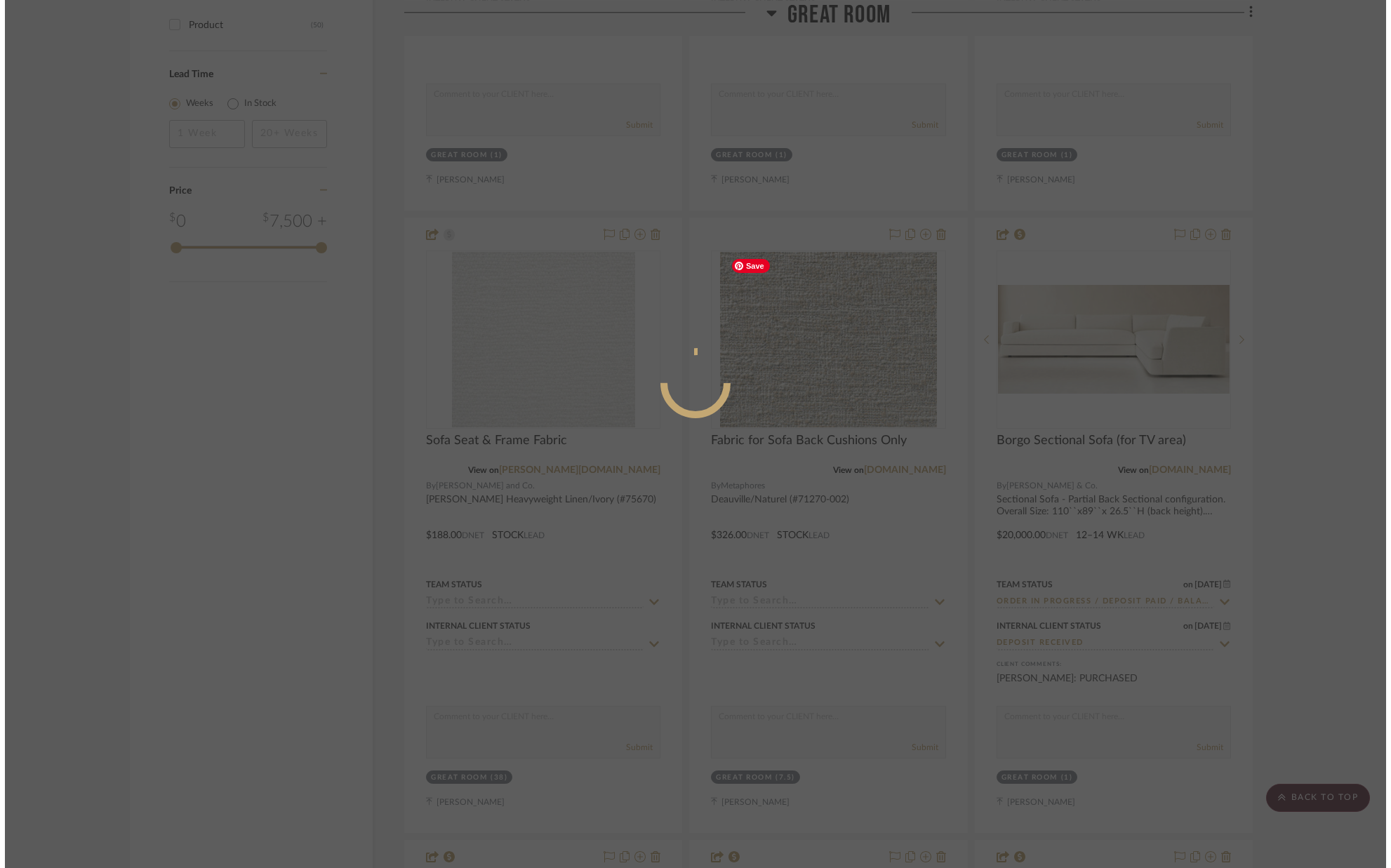
scroll to position [0, 0]
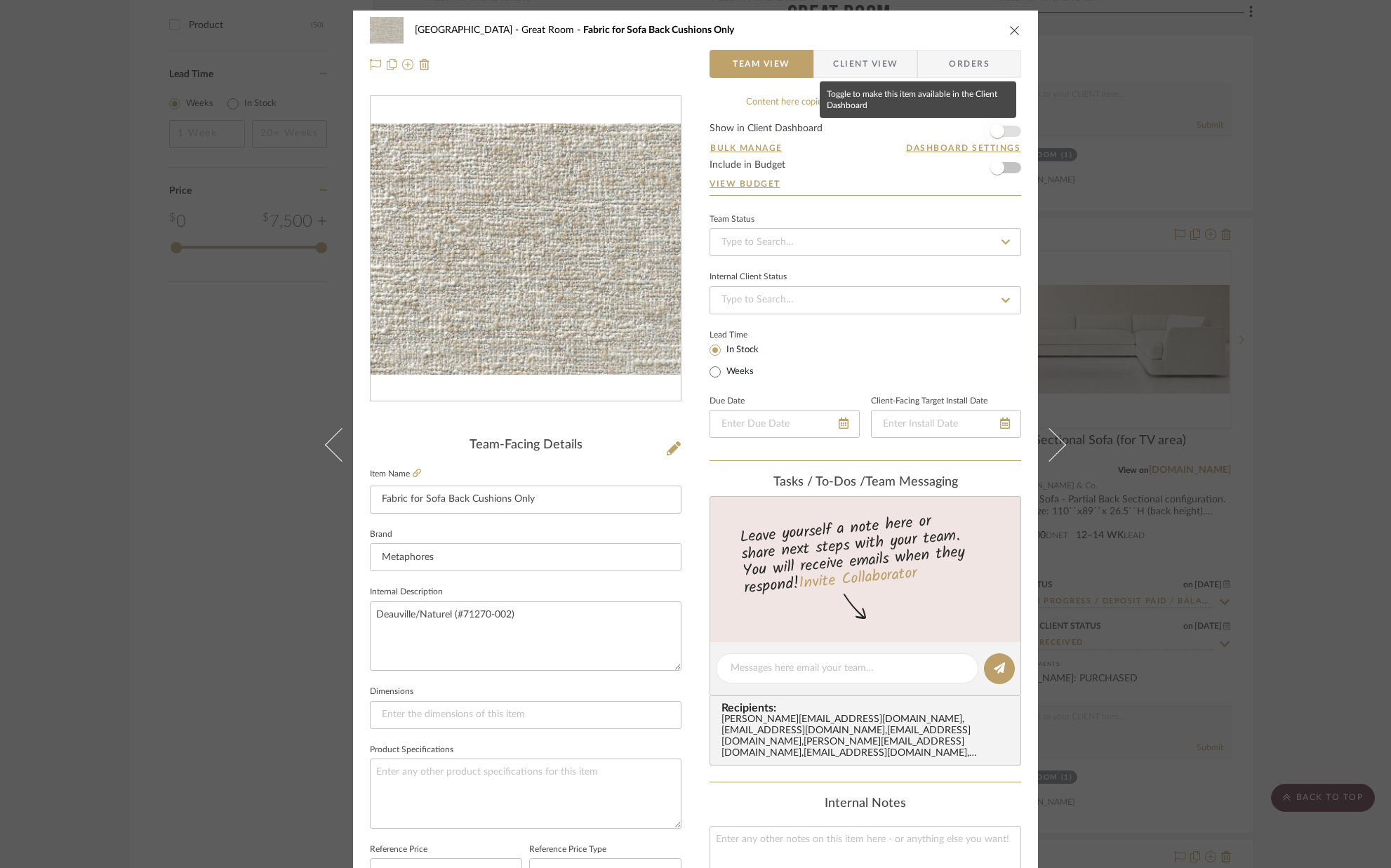
click at [1005, 132] on span "button" at bounding box center [996, 130] width 31 height 31
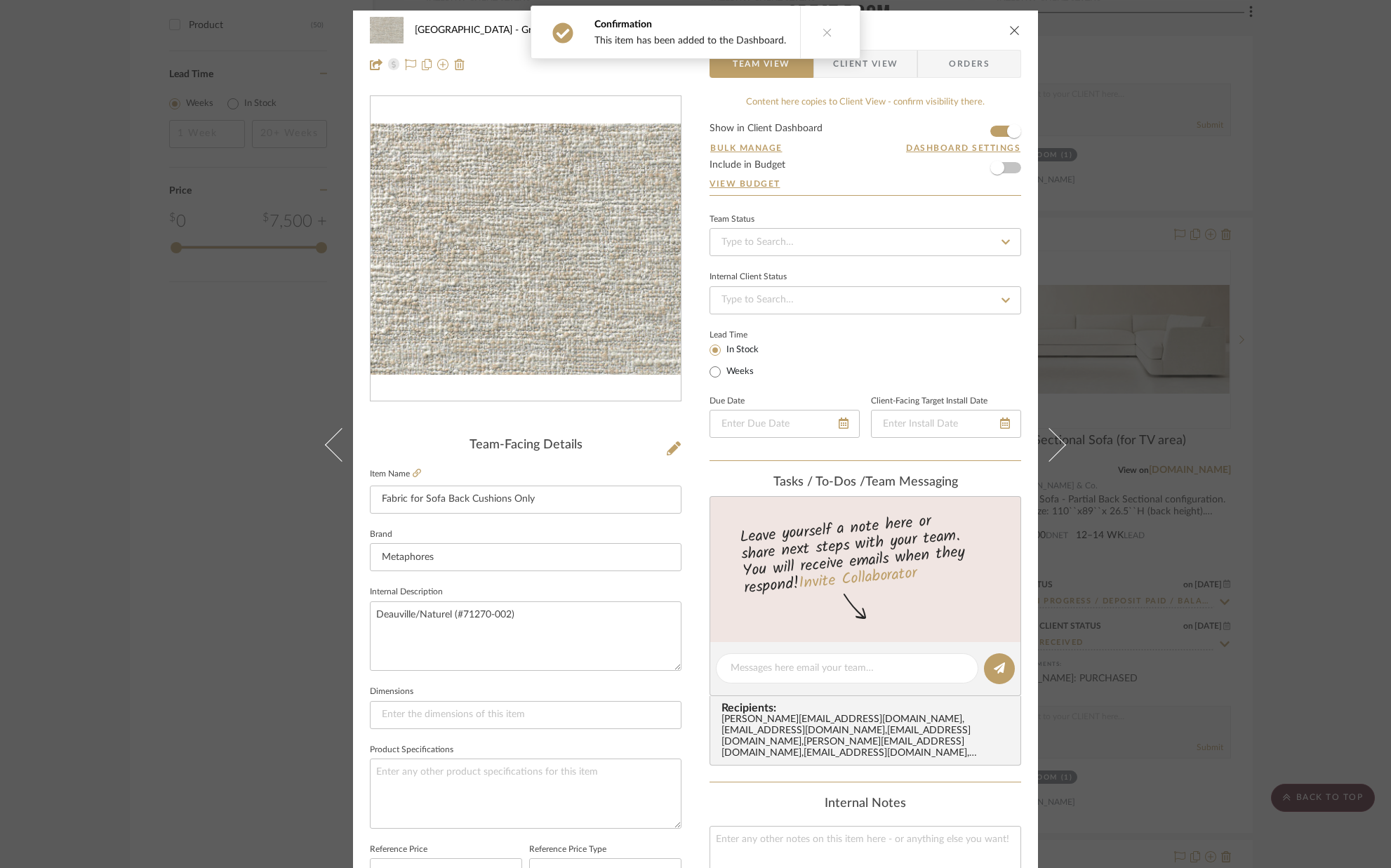
click at [878, 69] on span "Client View" at bounding box center [865, 64] width 64 height 28
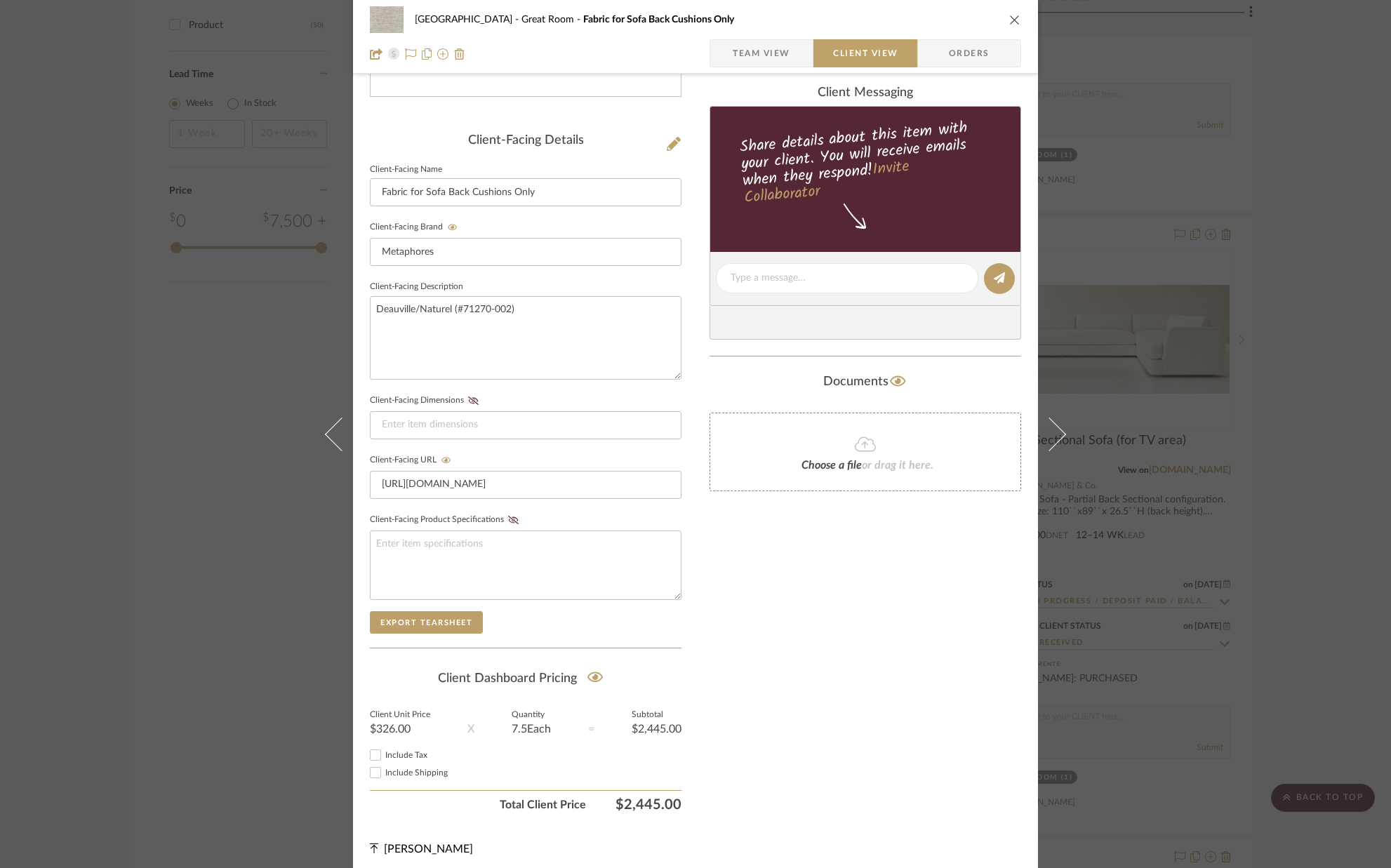
scroll to position [313, 0]
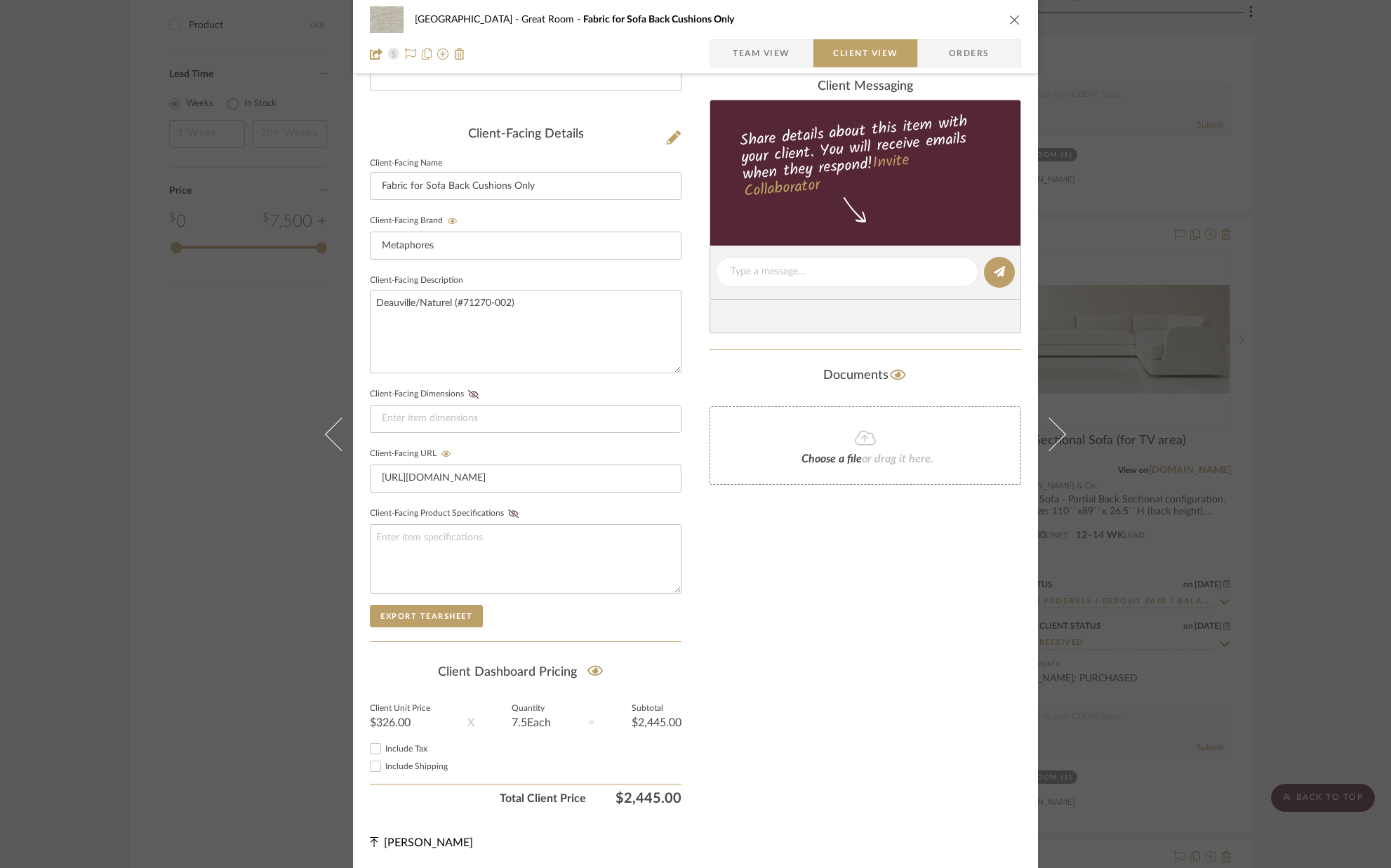
click at [1012, 16] on icon "close" at bounding box center [1015, 20] width 11 height 11
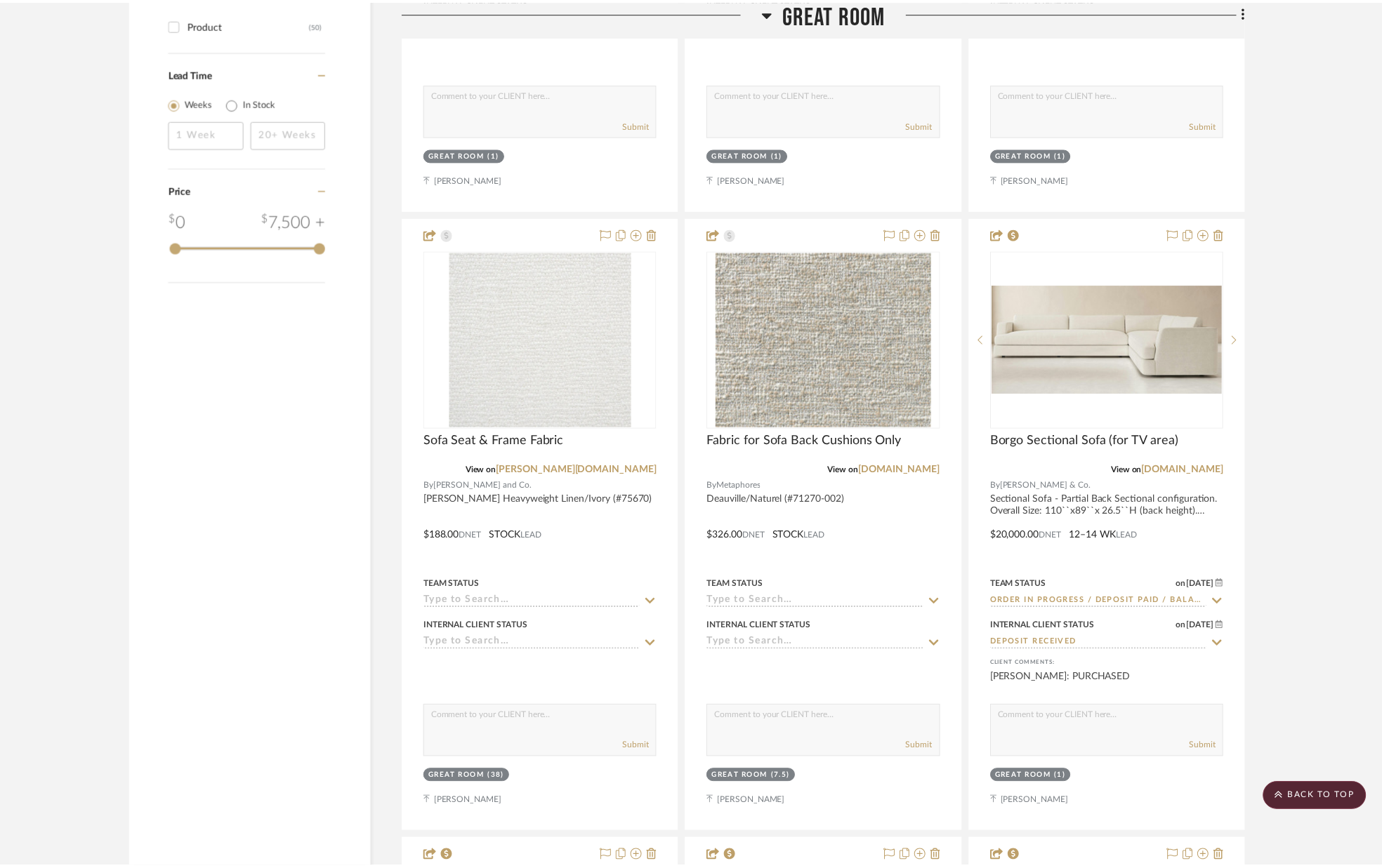
scroll to position [2097, 0]
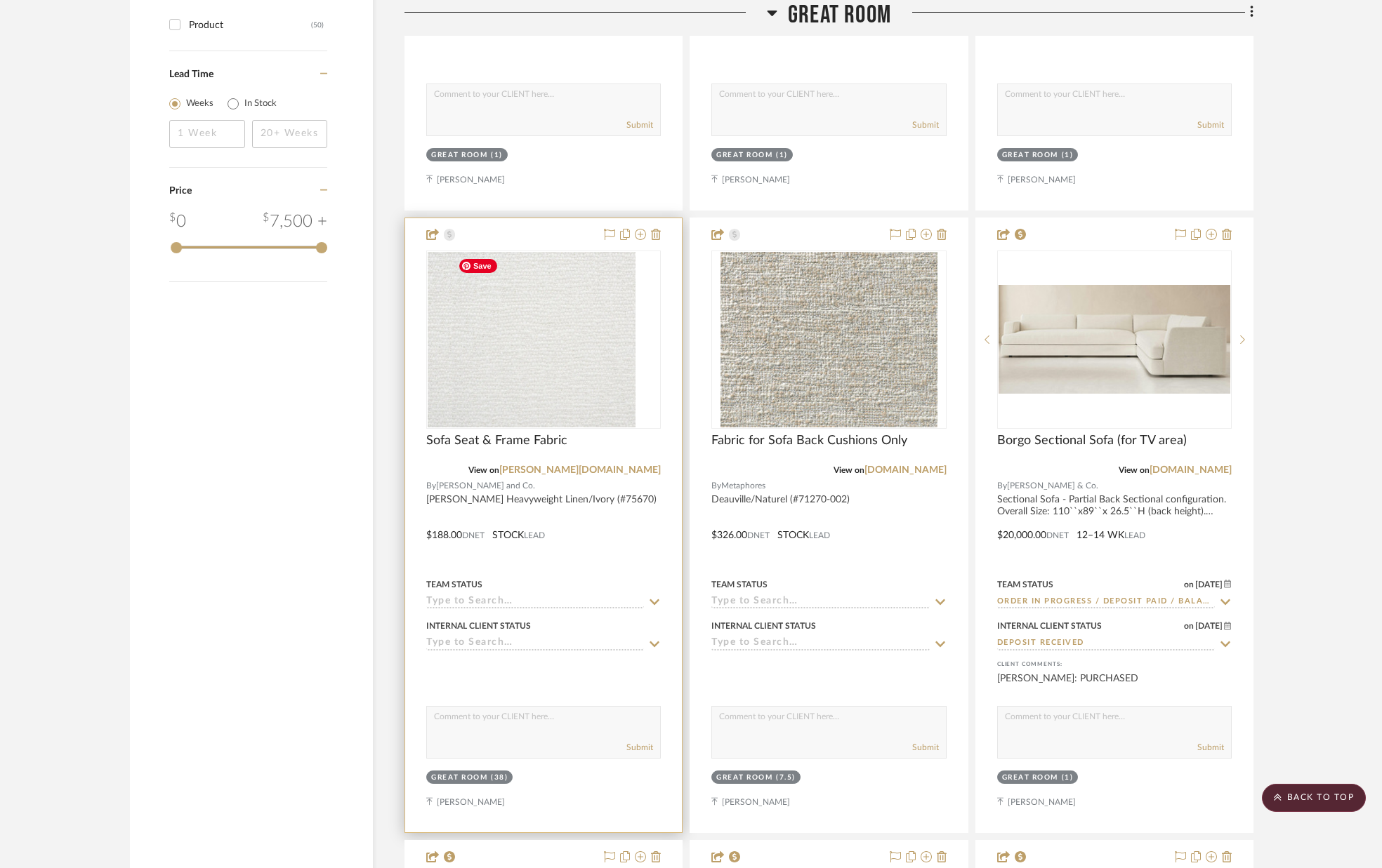
click at [570, 354] on div at bounding box center [543, 340] width 235 height 179
click at [570, 347] on img "0" at bounding box center [543, 340] width 183 height 176
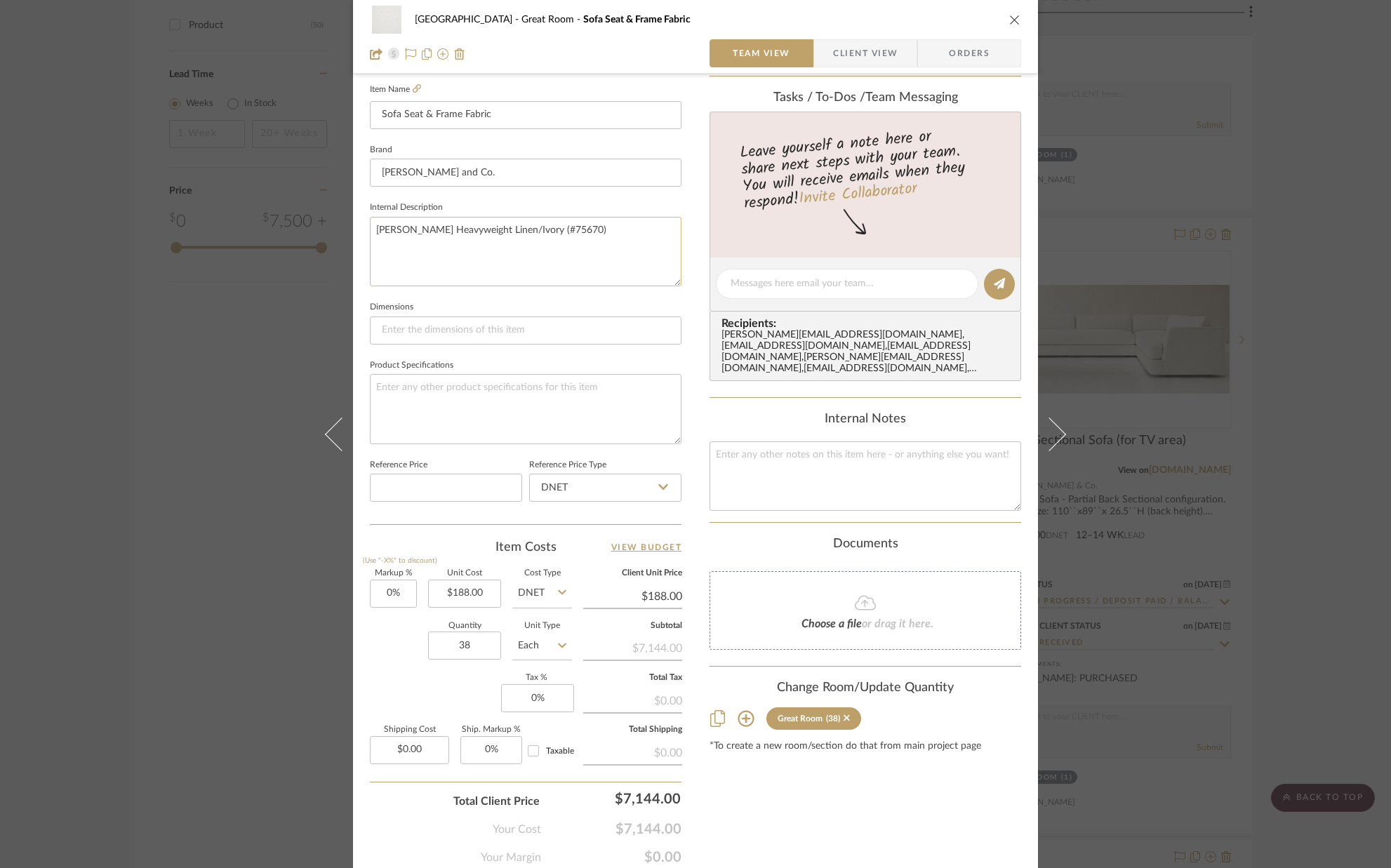
scroll to position [394, 0]
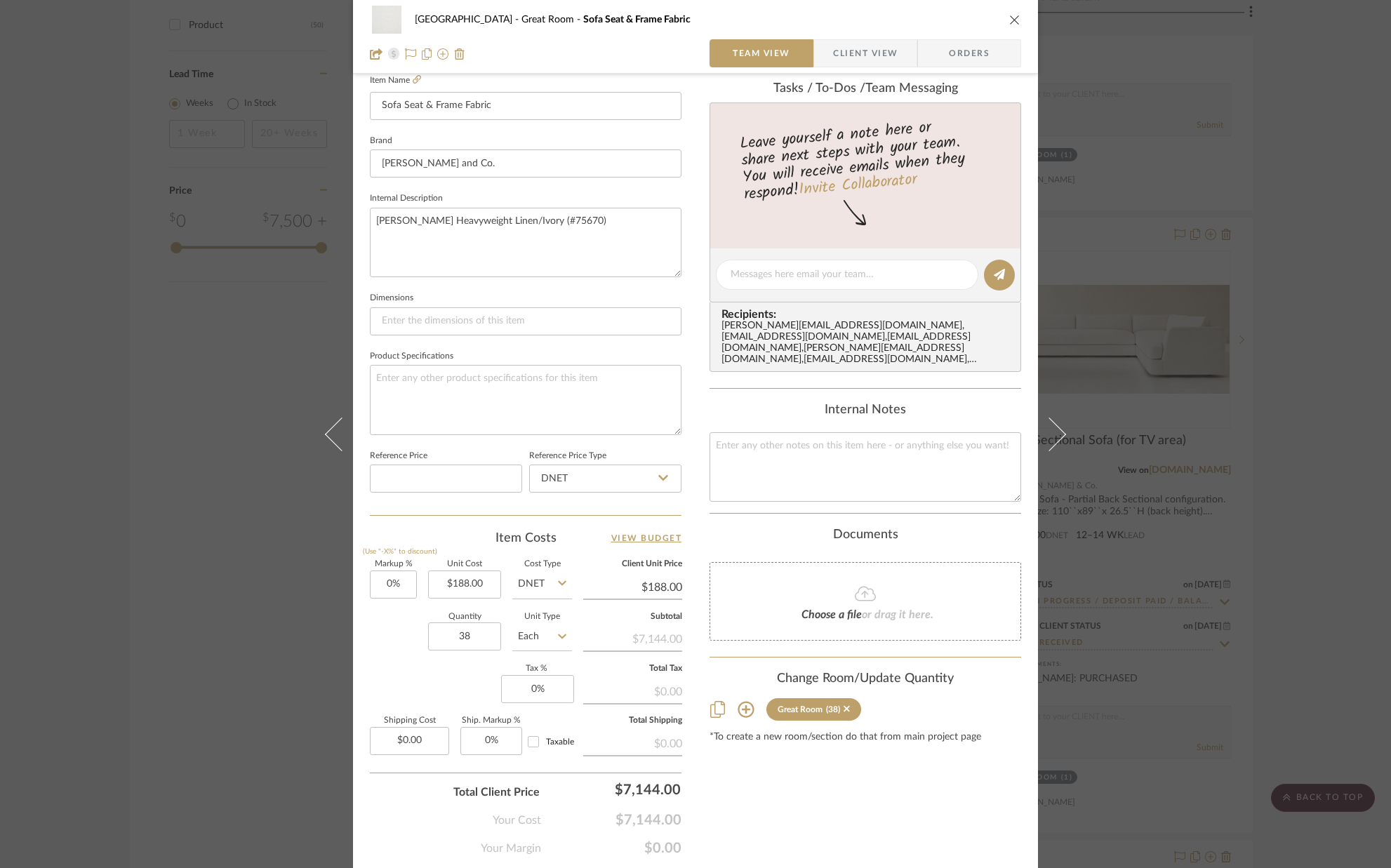
click at [1011, 19] on icon "close" at bounding box center [1015, 20] width 11 height 11
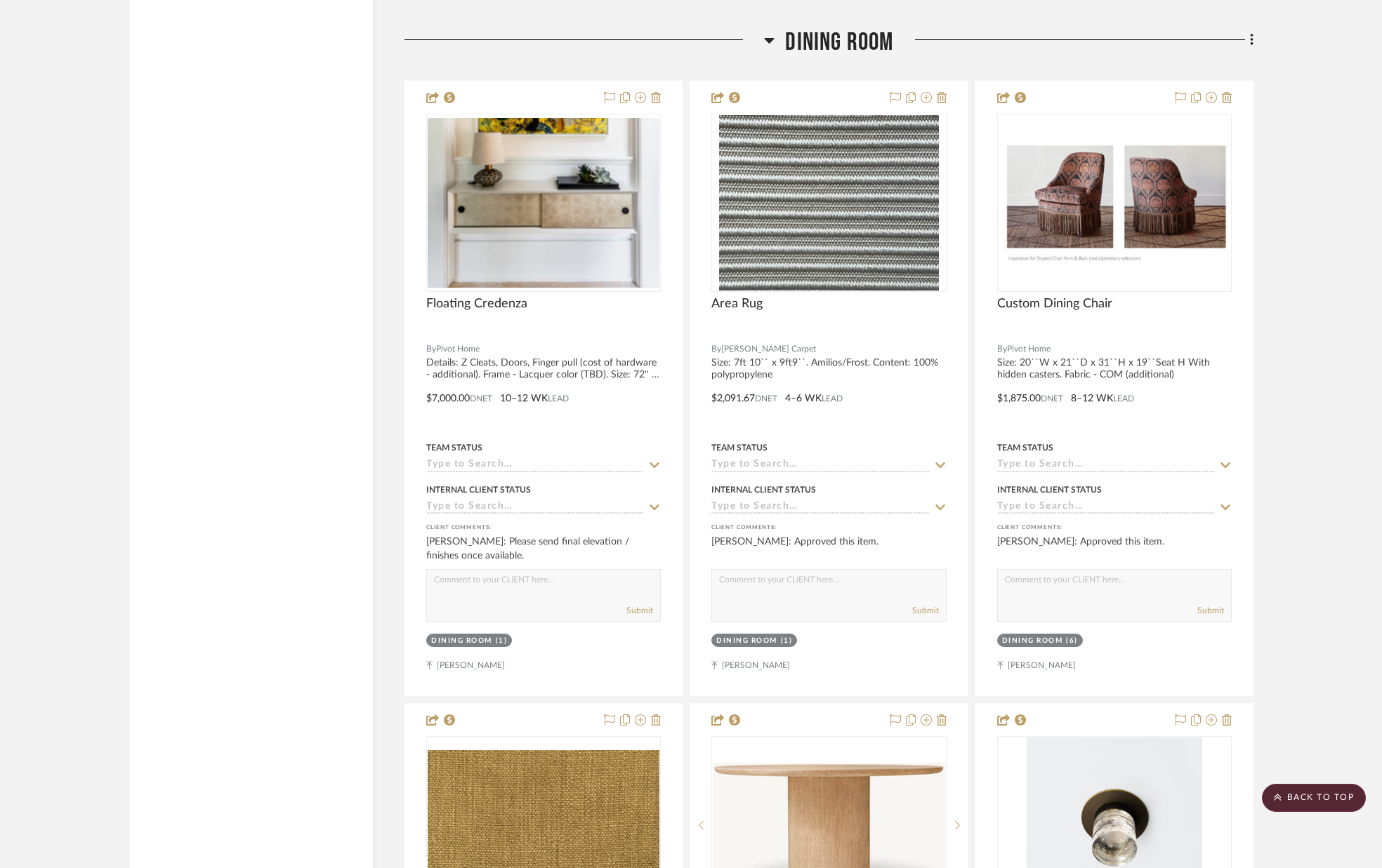
scroll to position [4849, 0]
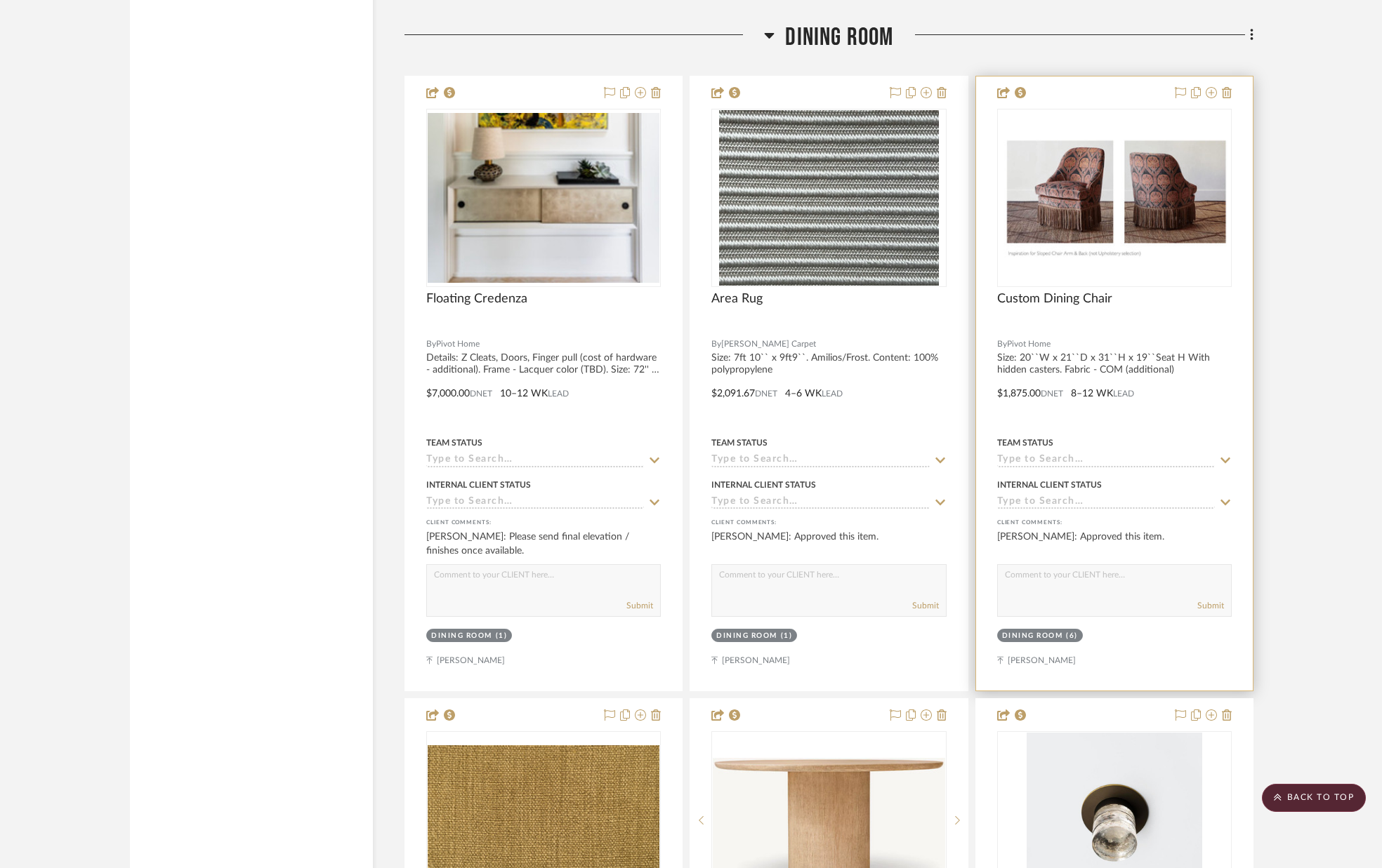
click at [1224, 461] on icon at bounding box center [1225, 461] width 10 height 6
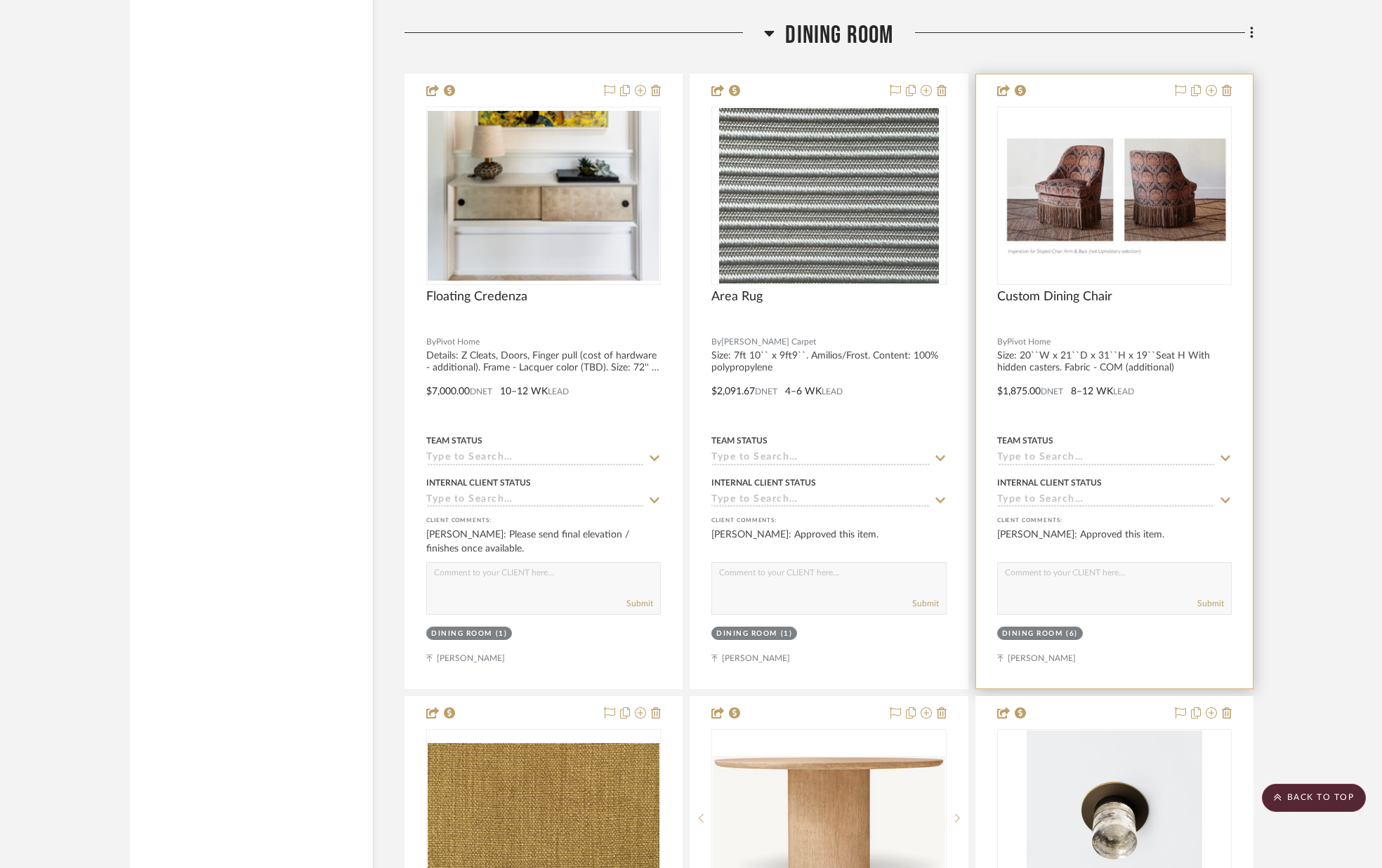
click at [1223, 460] on icon at bounding box center [1225, 459] width 10 height 6
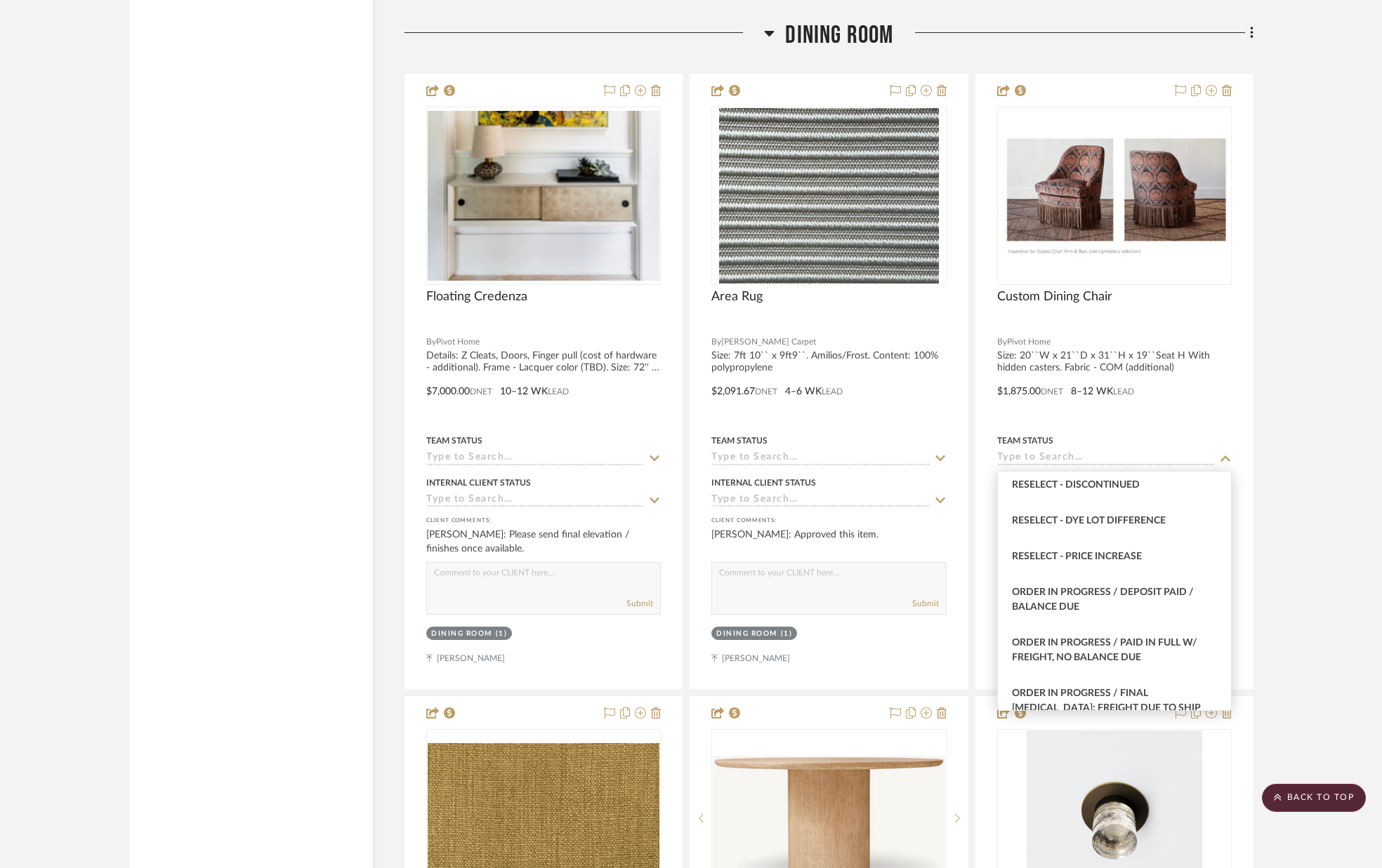
scroll to position [1385, 0]
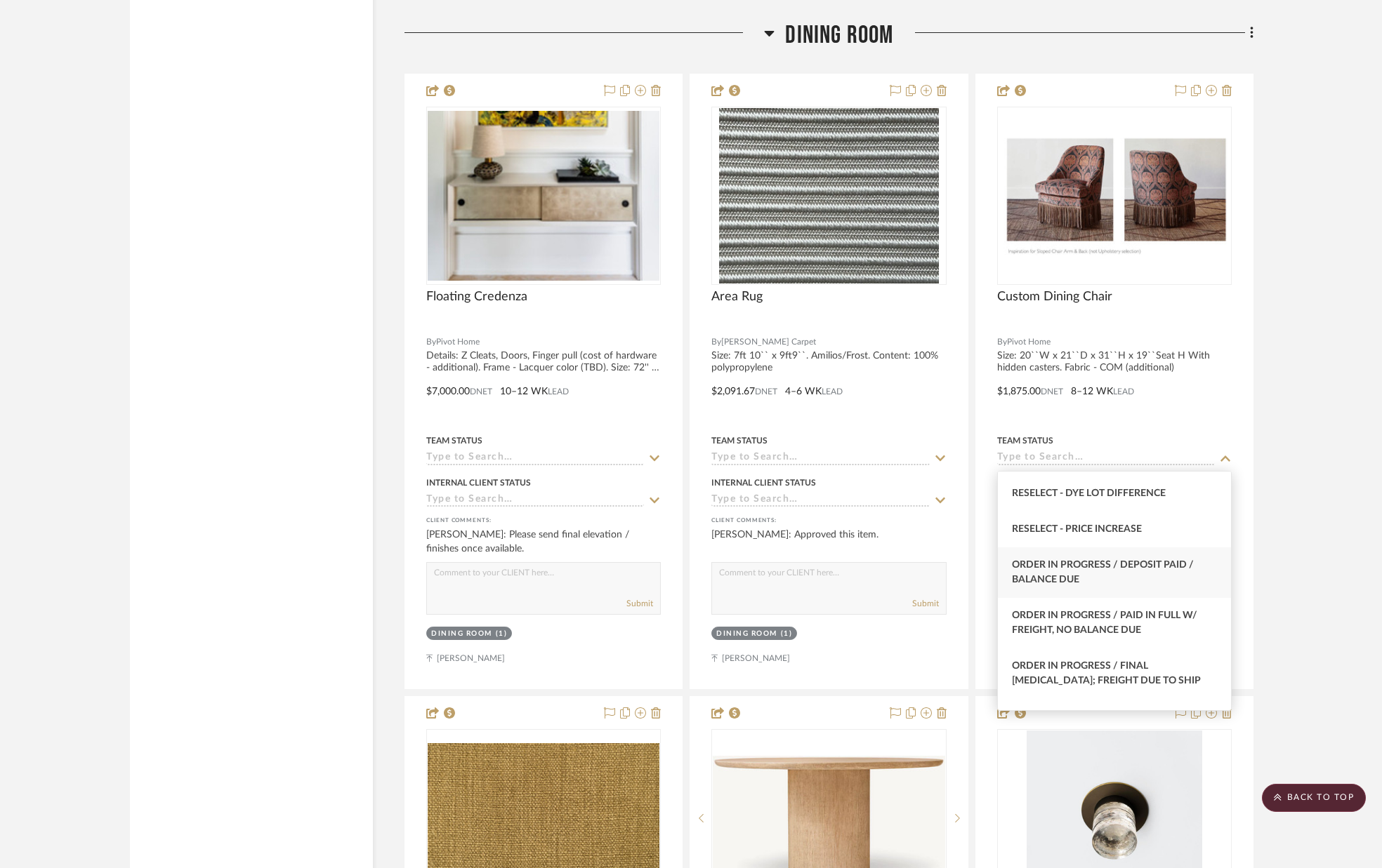
click at [1141, 561] on span "Order in Progress / Deposit Paid / Balance due" at bounding box center [1102, 572] width 181 height 24
type input "[DATE]"
type input "Order in Progress / Deposit Paid / Balance due"
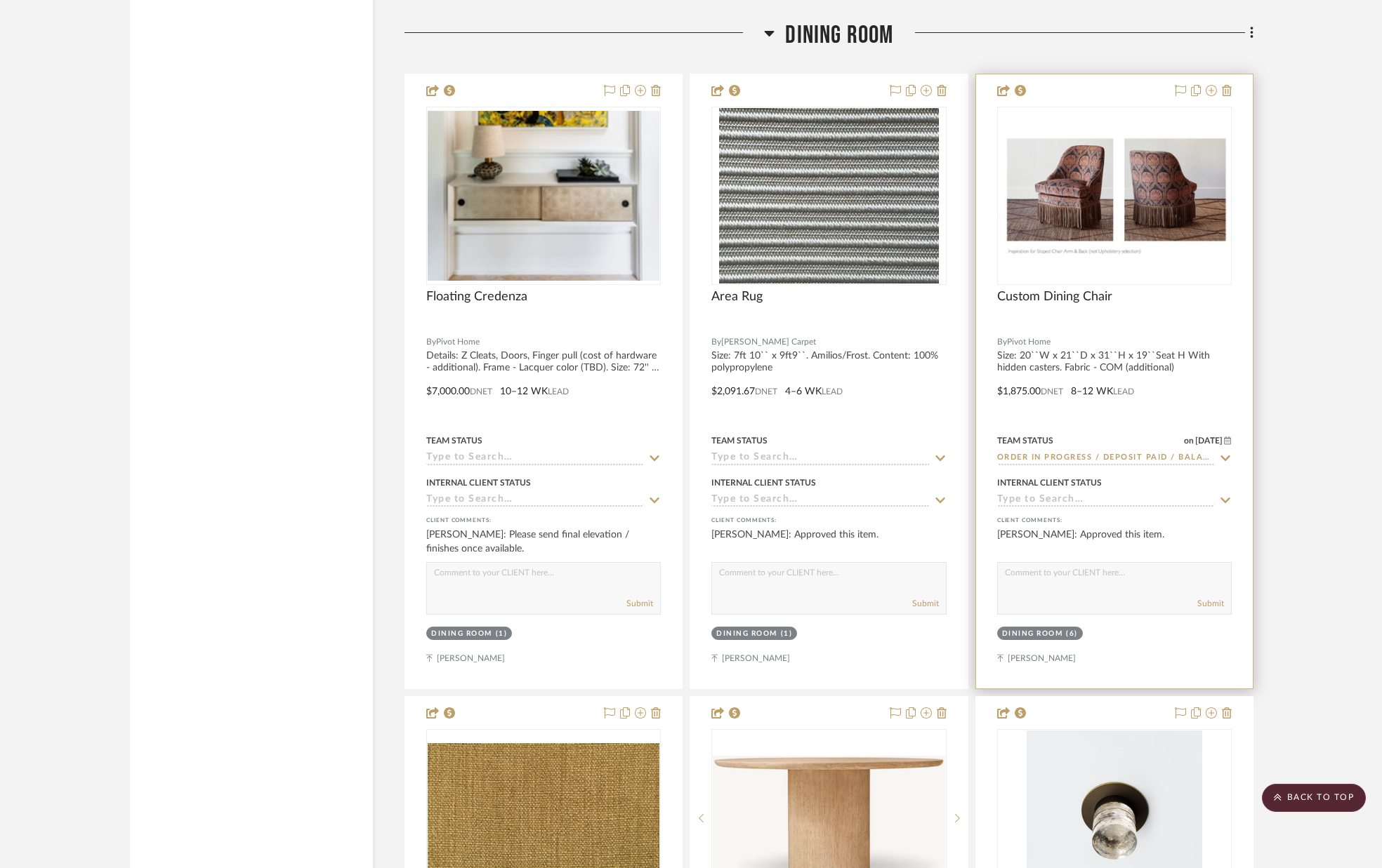
click at [1220, 499] on icon at bounding box center [1226, 501] width 13 height 11
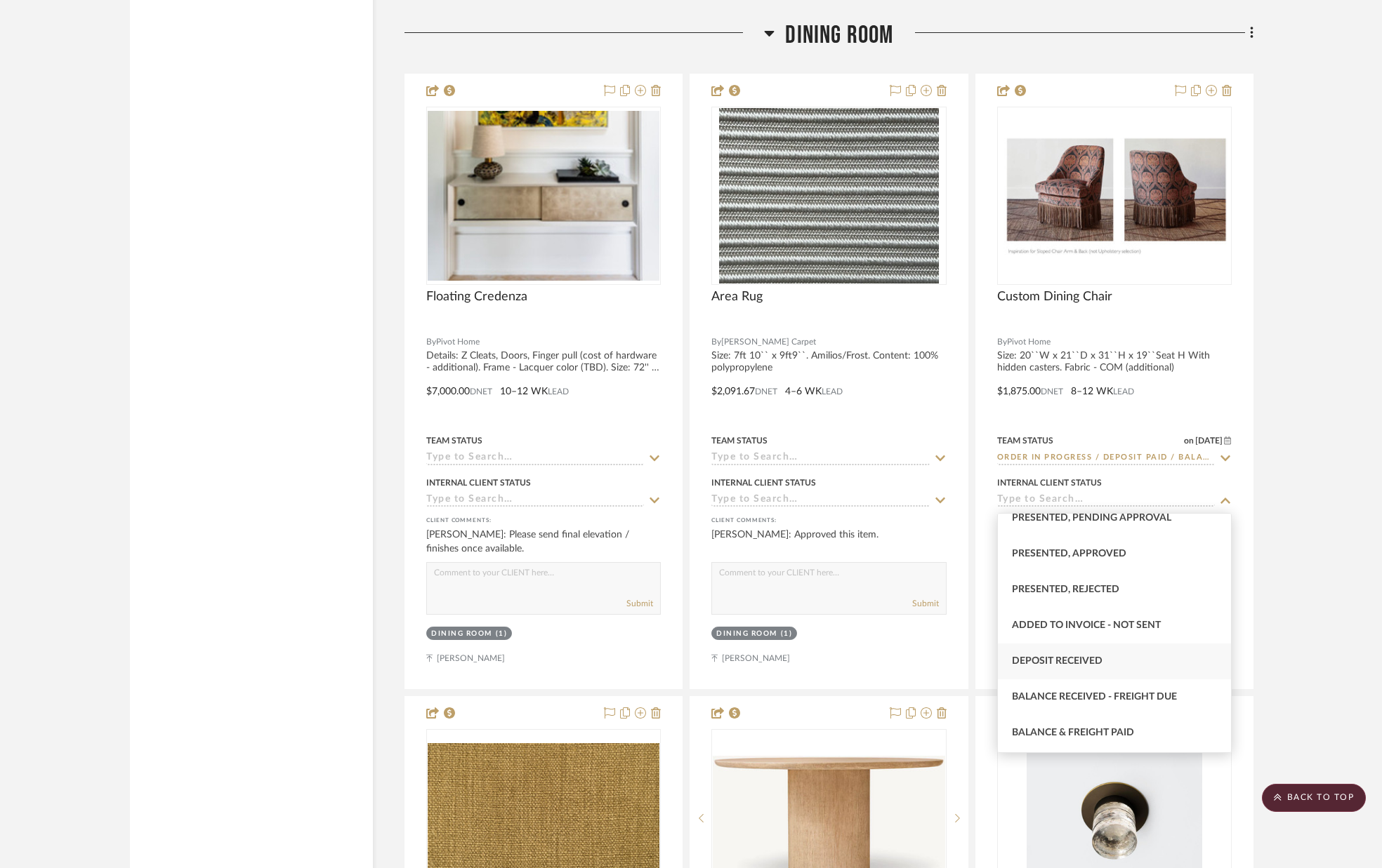
scroll to position [157, 0]
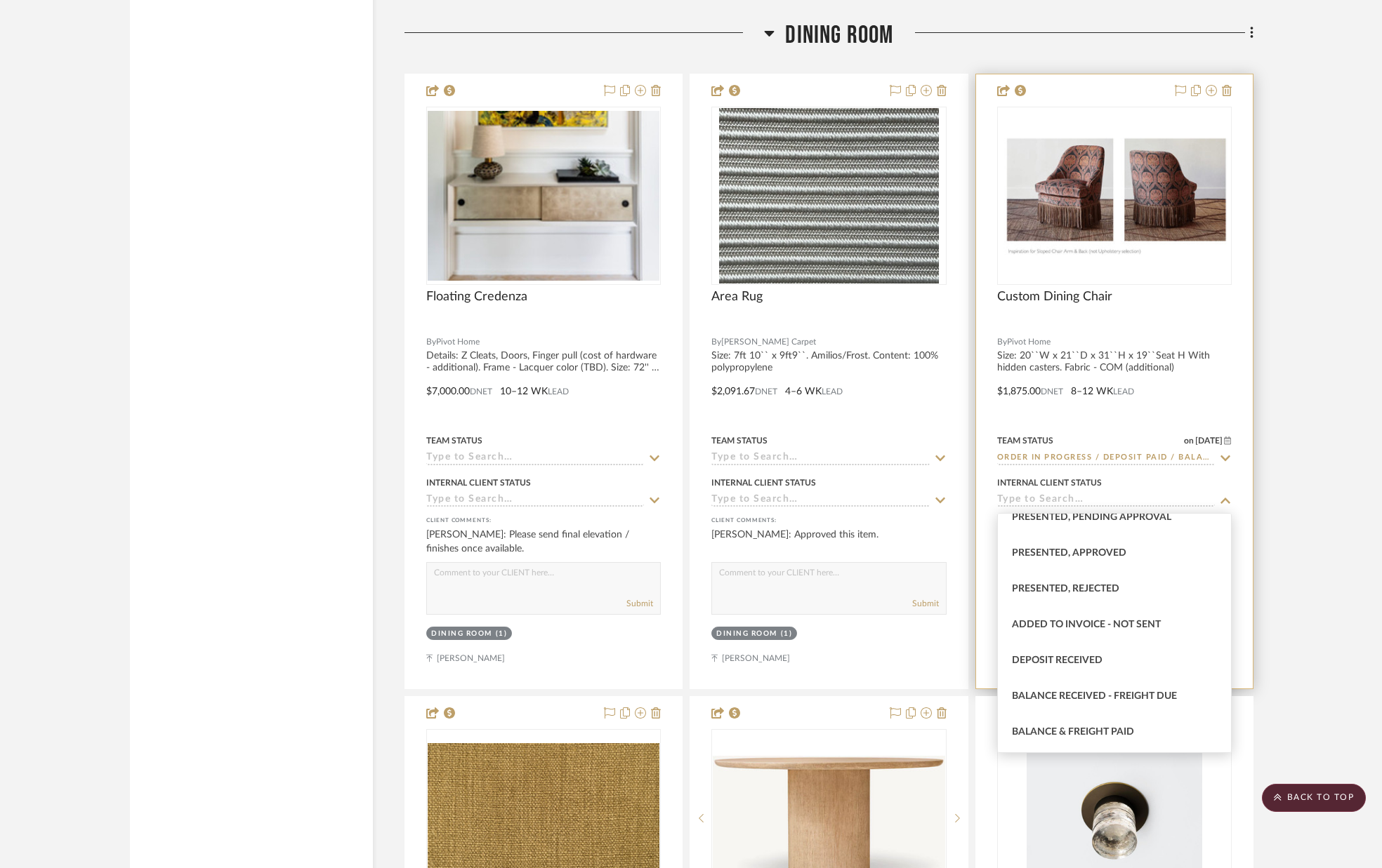
click at [1120, 664] on div "Deposit Received" at bounding box center [1114, 661] width 233 height 35
type input "[DATE]"
type input "Deposit Received"
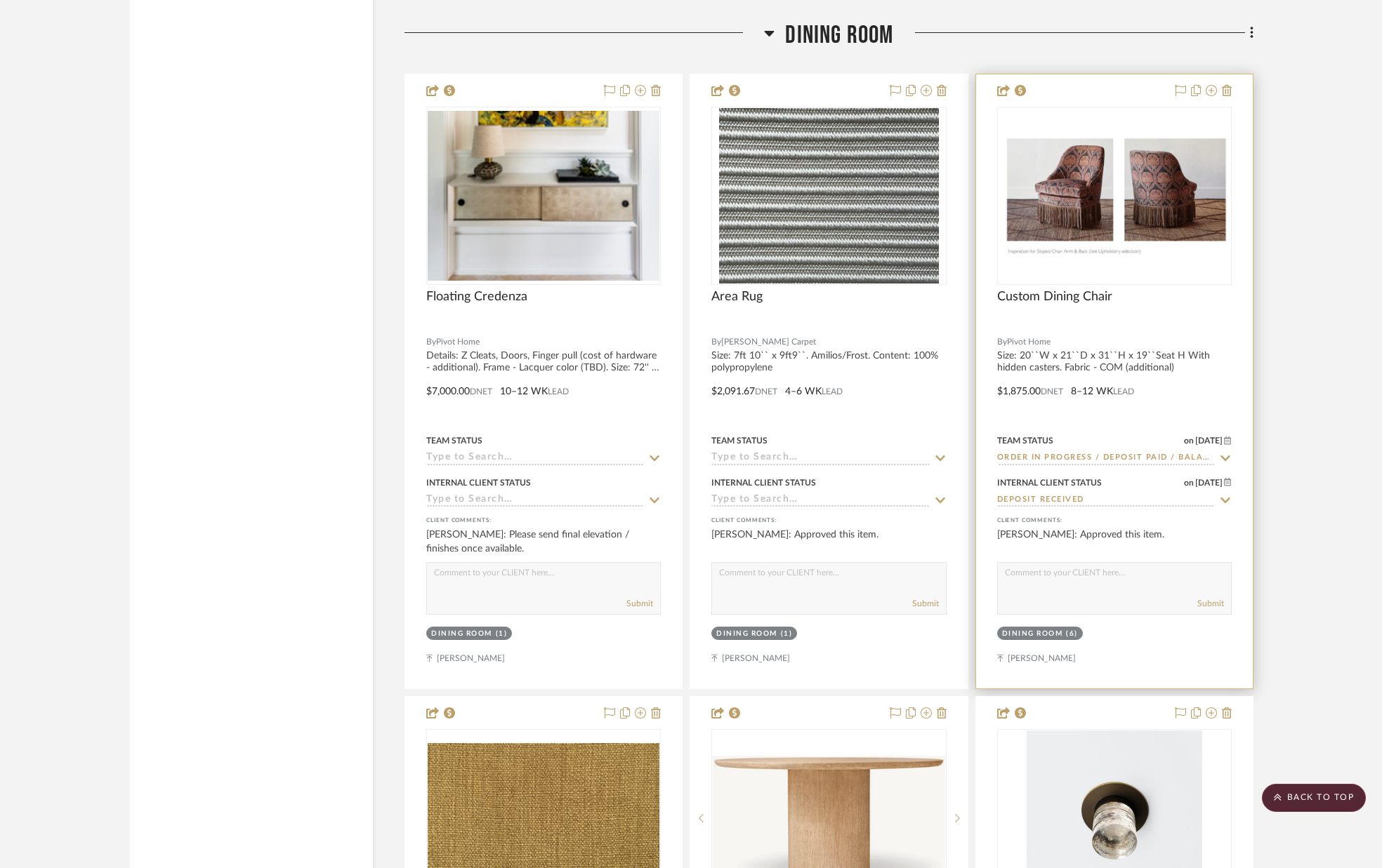
click at [1131, 582] on textarea at bounding box center [1114, 576] width 233 height 27
type textarea "PURCHASED"
click at [1212, 605] on button "Submit" at bounding box center [1210, 604] width 27 height 13
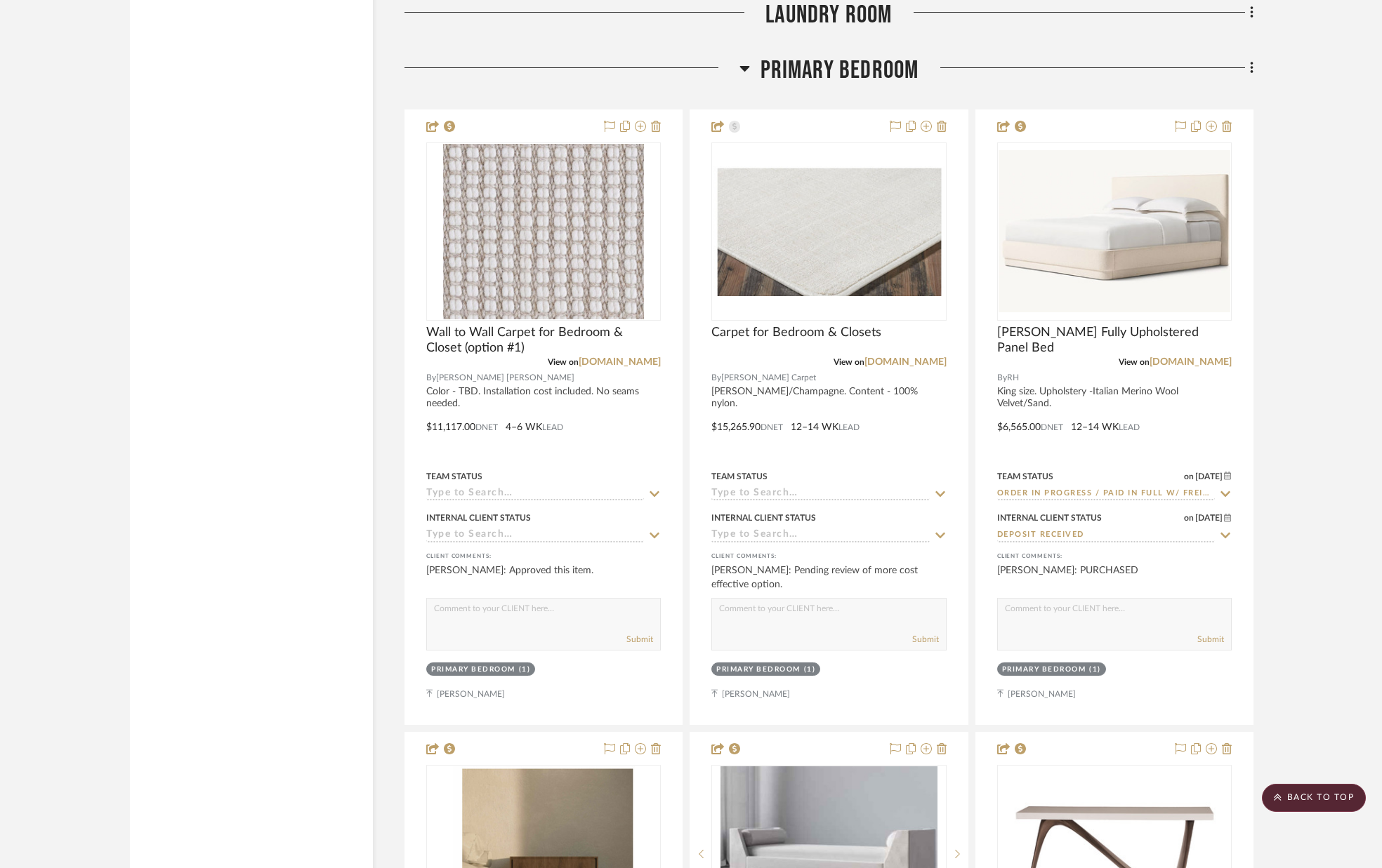
scroll to position [7634, 0]
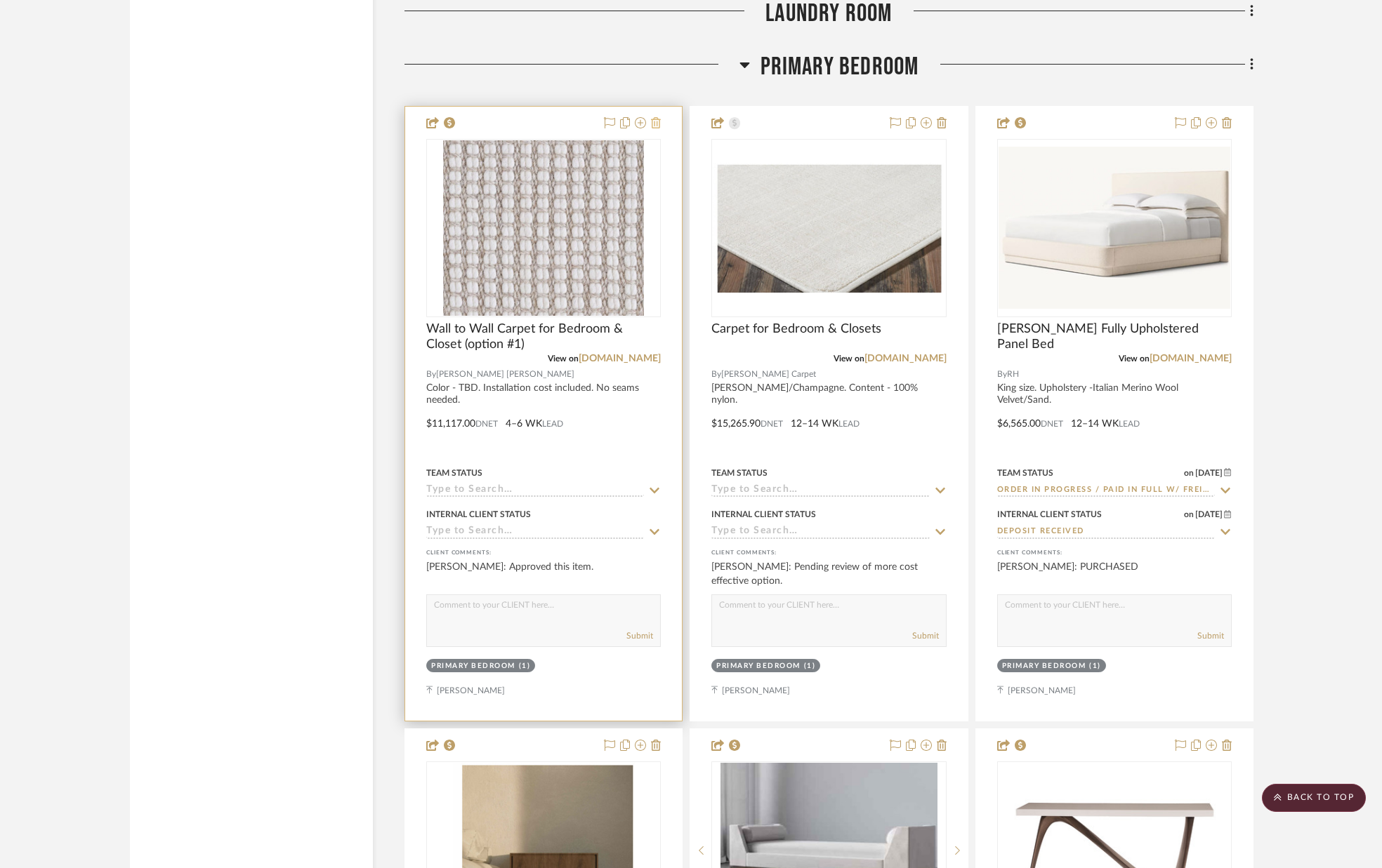
click at [654, 126] on icon at bounding box center [655, 123] width 10 height 11
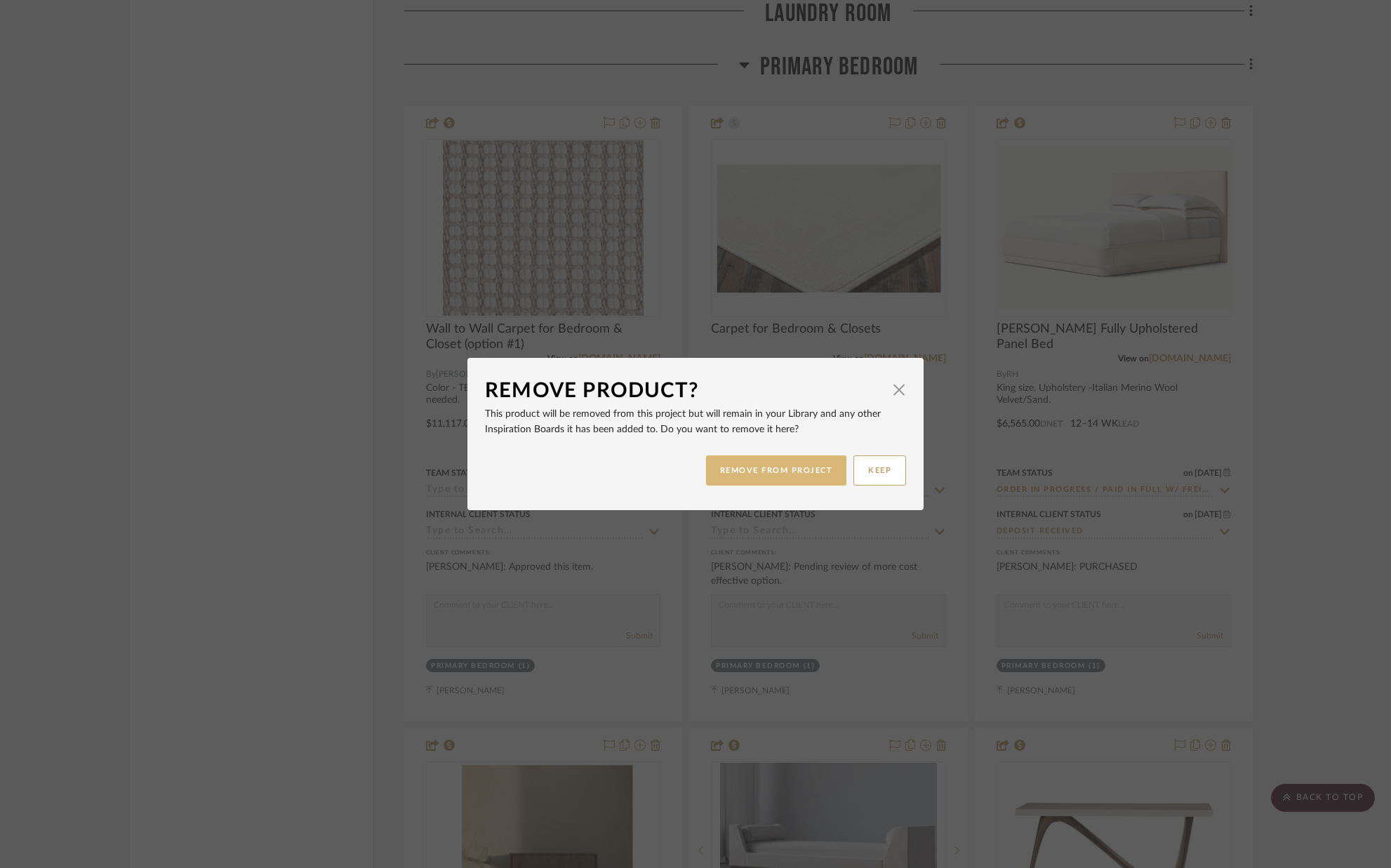
click at [779, 468] on button "REMOVE FROM PROJECT" at bounding box center [777, 471] width 141 height 30
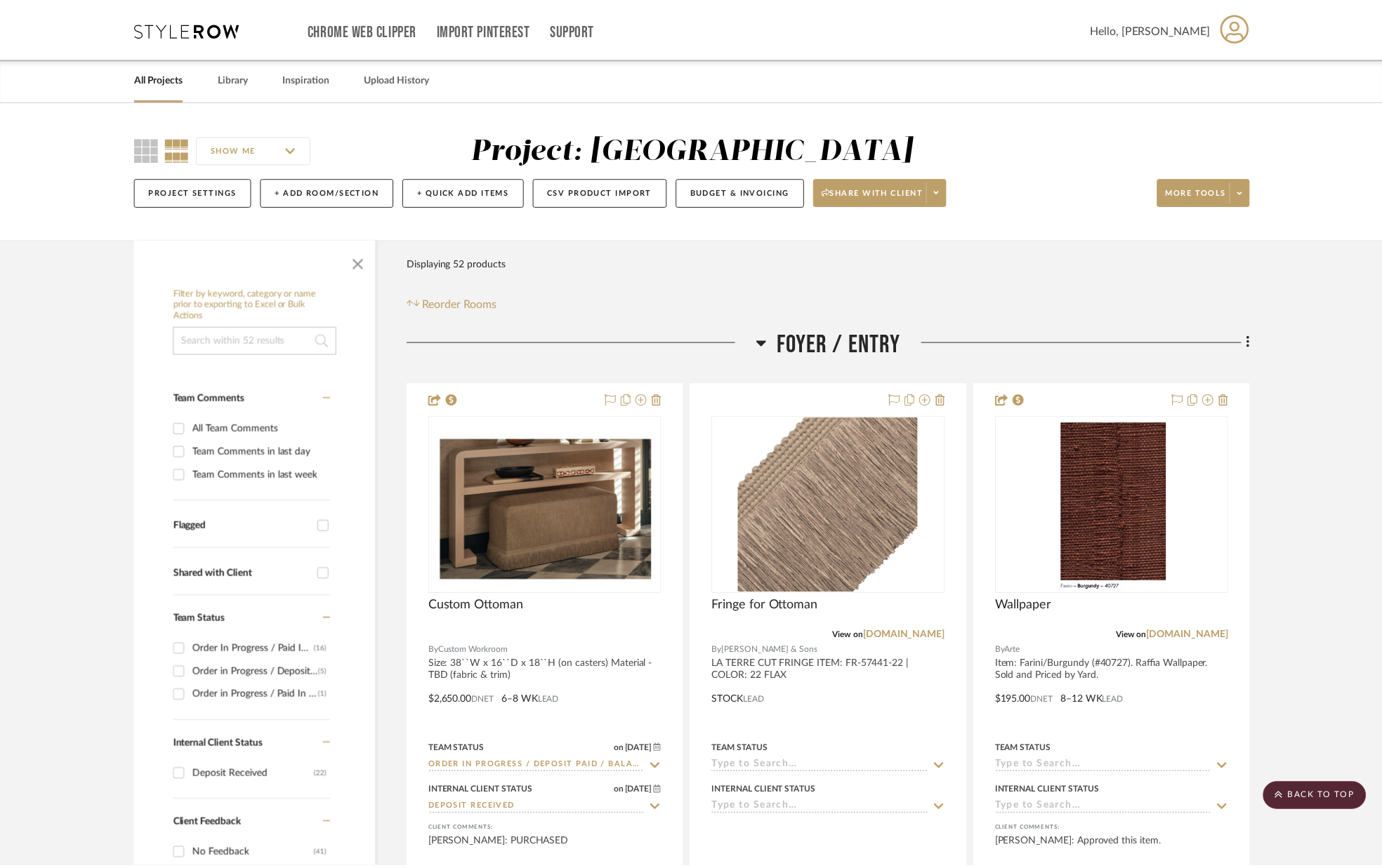
scroll to position [7634, 0]
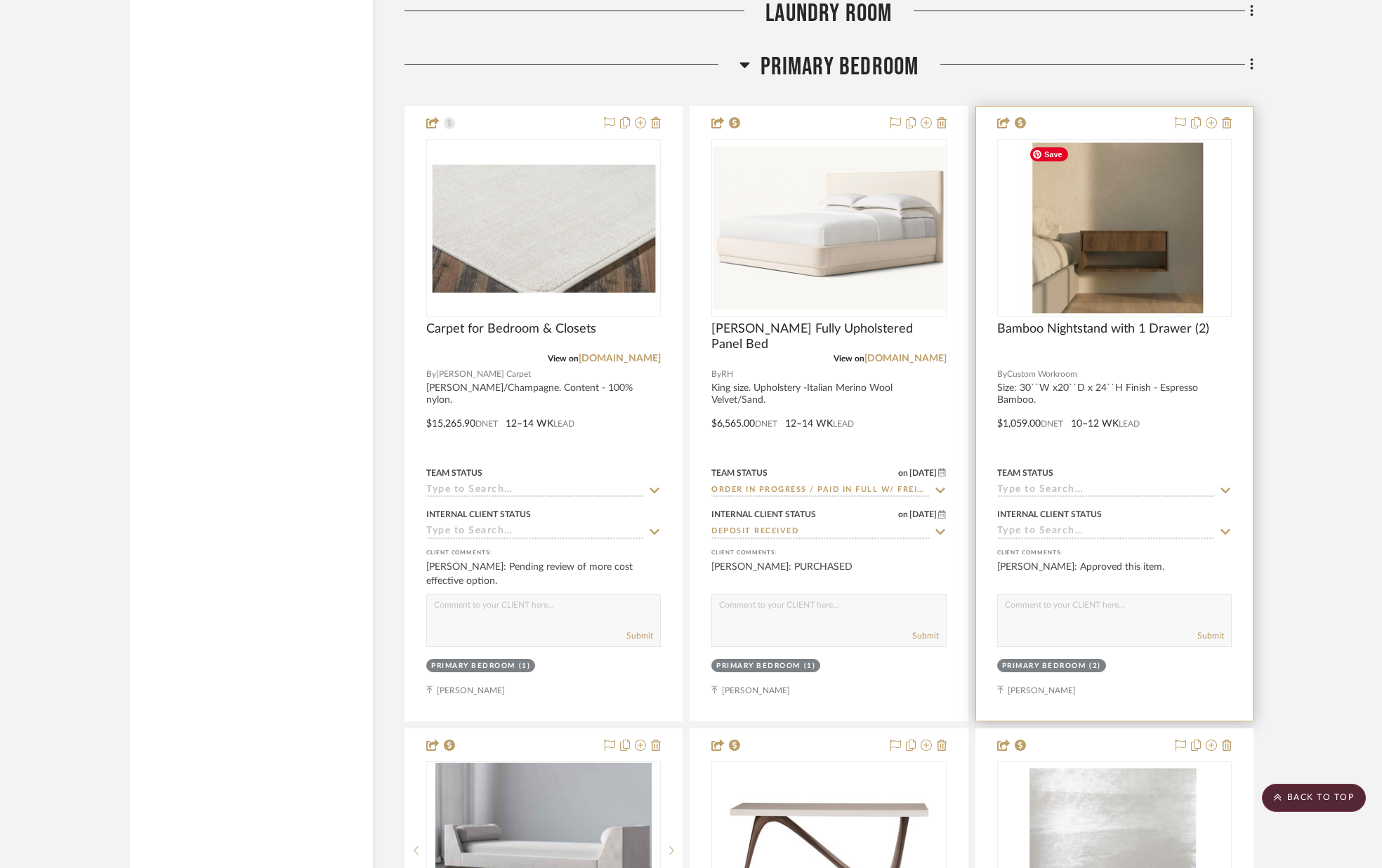
click at [0, 0] on img at bounding box center [0, 0] width 0 height 0
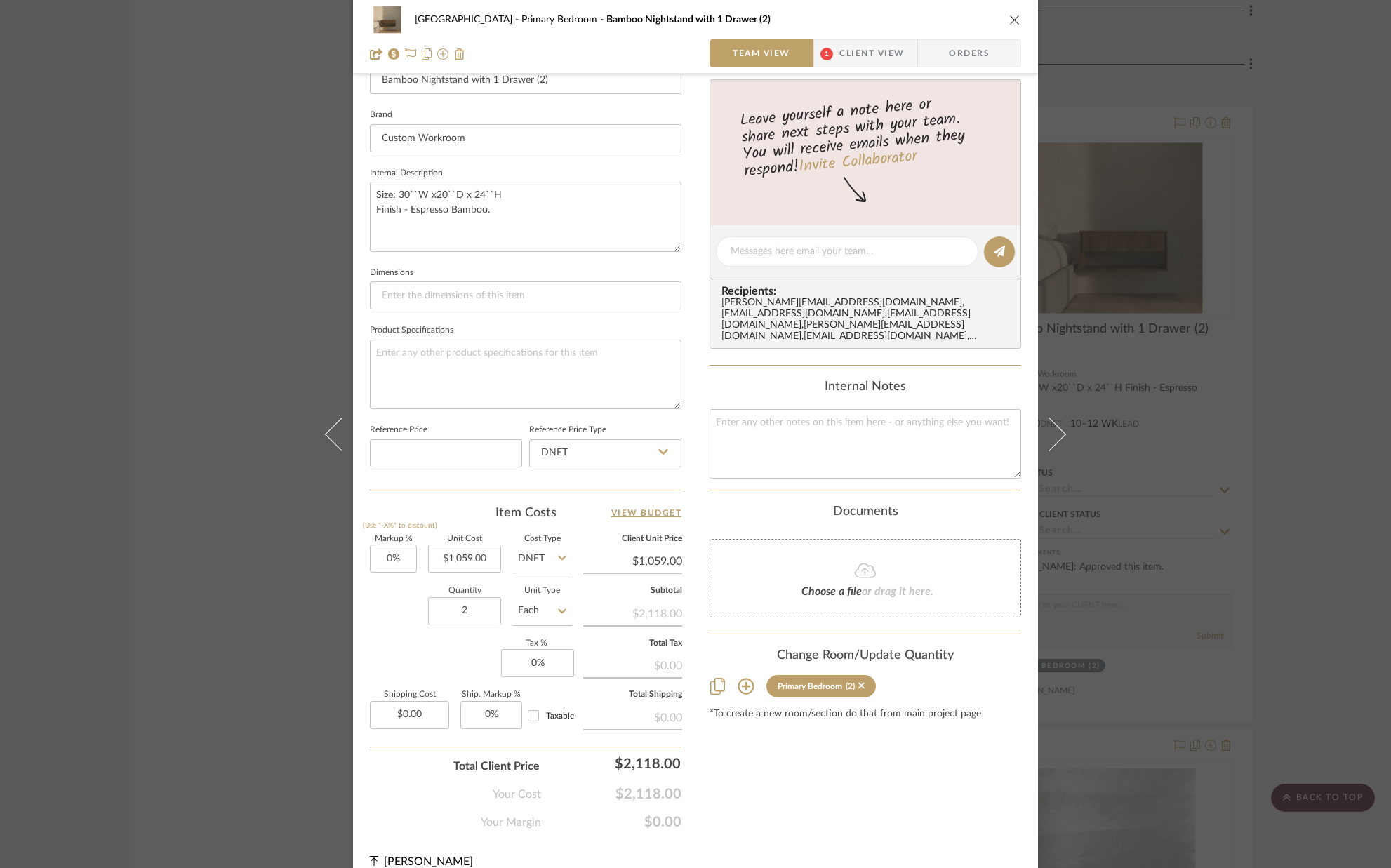
scroll to position [436, 0]
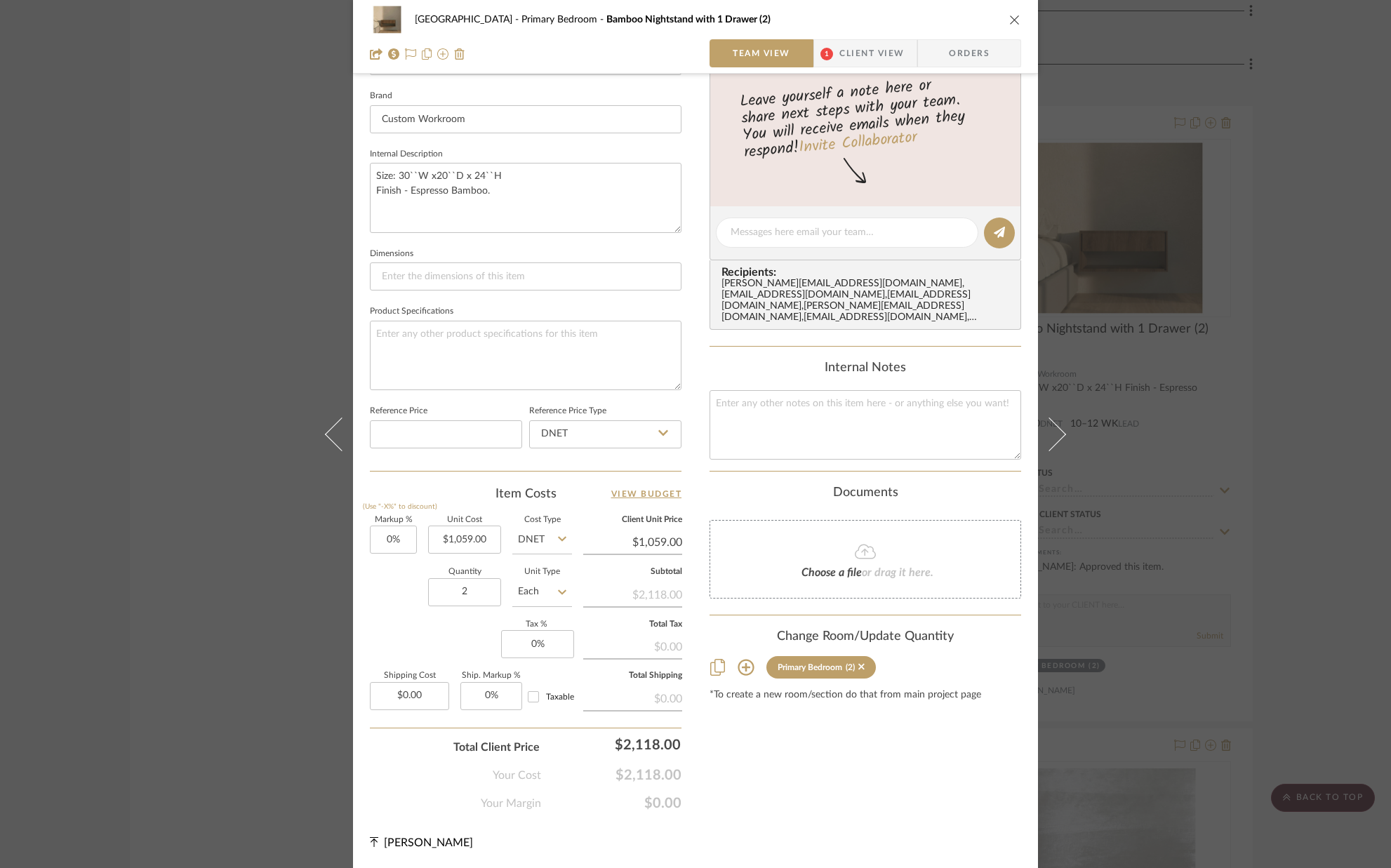
click at [882, 56] on span "Client View" at bounding box center [871, 53] width 64 height 28
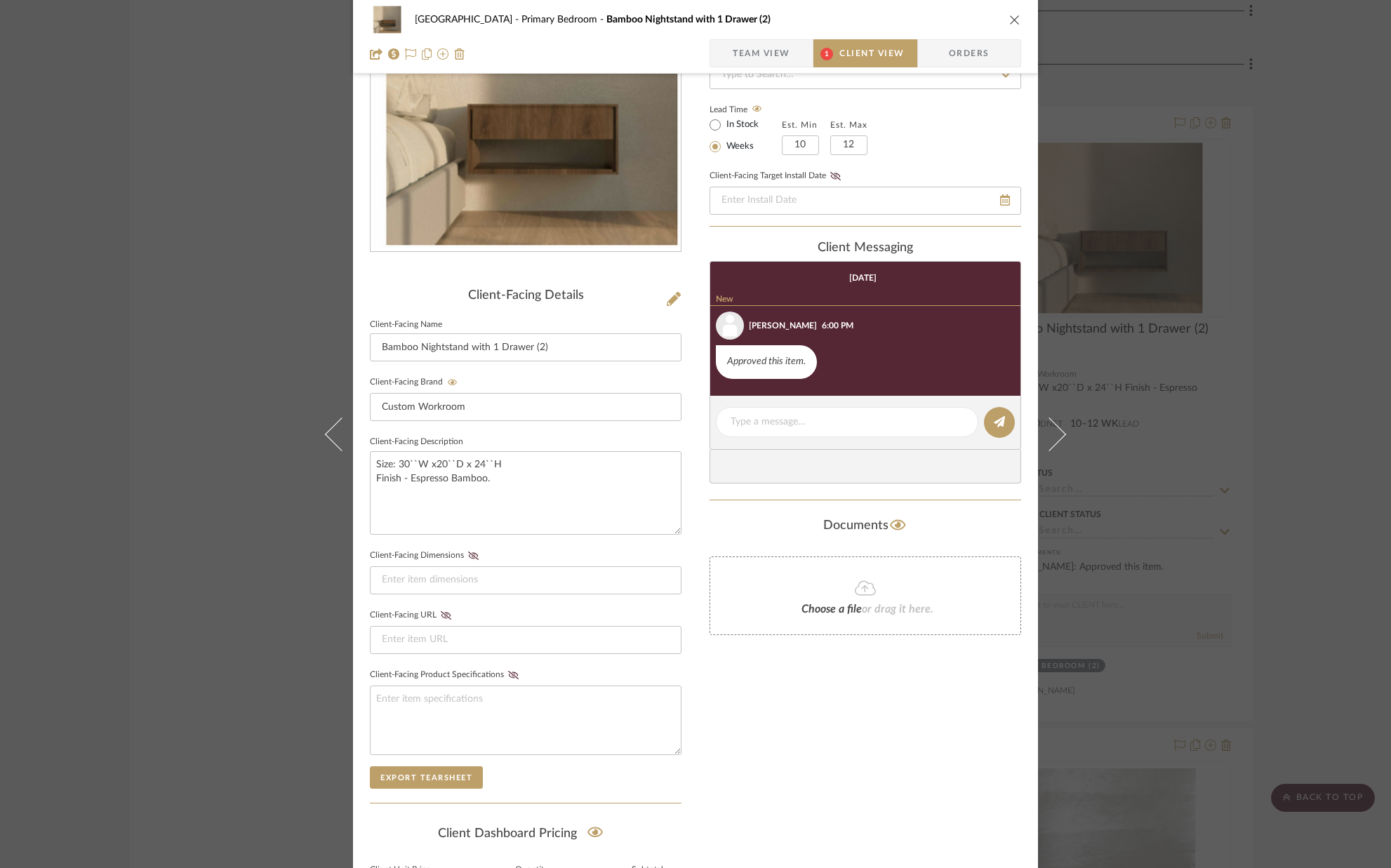
scroll to position [0, 0]
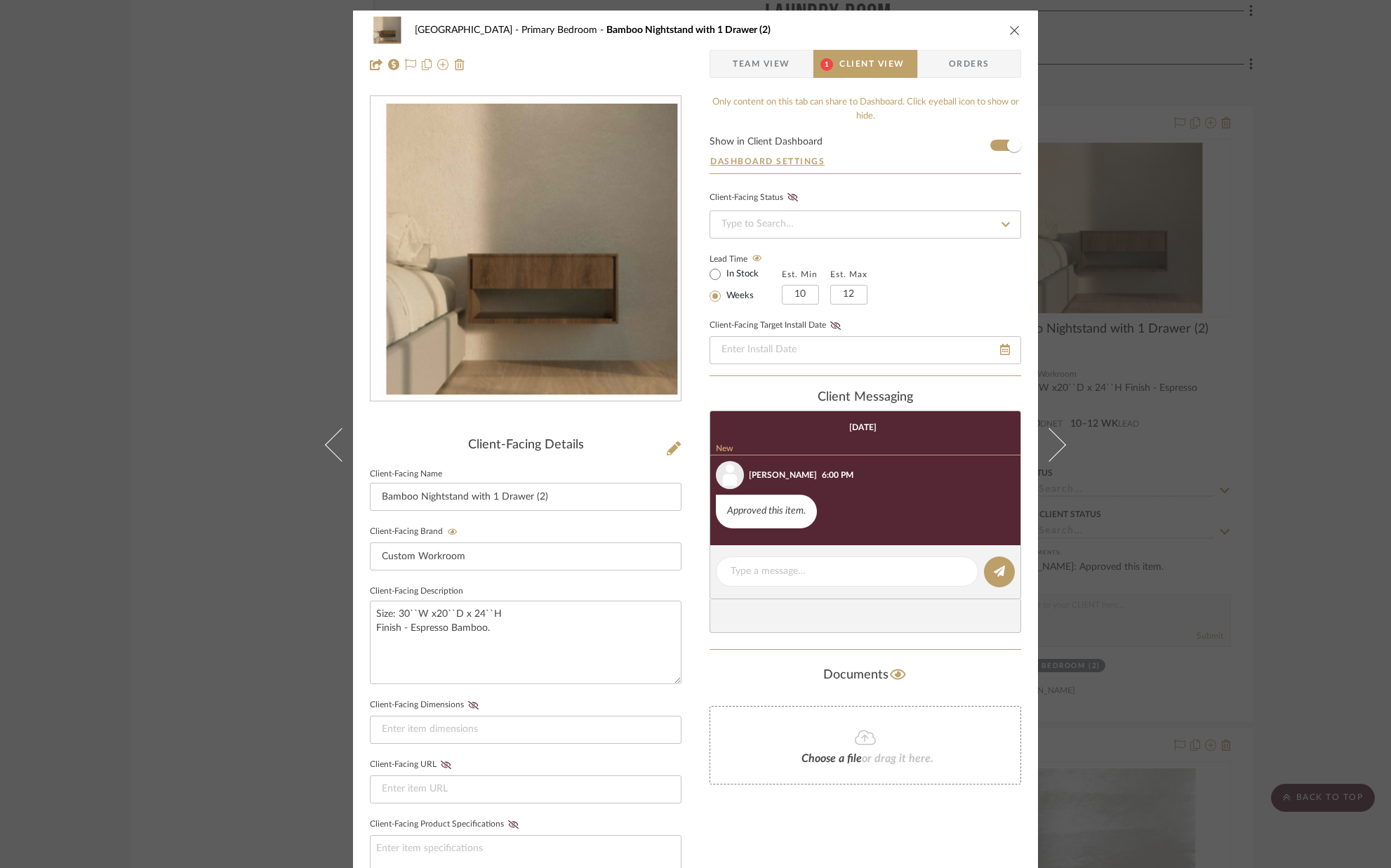
click at [1010, 30] on icon "close" at bounding box center [1015, 30] width 11 height 11
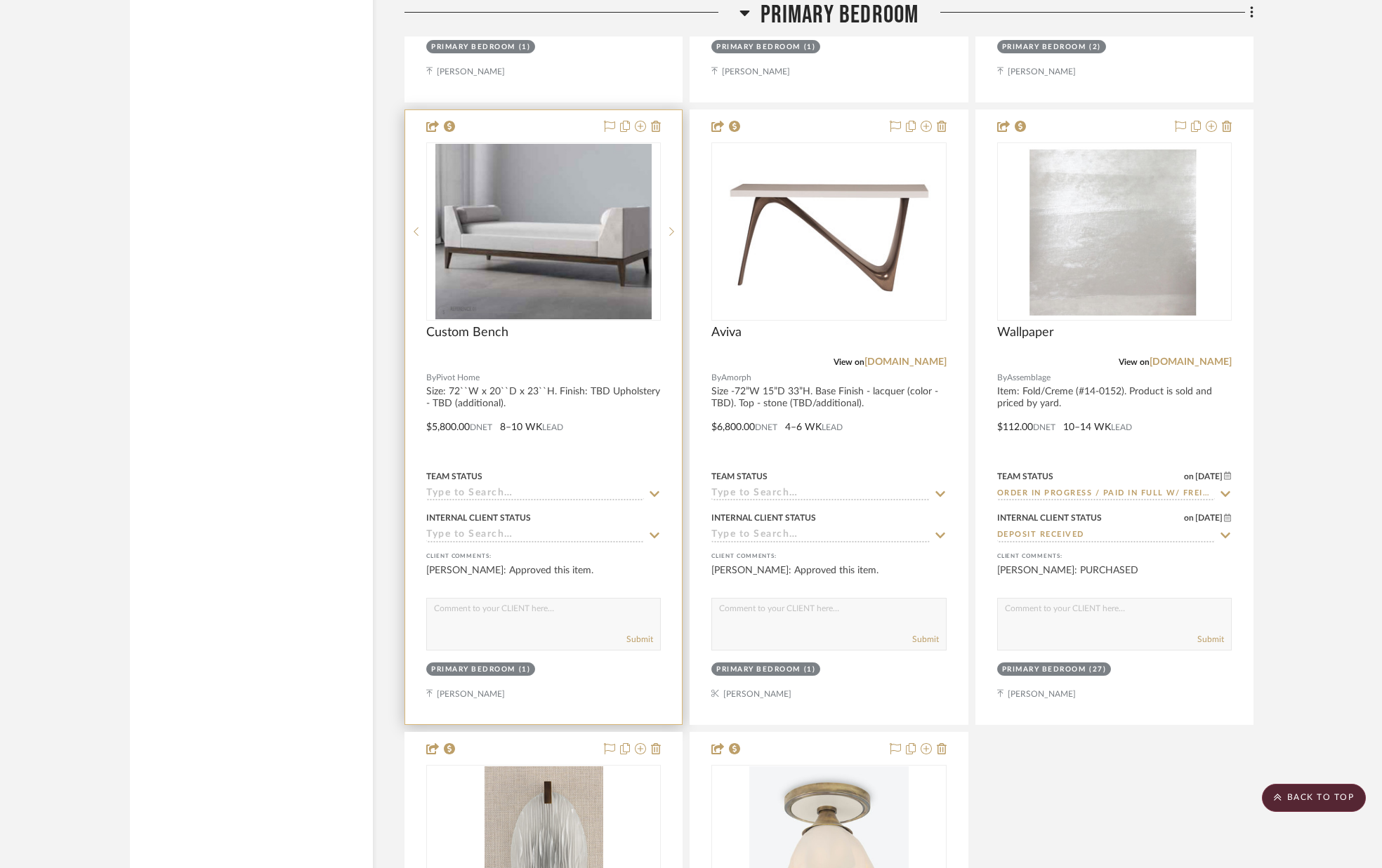
scroll to position [8256, 0]
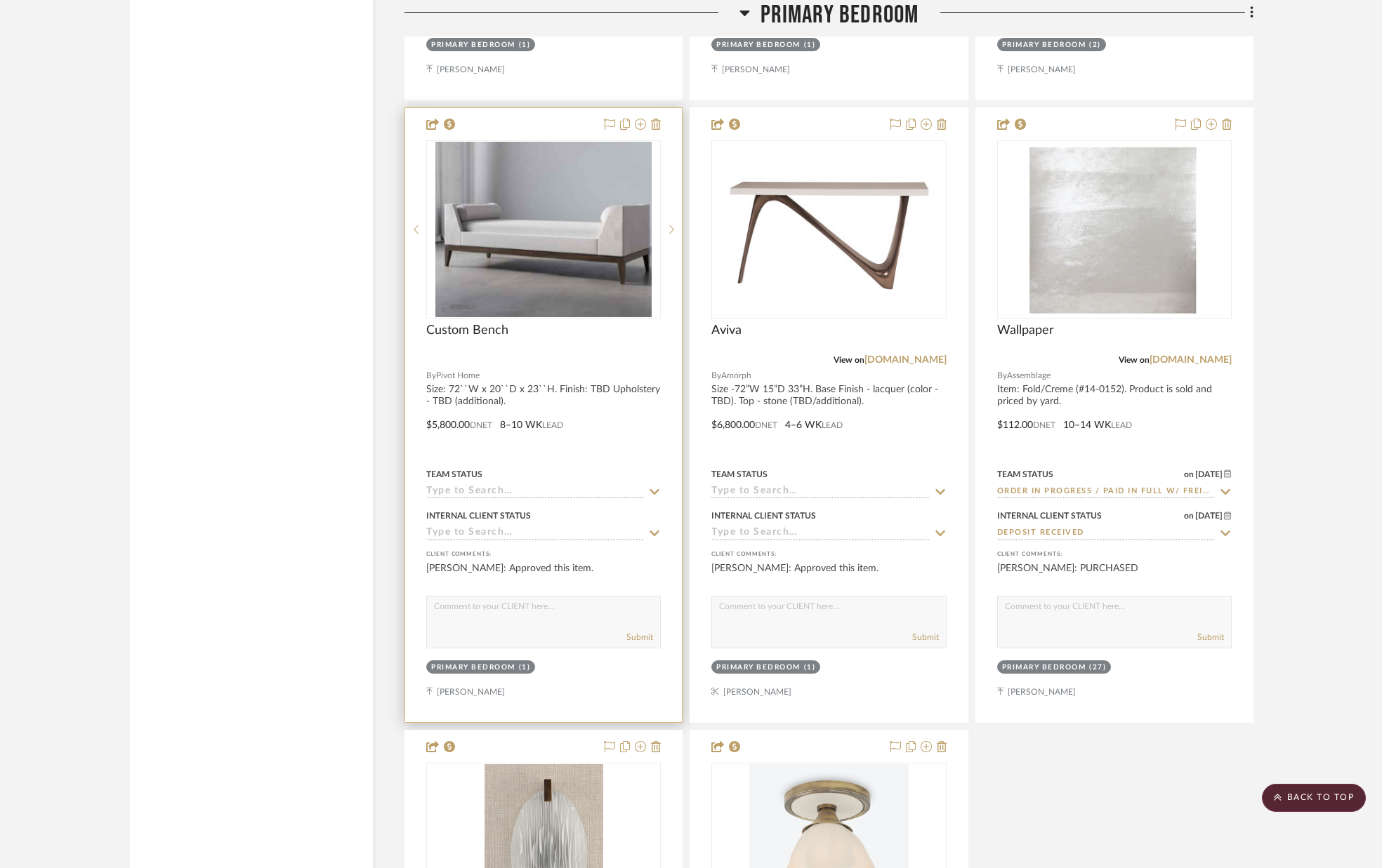
click at [651, 493] on icon at bounding box center [654, 492] width 13 height 11
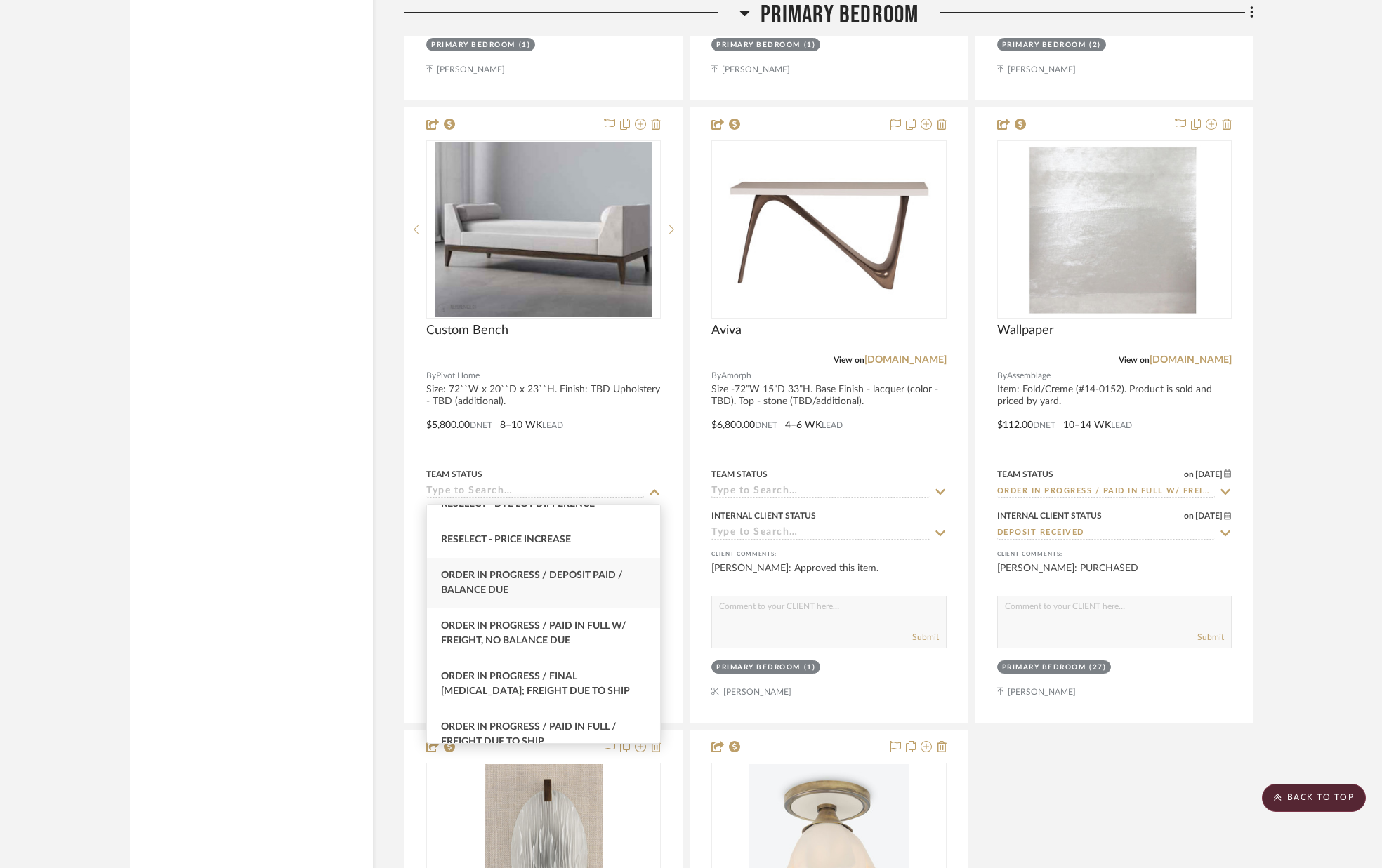
scroll to position [1410, 0]
click at [581, 573] on span "Order in Progress / Deposit Paid / Balance due" at bounding box center [531, 580] width 181 height 24
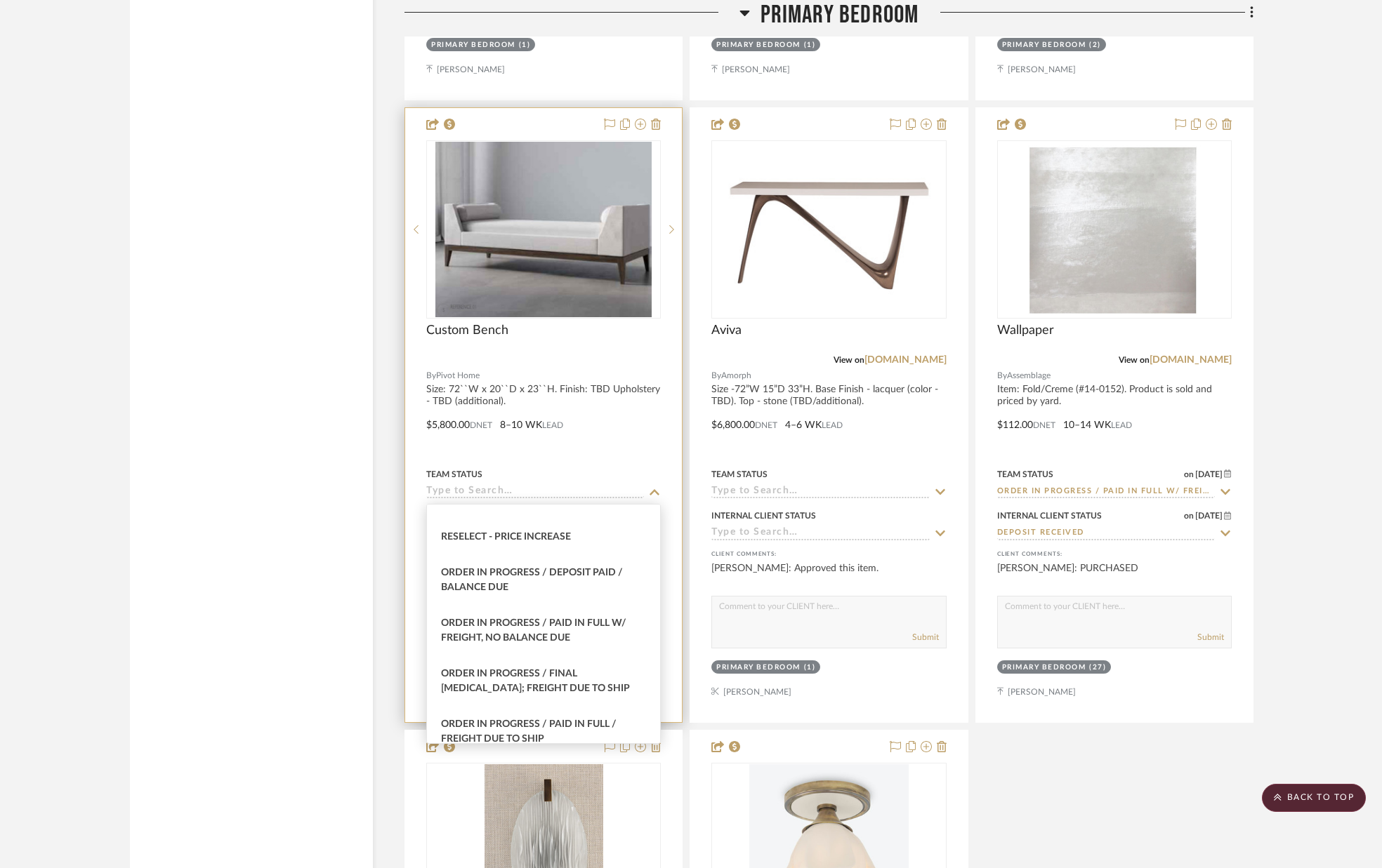
type input "[DATE]"
type input "Order in Progress / Deposit Paid / Balance due"
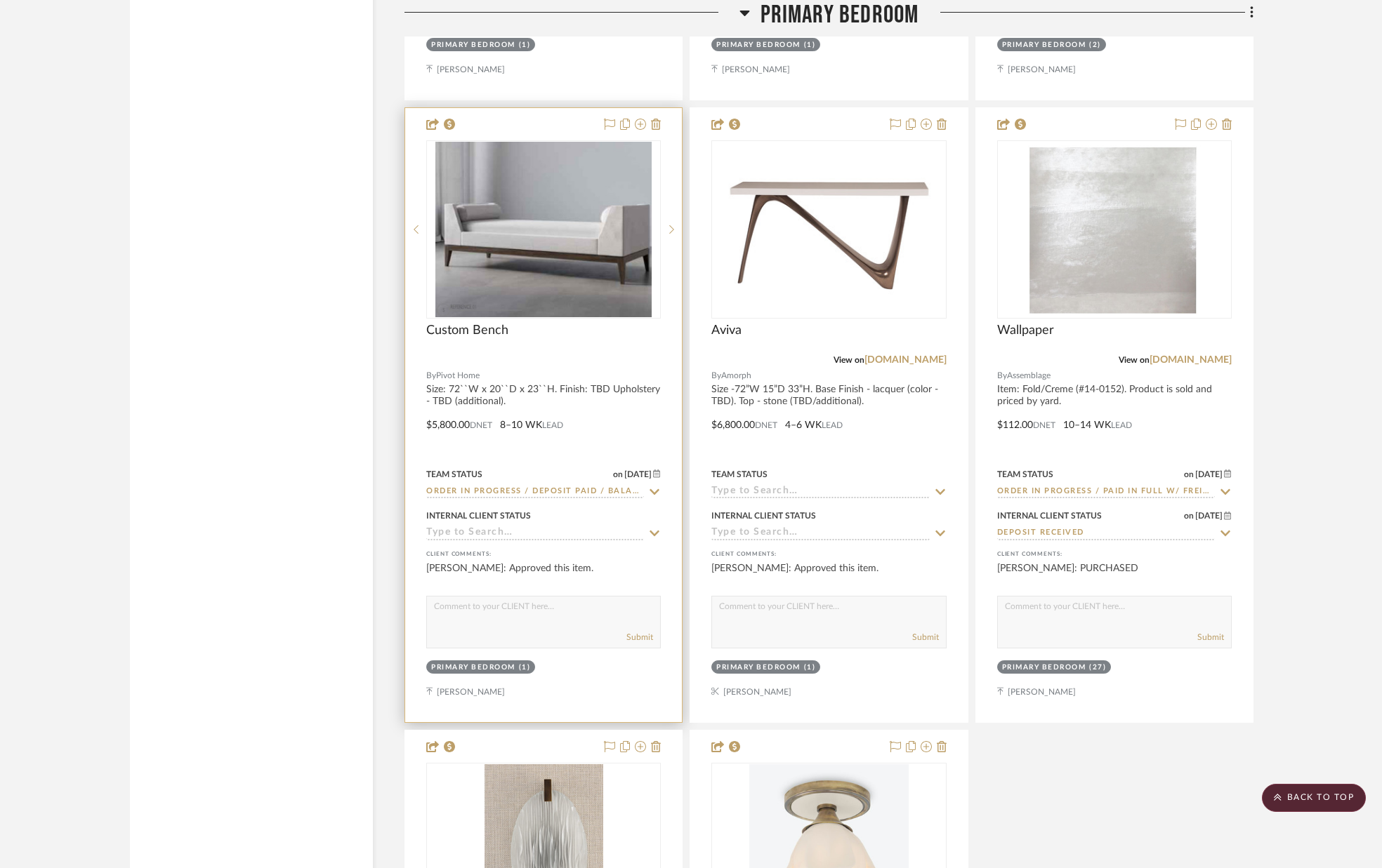
click at [653, 538] on icon at bounding box center [654, 533] width 13 height 11
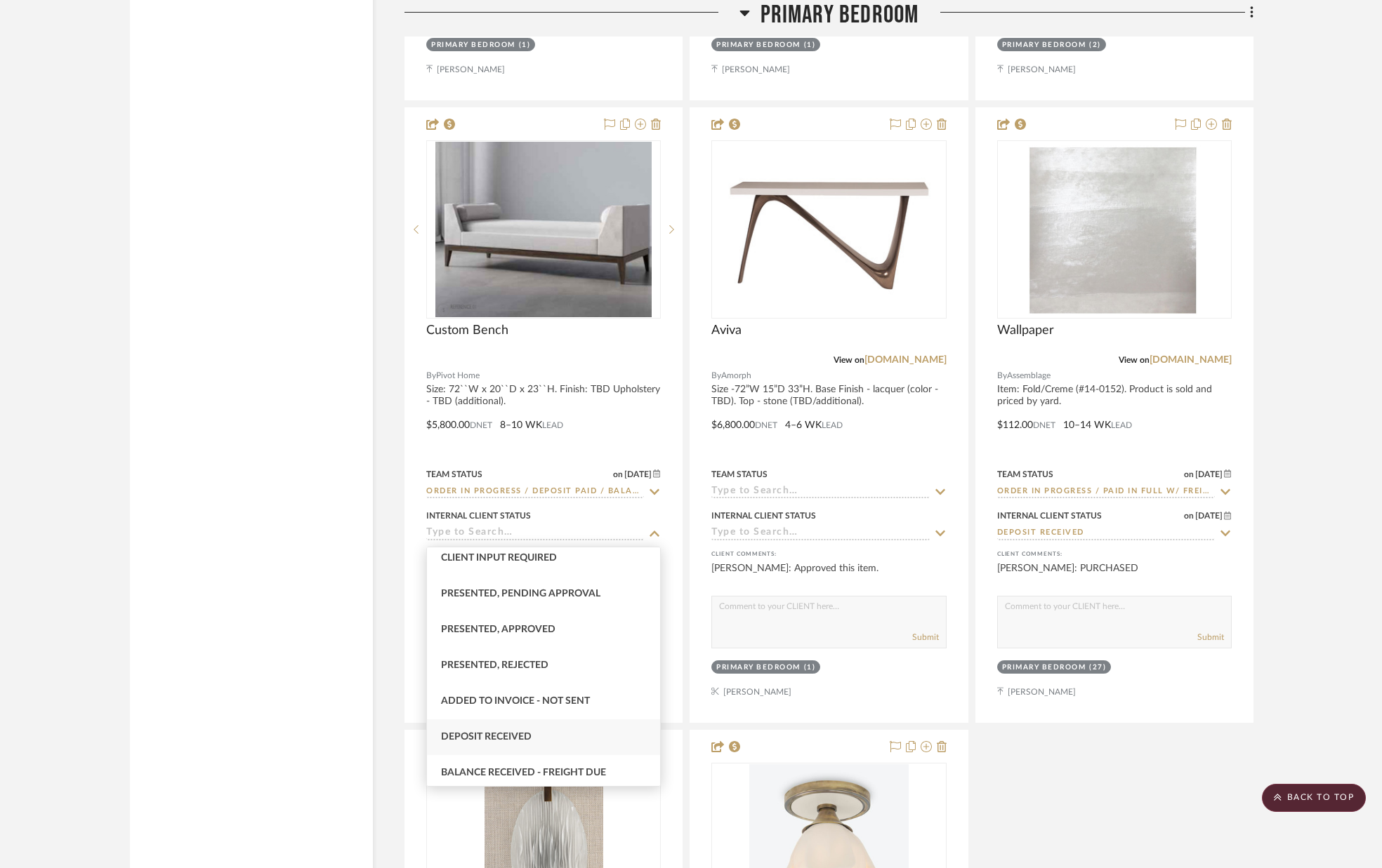
scroll to position [126, 0]
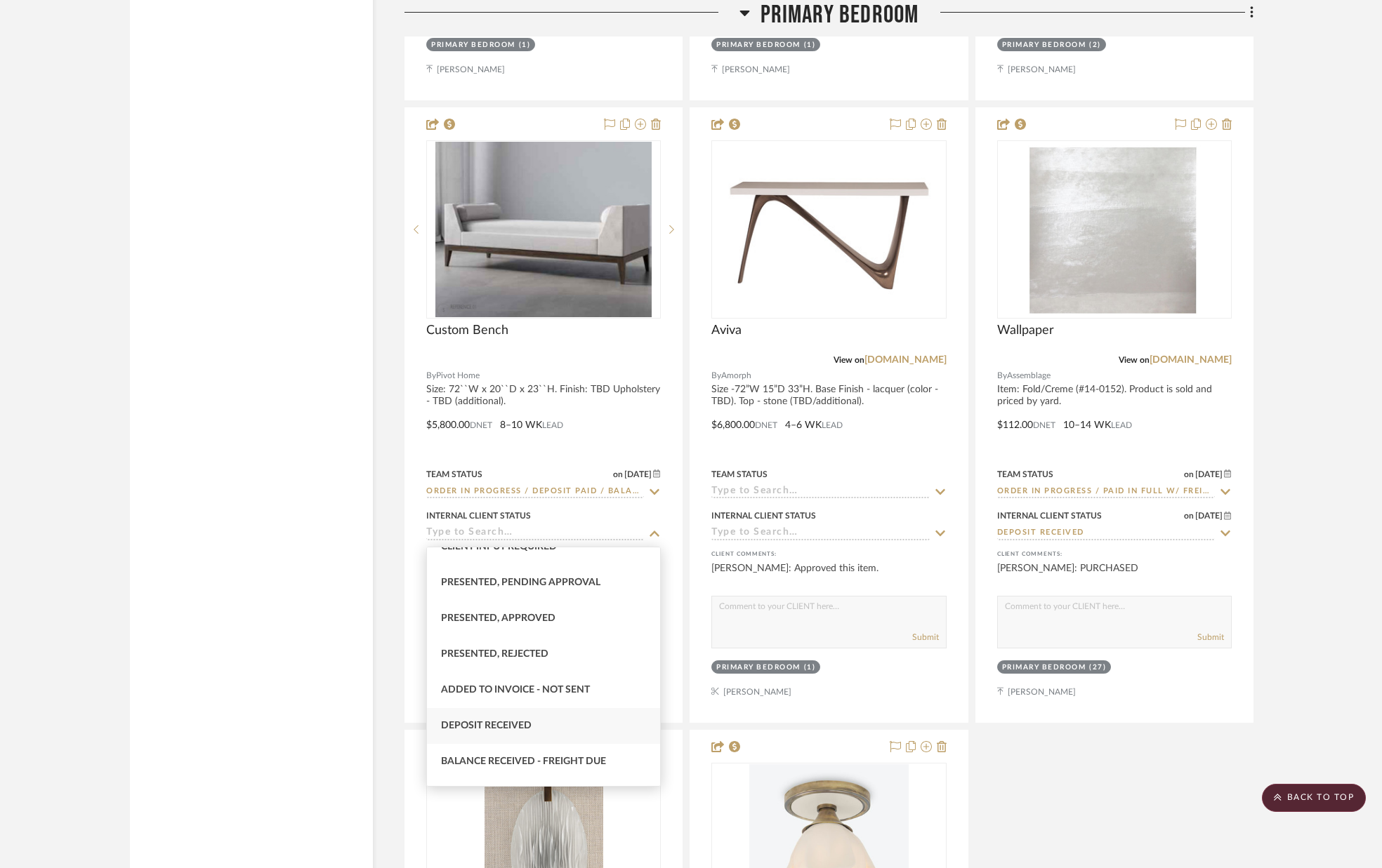
click at [534, 720] on div "Deposit Received" at bounding box center [543, 726] width 233 height 35
type input "[DATE]"
type input "Deposit Received"
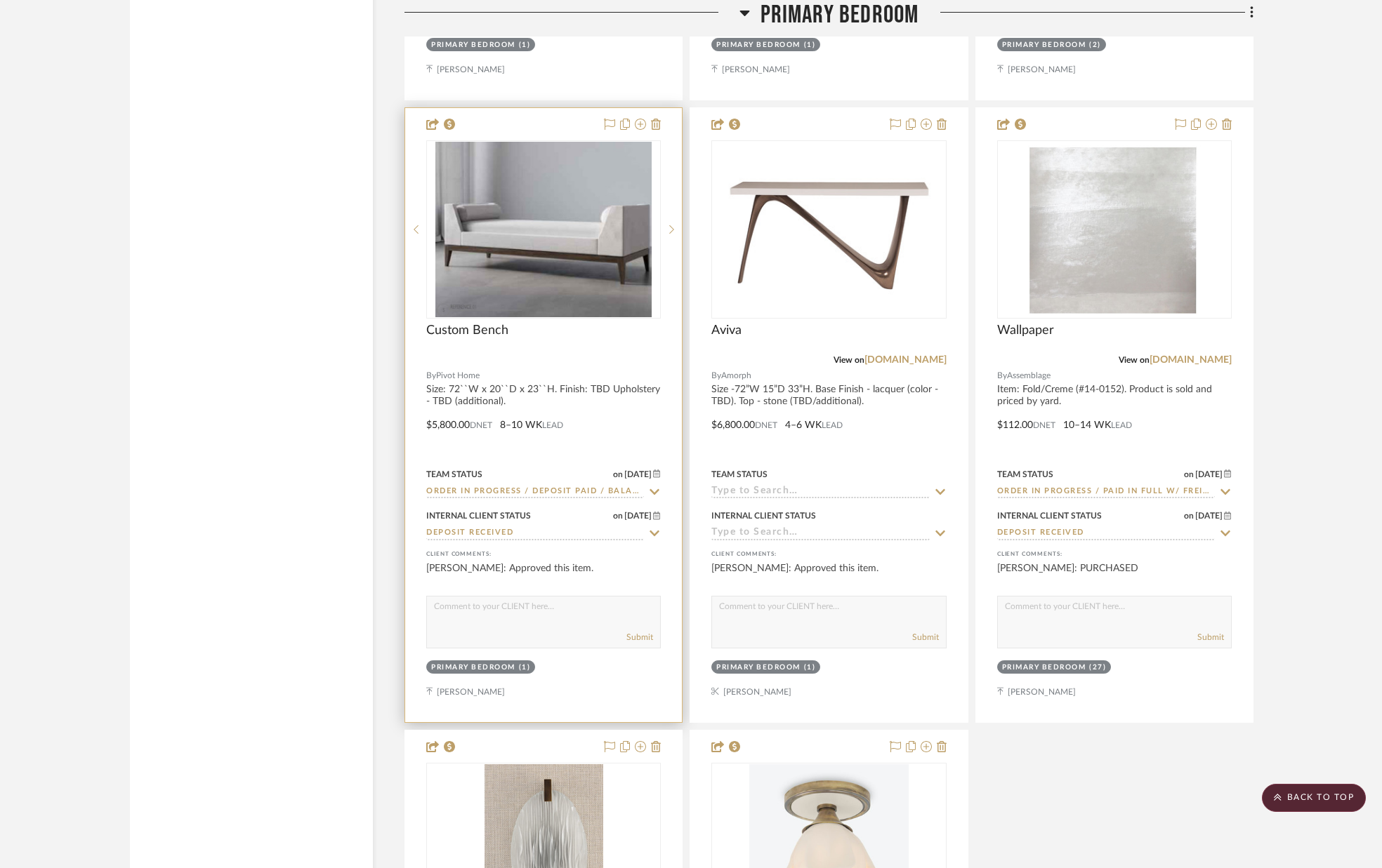
click at [562, 613] on textarea at bounding box center [543, 609] width 233 height 27
type textarea "PURCHASED"
click at [637, 636] on button "Submit" at bounding box center [639, 637] width 27 height 13
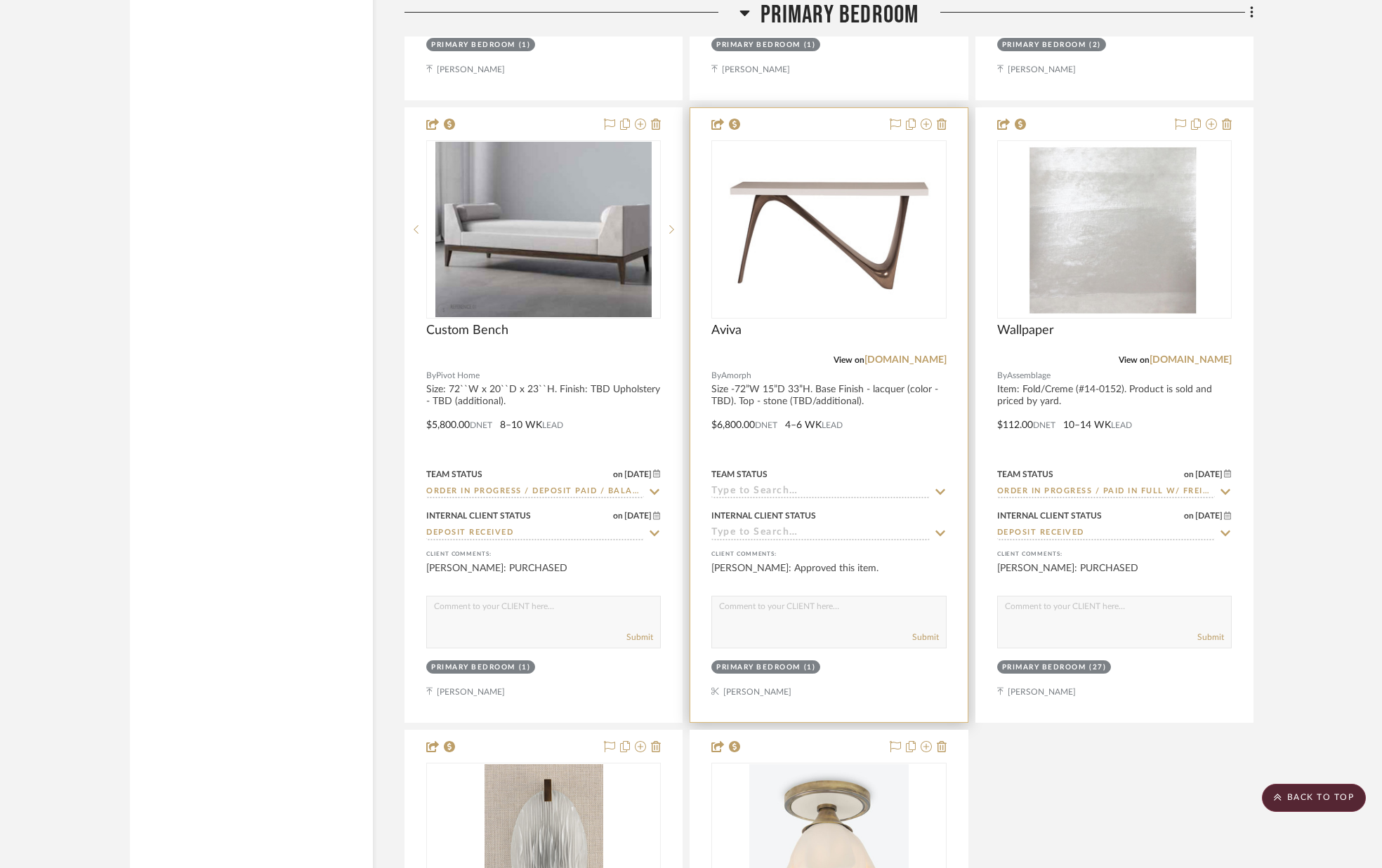
click at [934, 489] on icon at bounding box center [940, 492] width 13 height 11
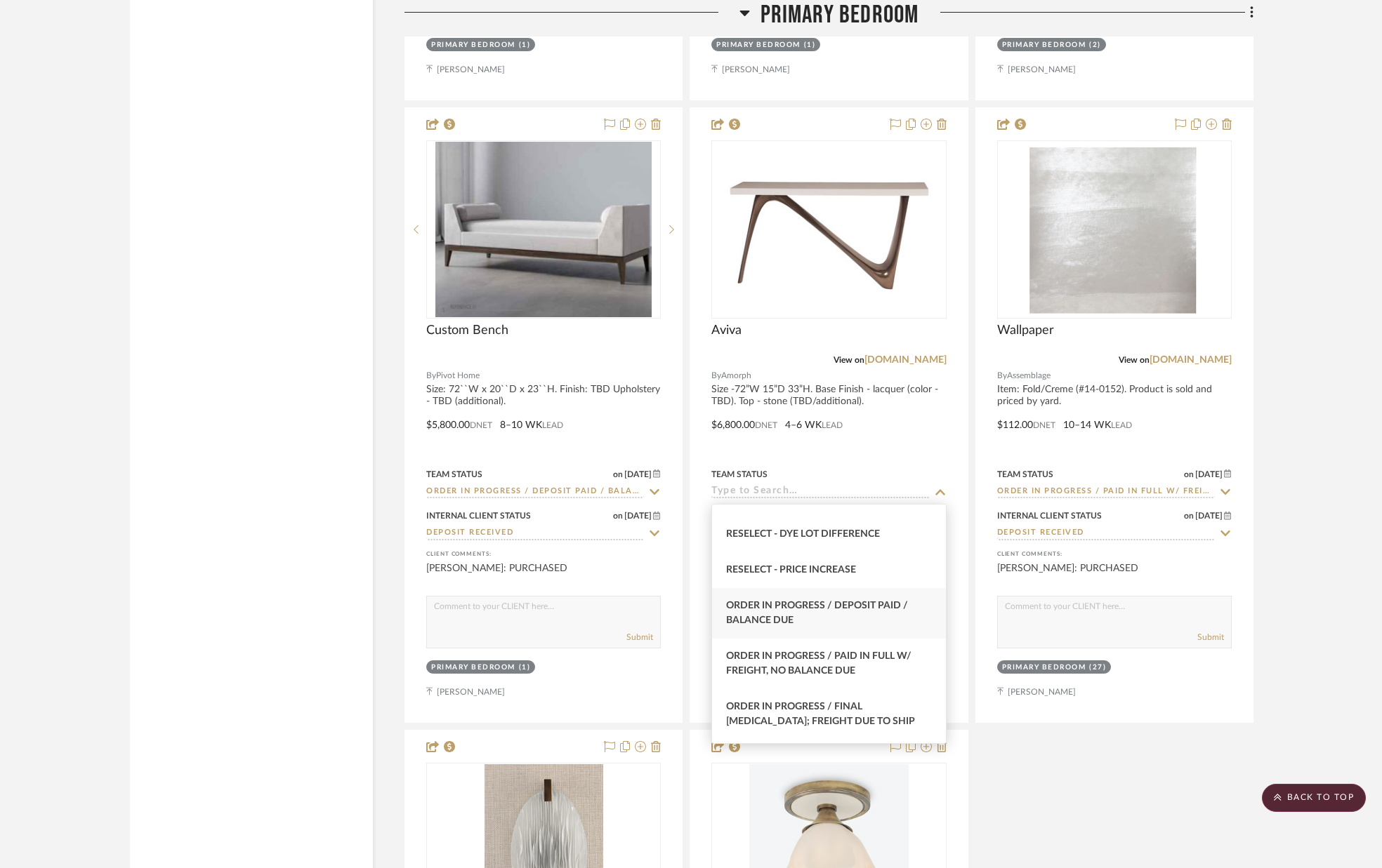
scroll to position [1379, 0]
click at [857, 602] on span "Order in Progress / Deposit Paid / Balance due" at bounding box center [816, 611] width 181 height 24
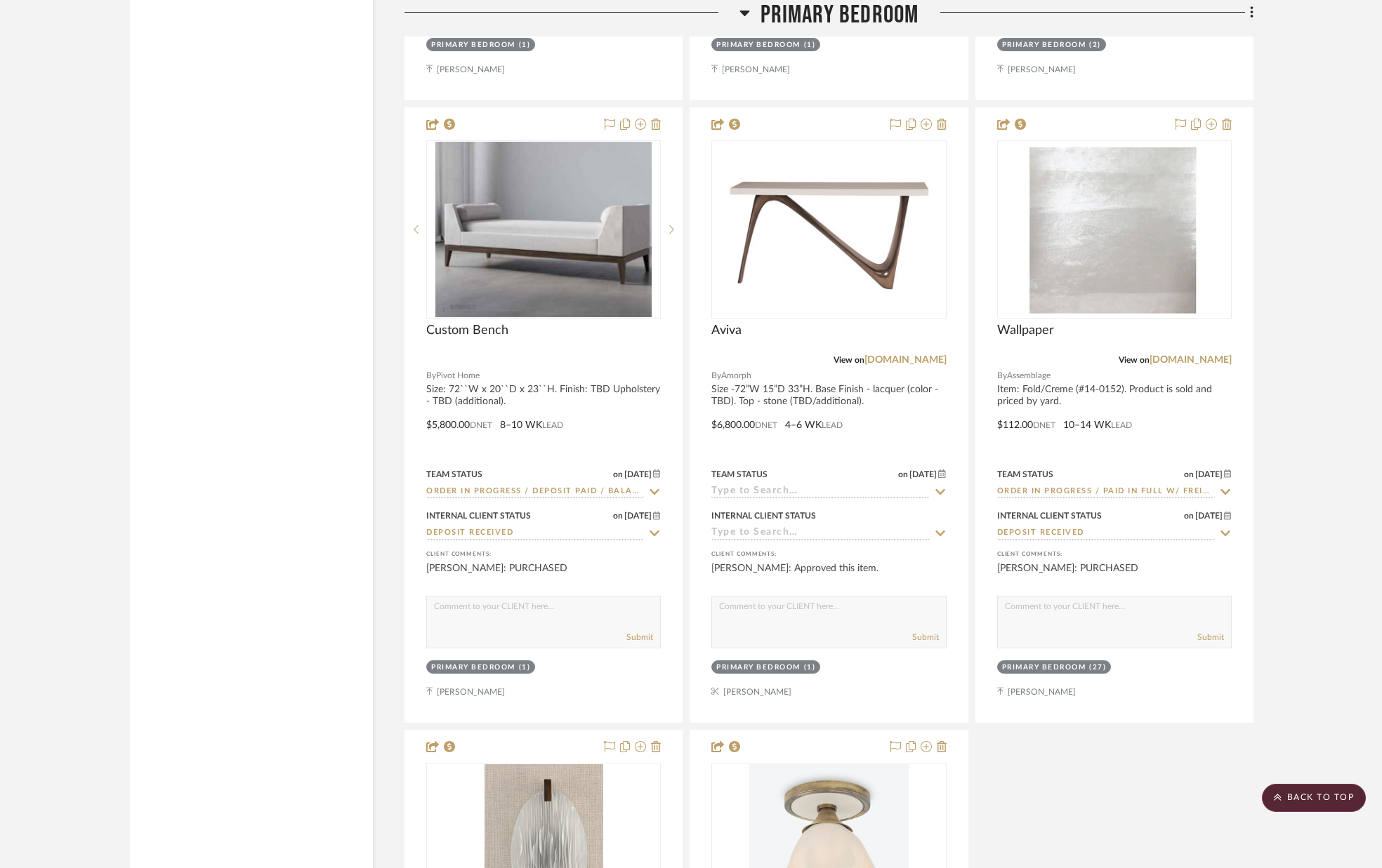
type input "[DATE]"
type input "Order in Progress / Deposit Paid / Balance due"
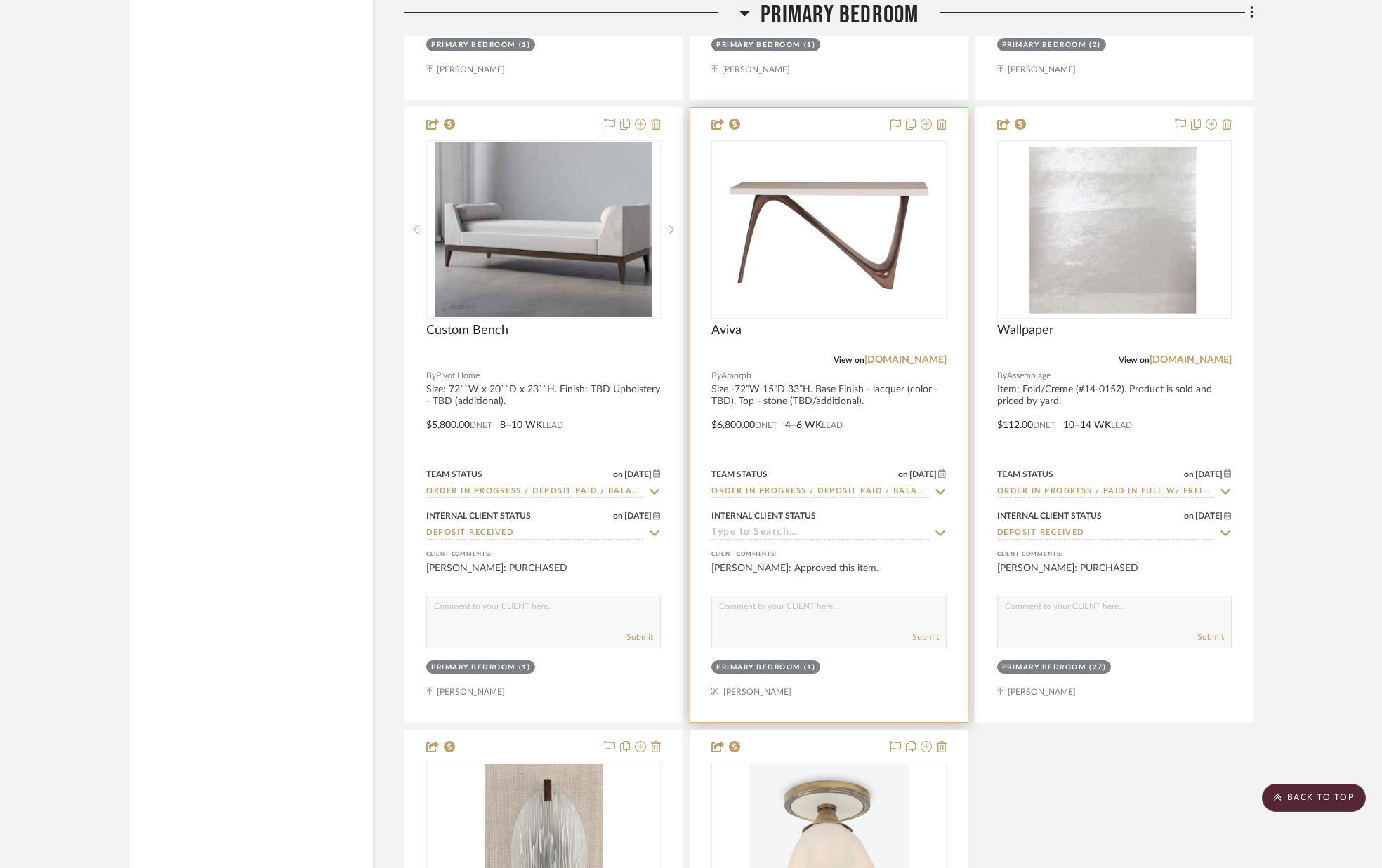
click at [937, 533] on icon at bounding box center [940, 533] width 10 height 6
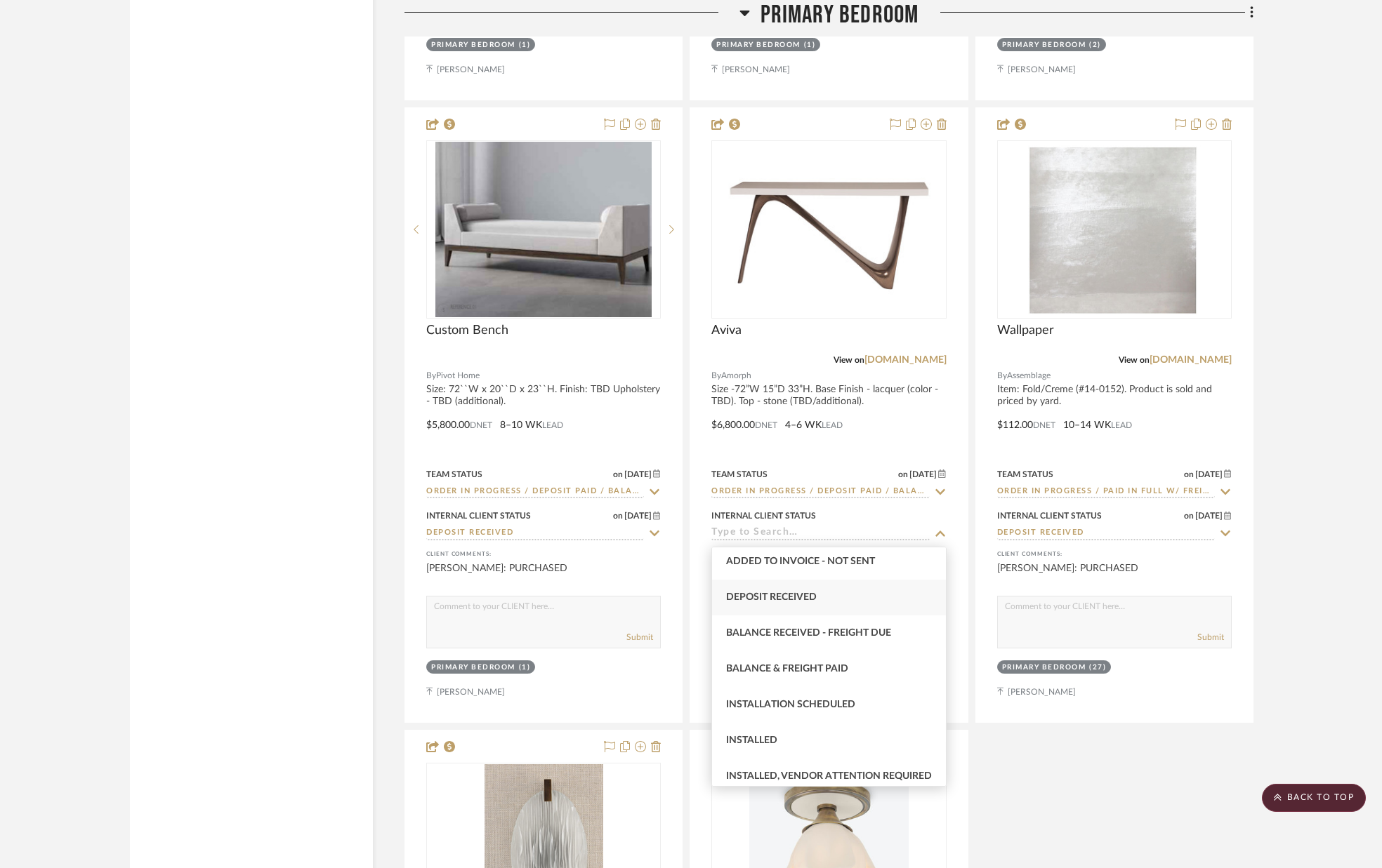
scroll to position [260, 0]
click at [852, 596] on div "Deposit Received" at bounding box center [828, 592] width 233 height 35
type input "[DATE]"
type input "Deposit Received"
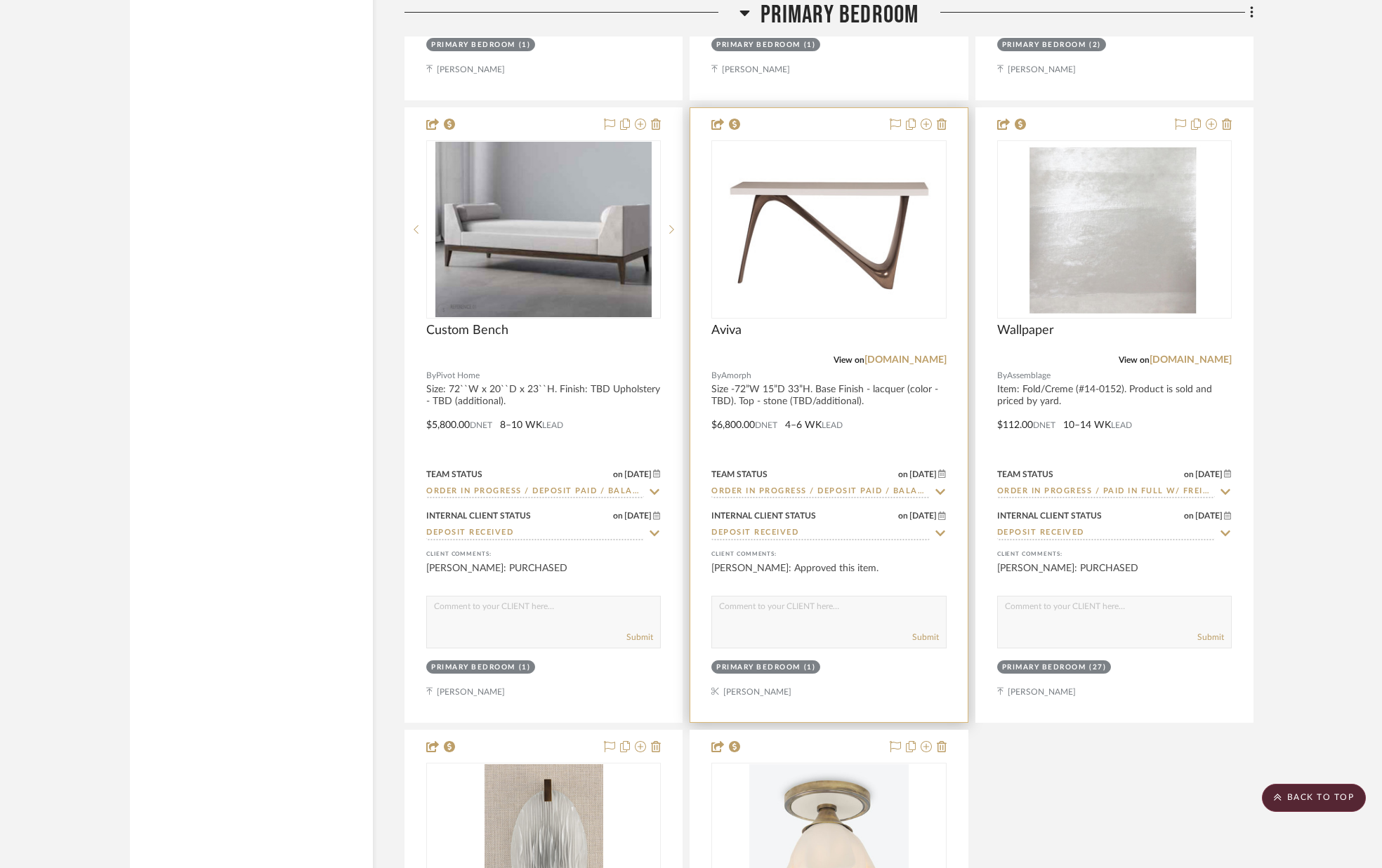
click at [843, 616] on textarea at bounding box center [828, 609] width 233 height 27
type textarea "PURCHASED"
click at [931, 640] on button "Submit" at bounding box center [925, 637] width 27 height 13
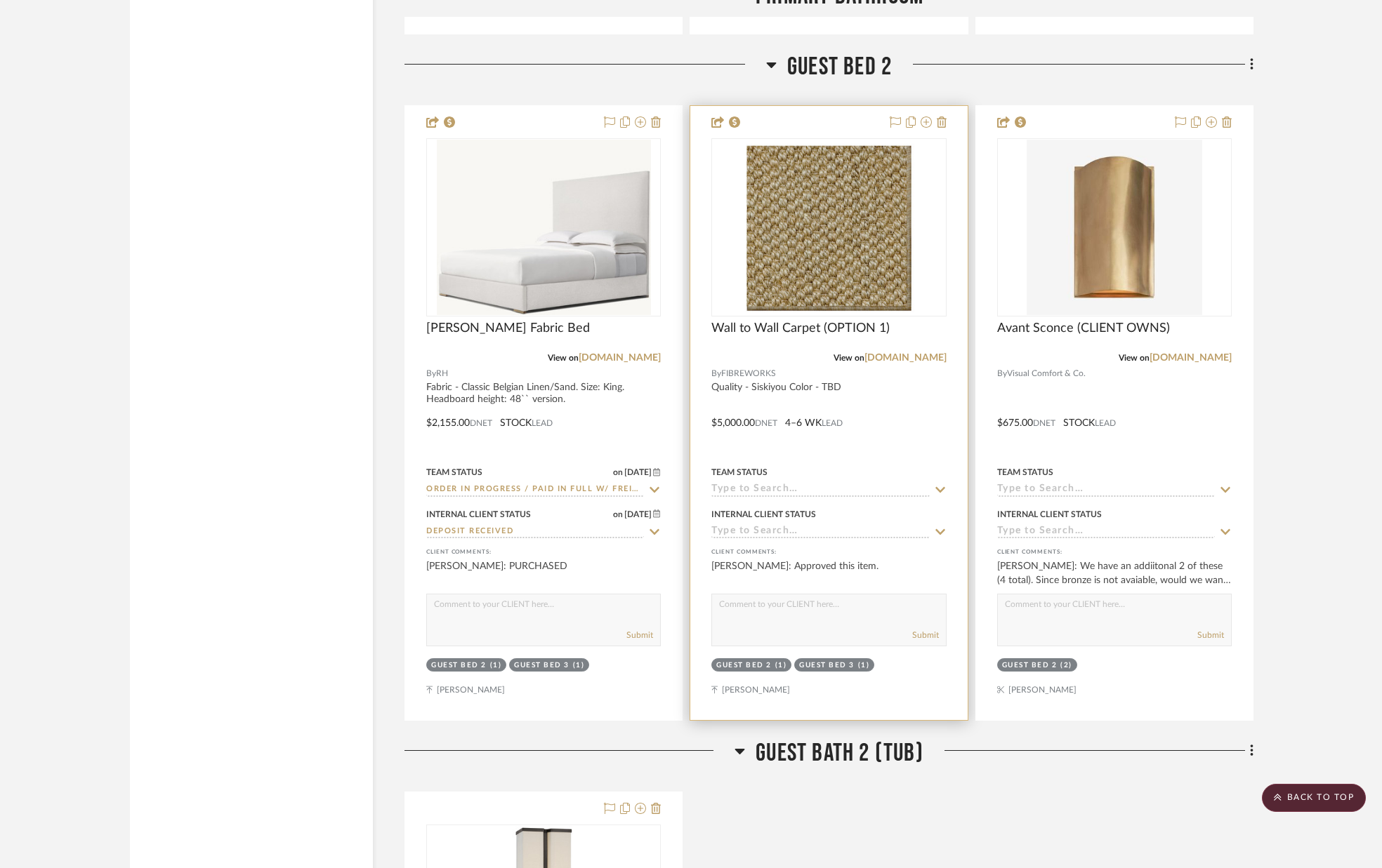
scroll to position [10318, 0]
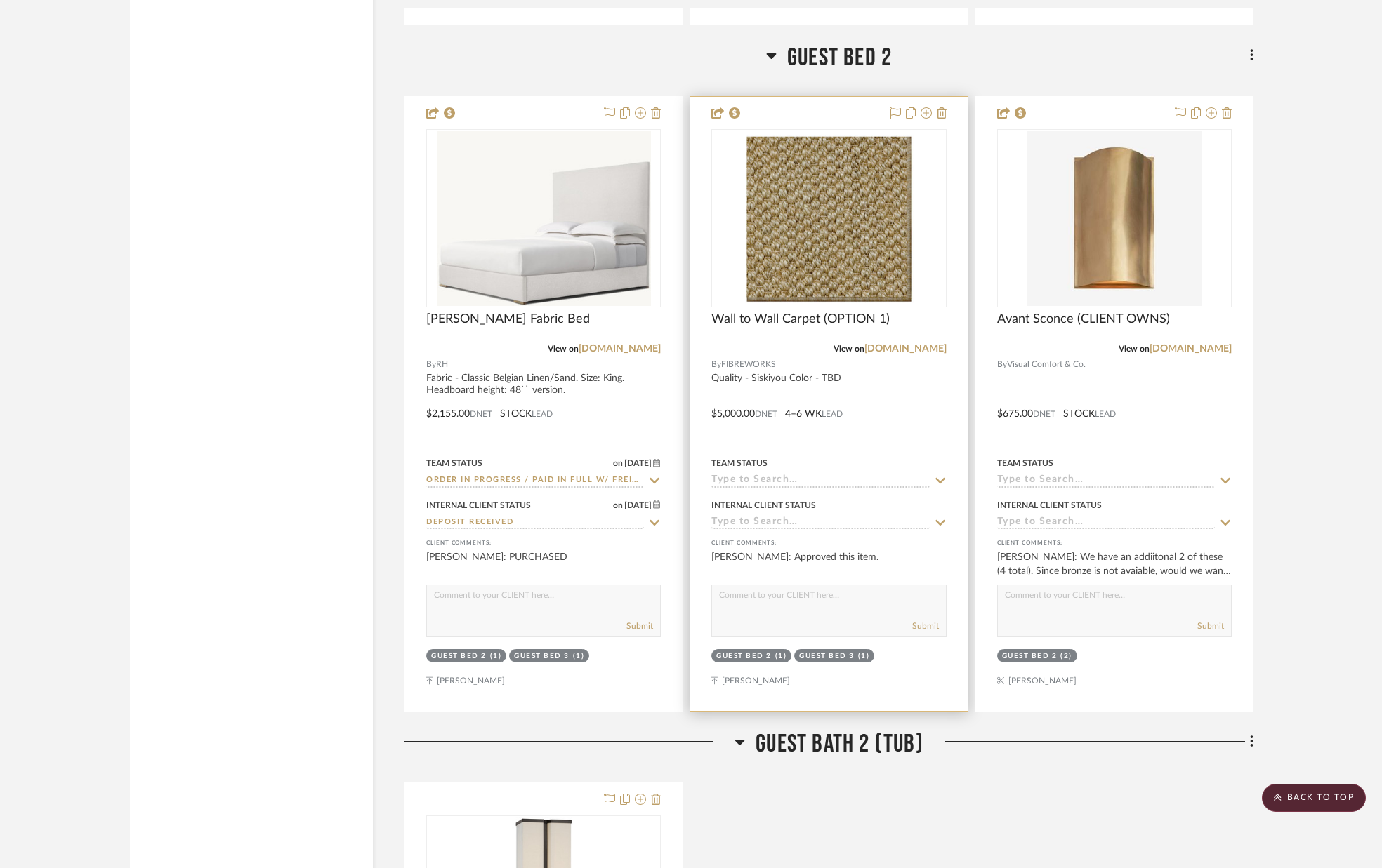
click at [937, 478] on icon at bounding box center [940, 481] width 13 height 11
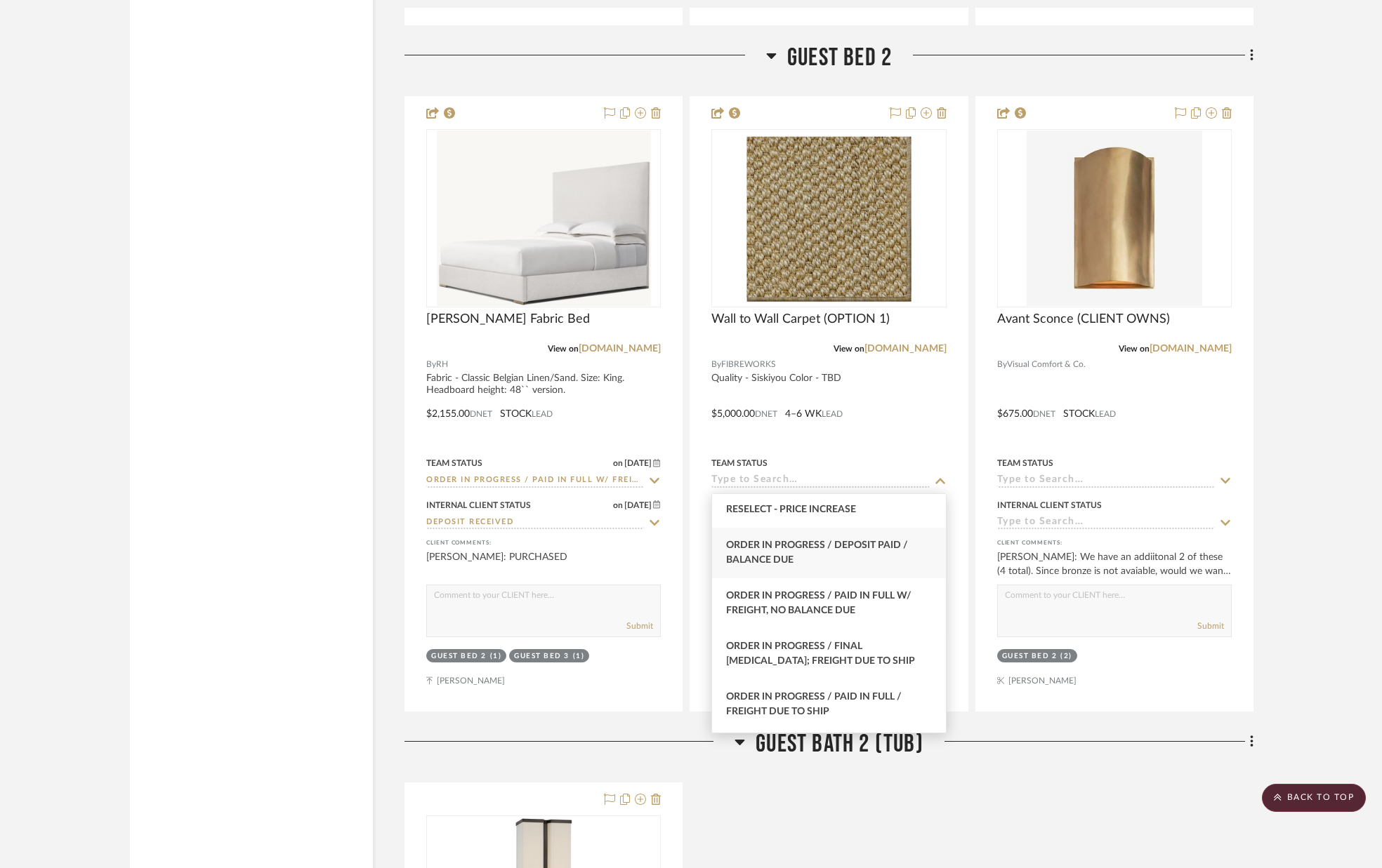
scroll to position [1428, 0]
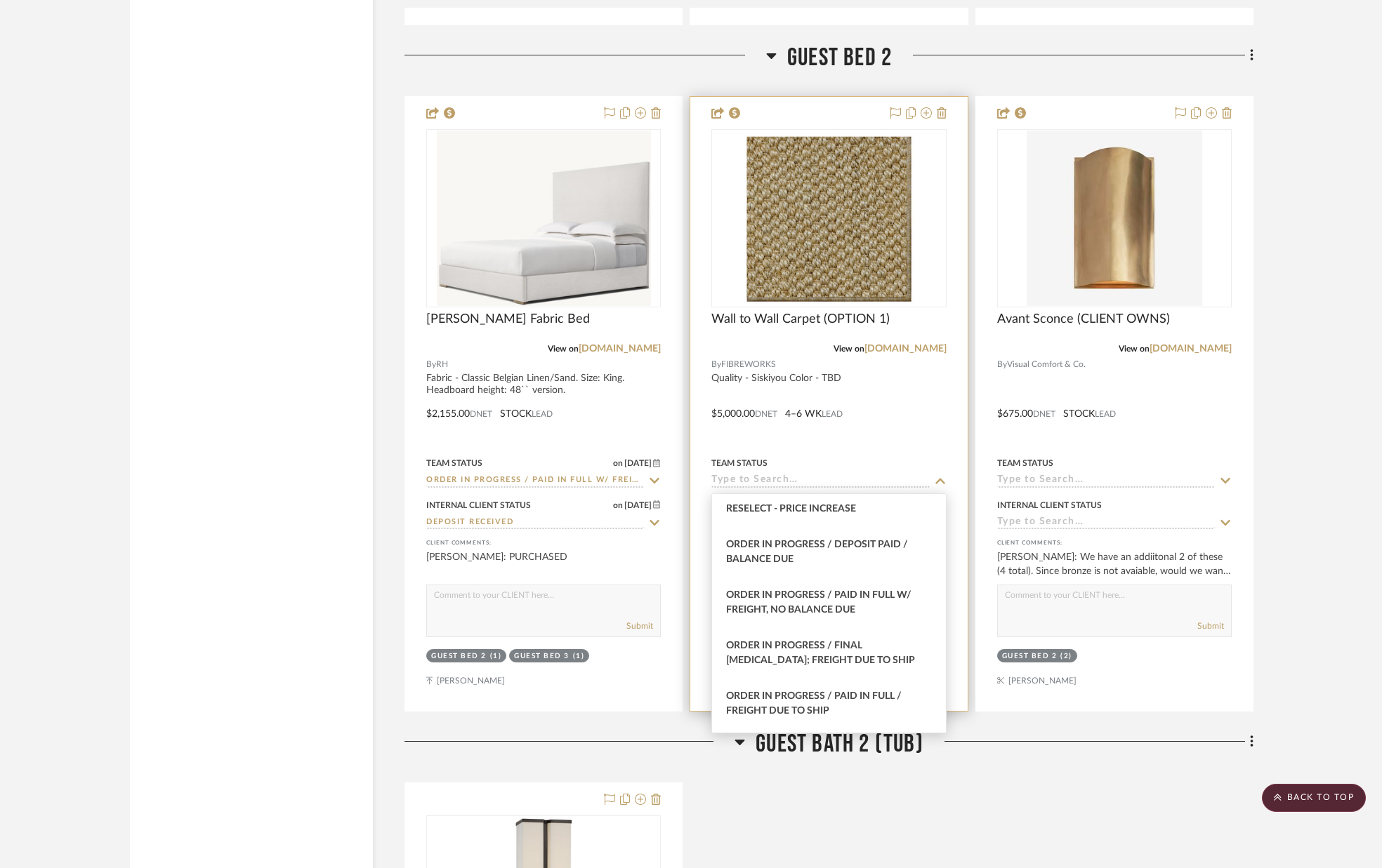
click at [855, 554] on div "Order in Progress / Deposit Paid / Balance due" at bounding box center [828, 553] width 233 height 50
type input "[DATE]"
type input "Order in Progress / Deposit Paid / Balance due"
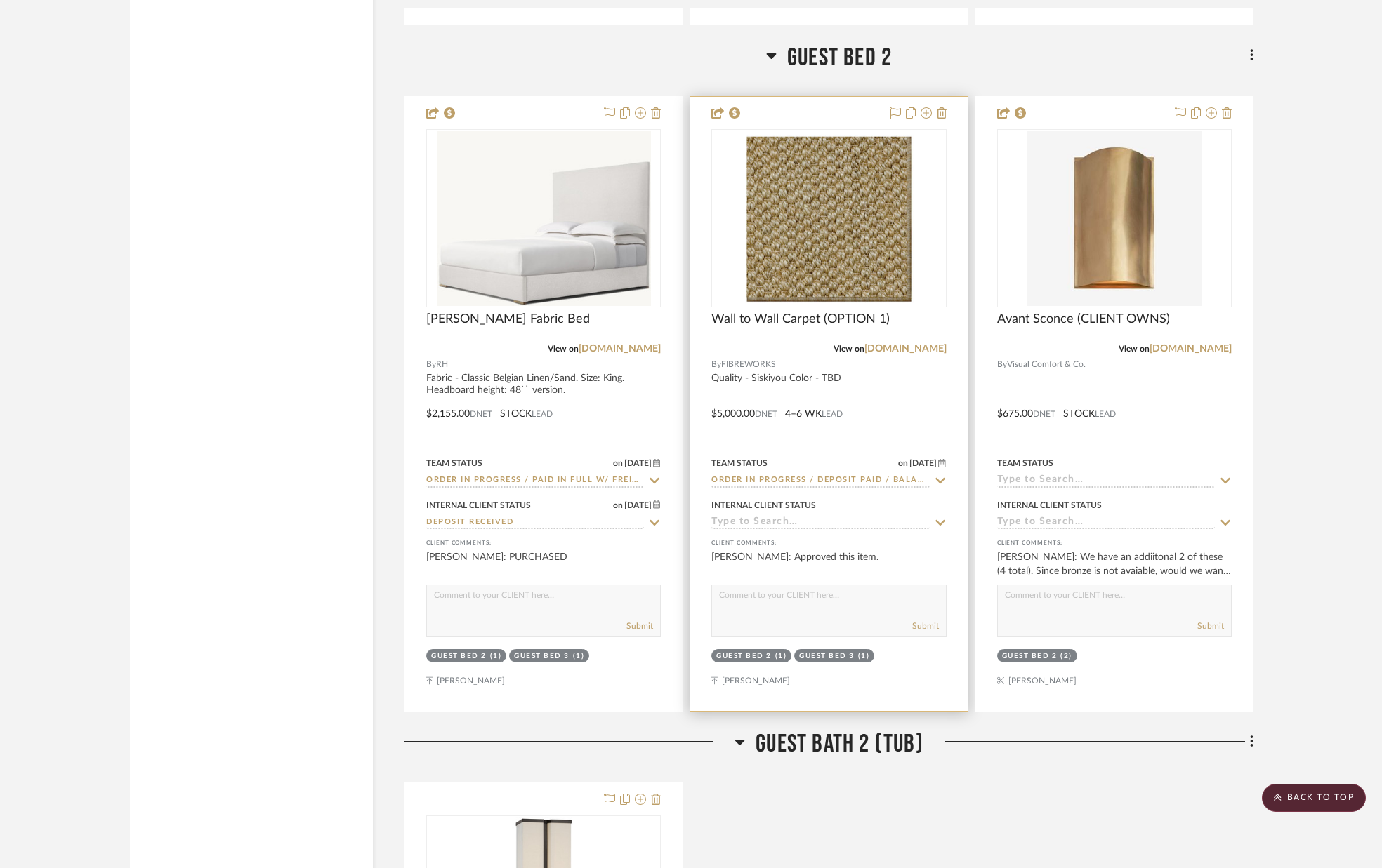
click at [933, 523] on icon at bounding box center [940, 523] width 13 height 11
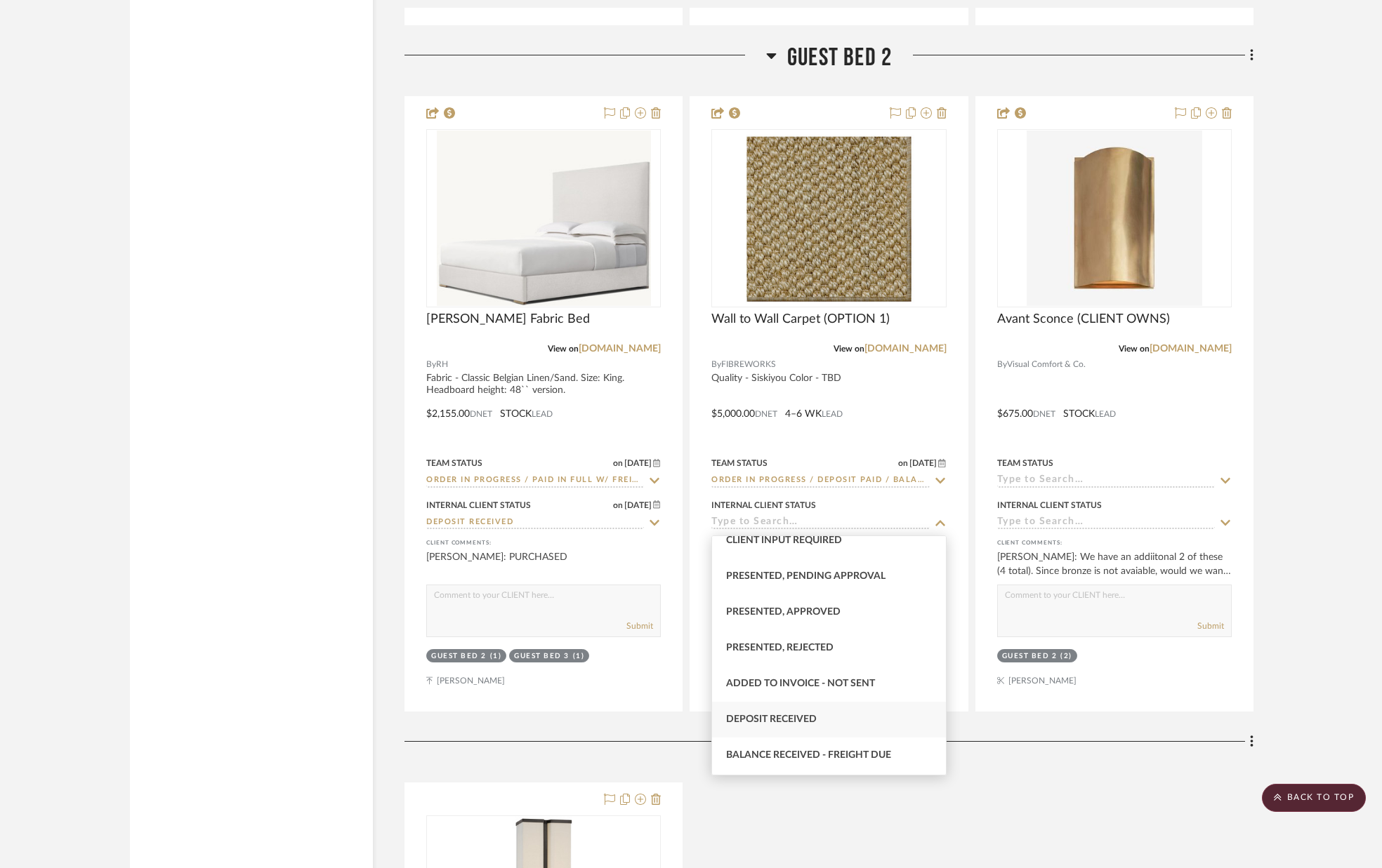
scroll to position [122, 0]
click at [832, 707] on div "Deposit Received" at bounding box center [828, 718] width 233 height 35
type input "[DATE]"
type input "Deposit Received"
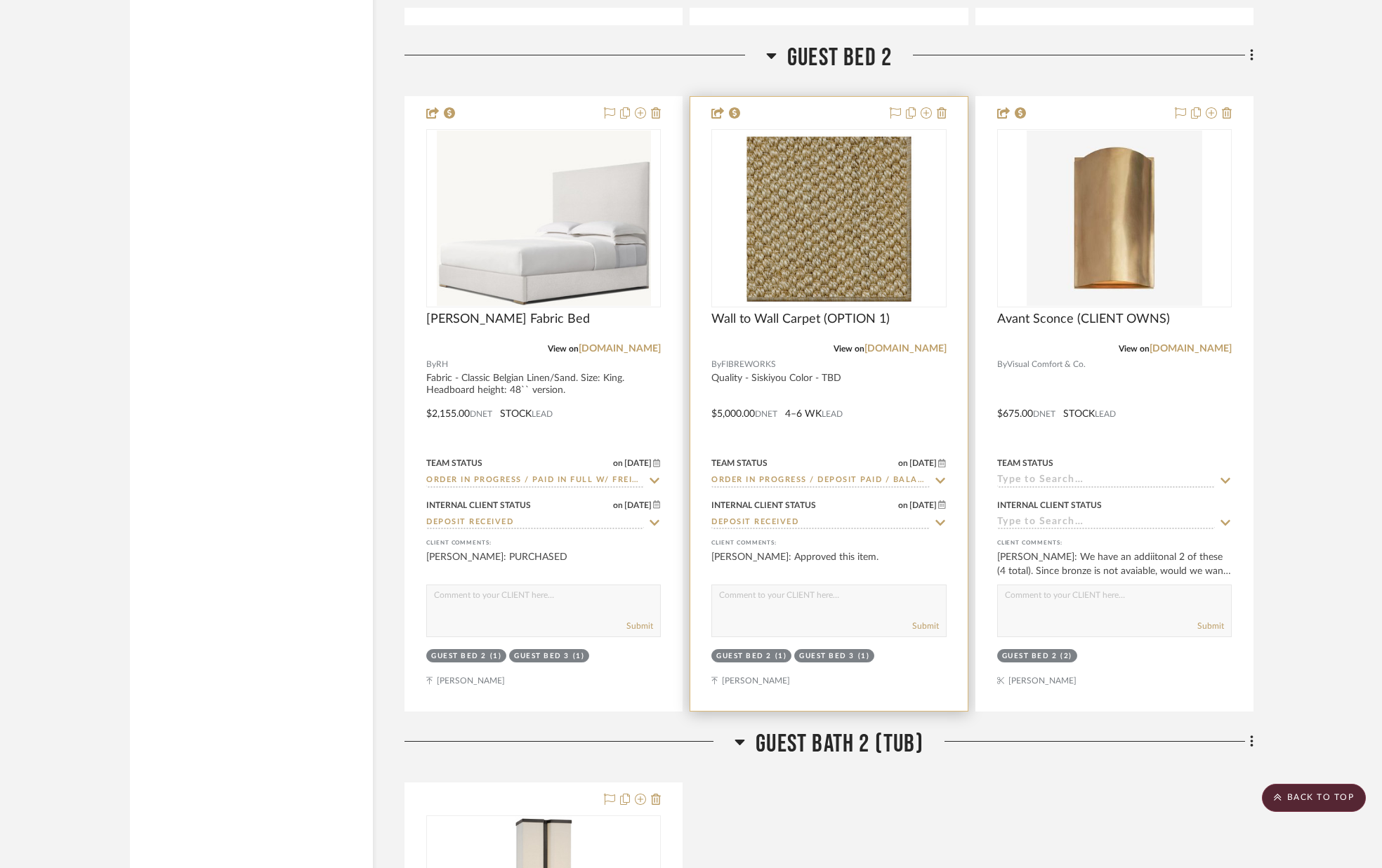
click at [841, 598] on textarea at bounding box center [828, 598] width 233 height 27
type textarea "PURCHASED"
click at [927, 624] on button "Submit" at bounding box center [925, 626] width 27 height 13
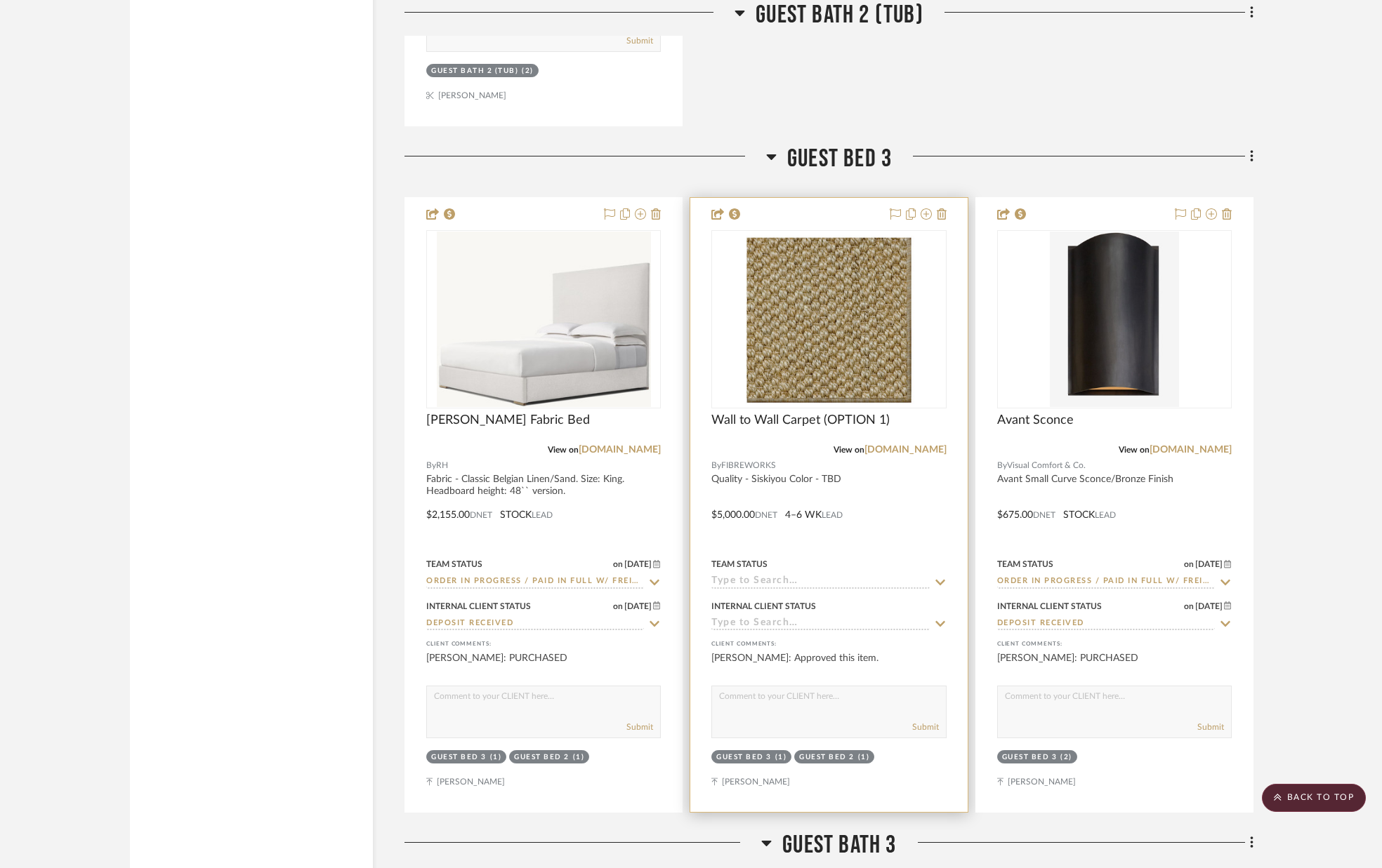
scroll to position [11592, 0]
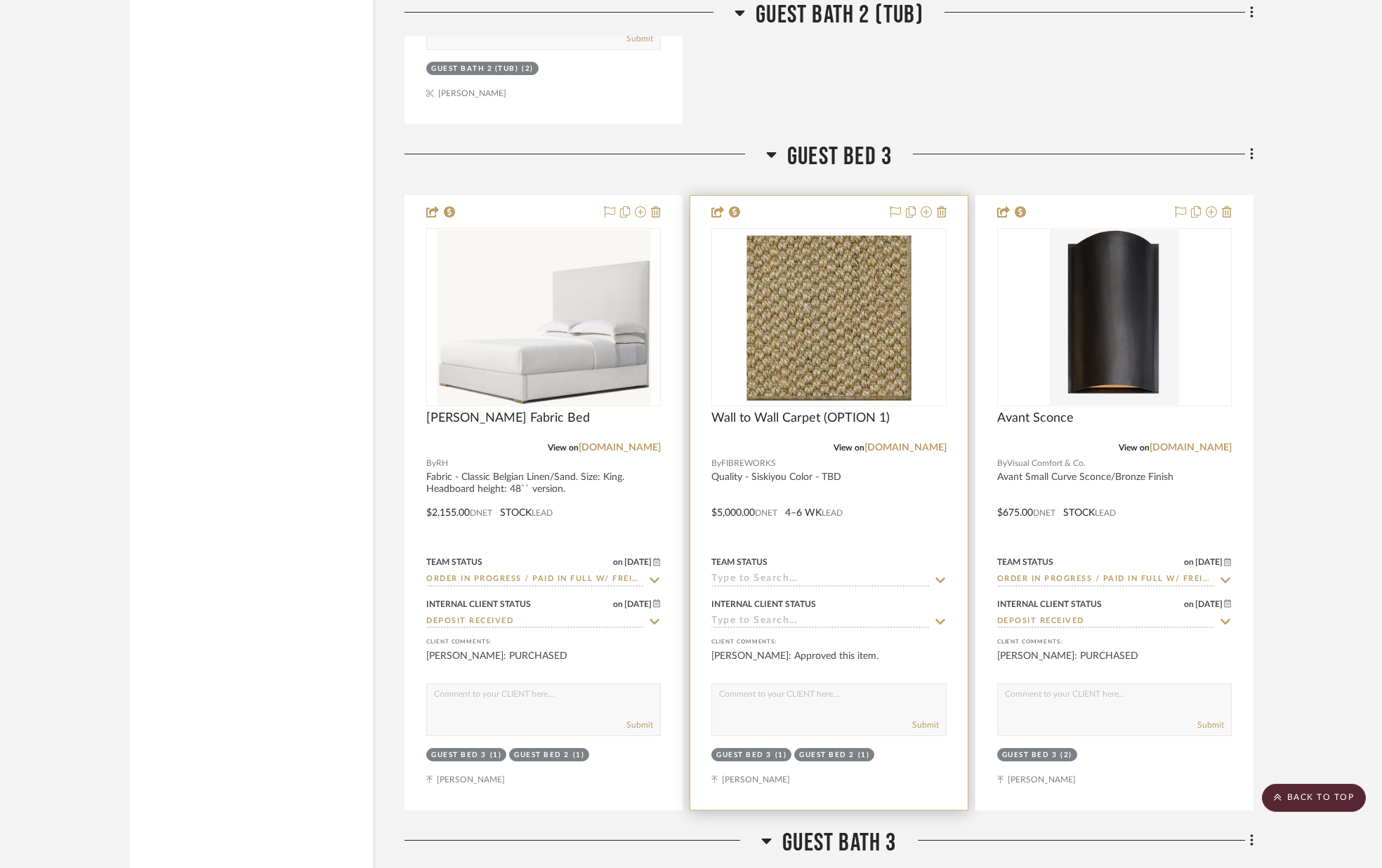
click at [936, 580] on icon at bounding box center [940, 580] width 10 height 6
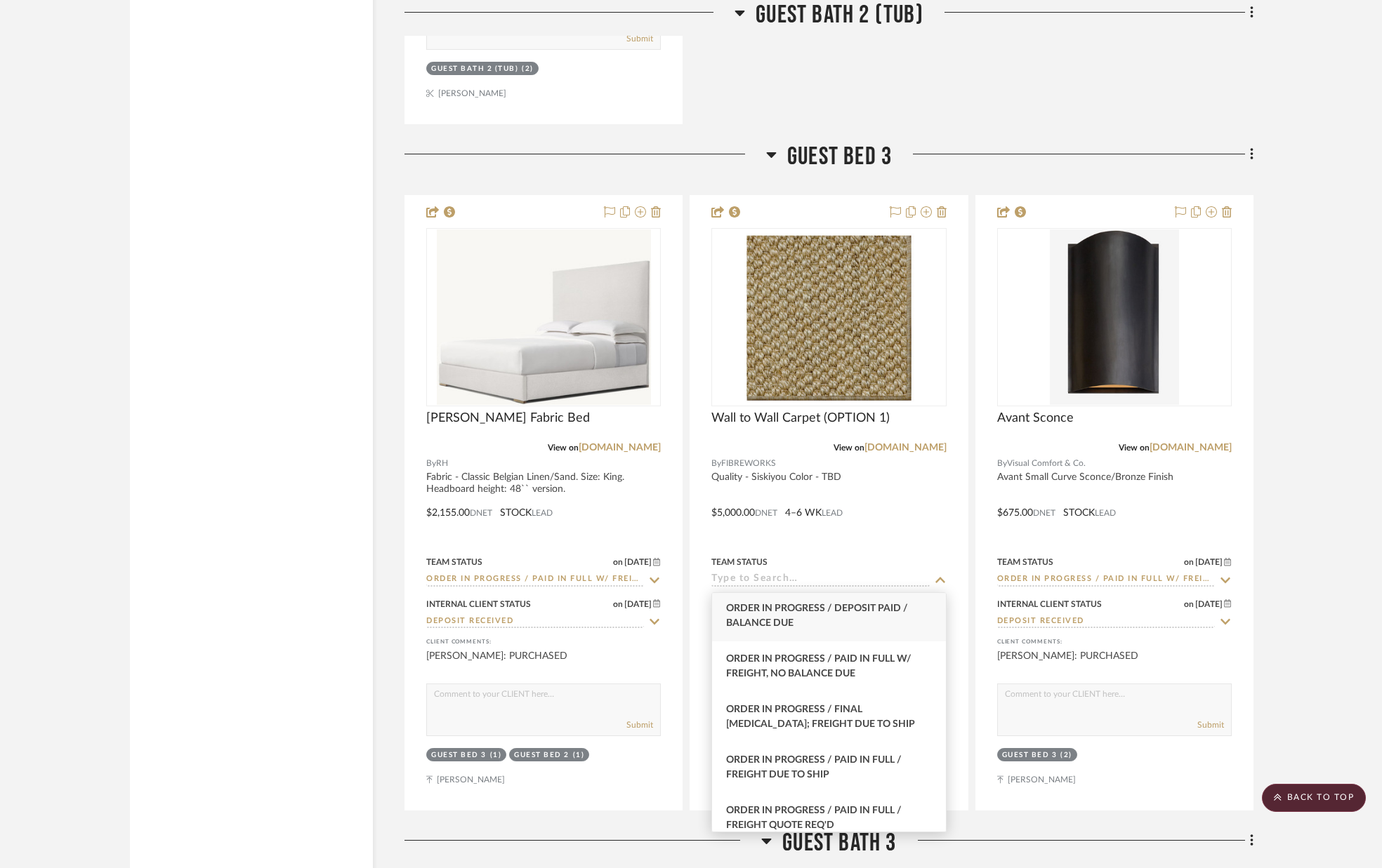
scroll to position [1462, 0]
click at [856, 621] on div "Order in Progress / Deposit Paid / Balance due" at bounding box center [828, 619] width 233 height 50
type input "[DATE]"
type input "Order in Progress / Deposit Paid / Balance due"
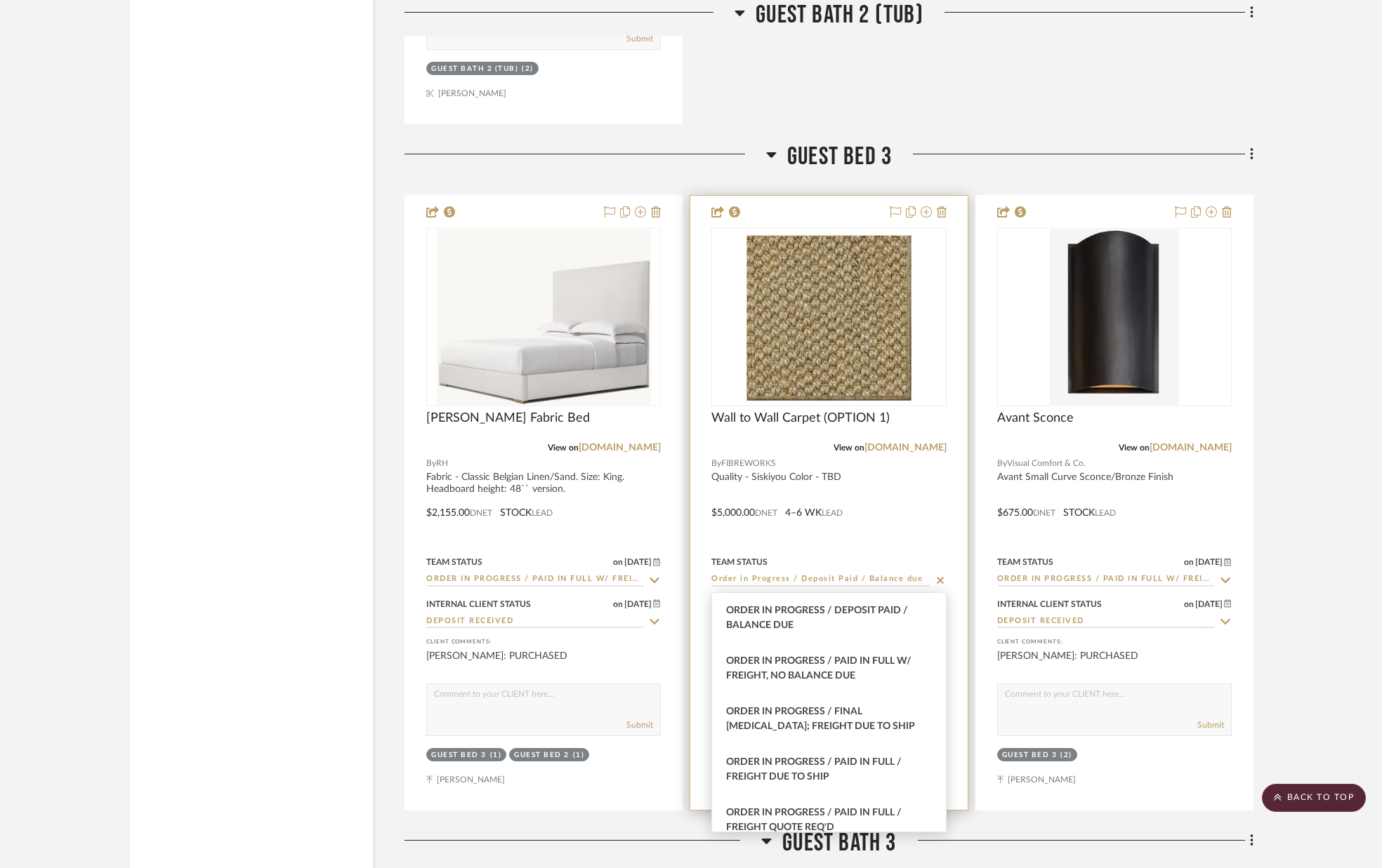
scroll to position [0, 0]
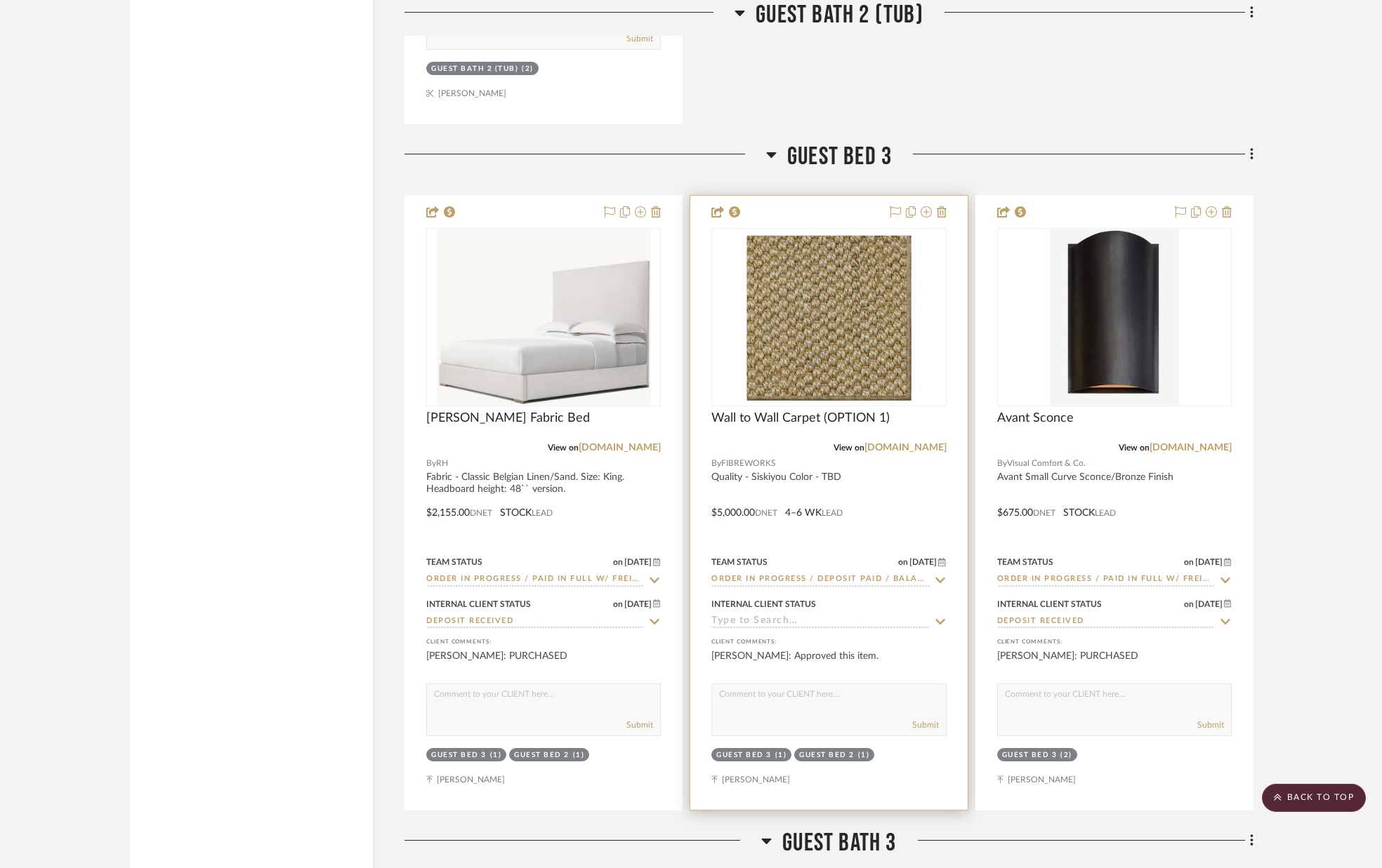
click at [933, 621] on icon at bounding box center [940, 621] width 13 height 11
click at [938, 622] on icon at bounding box center [940, 621] width 10 height 6
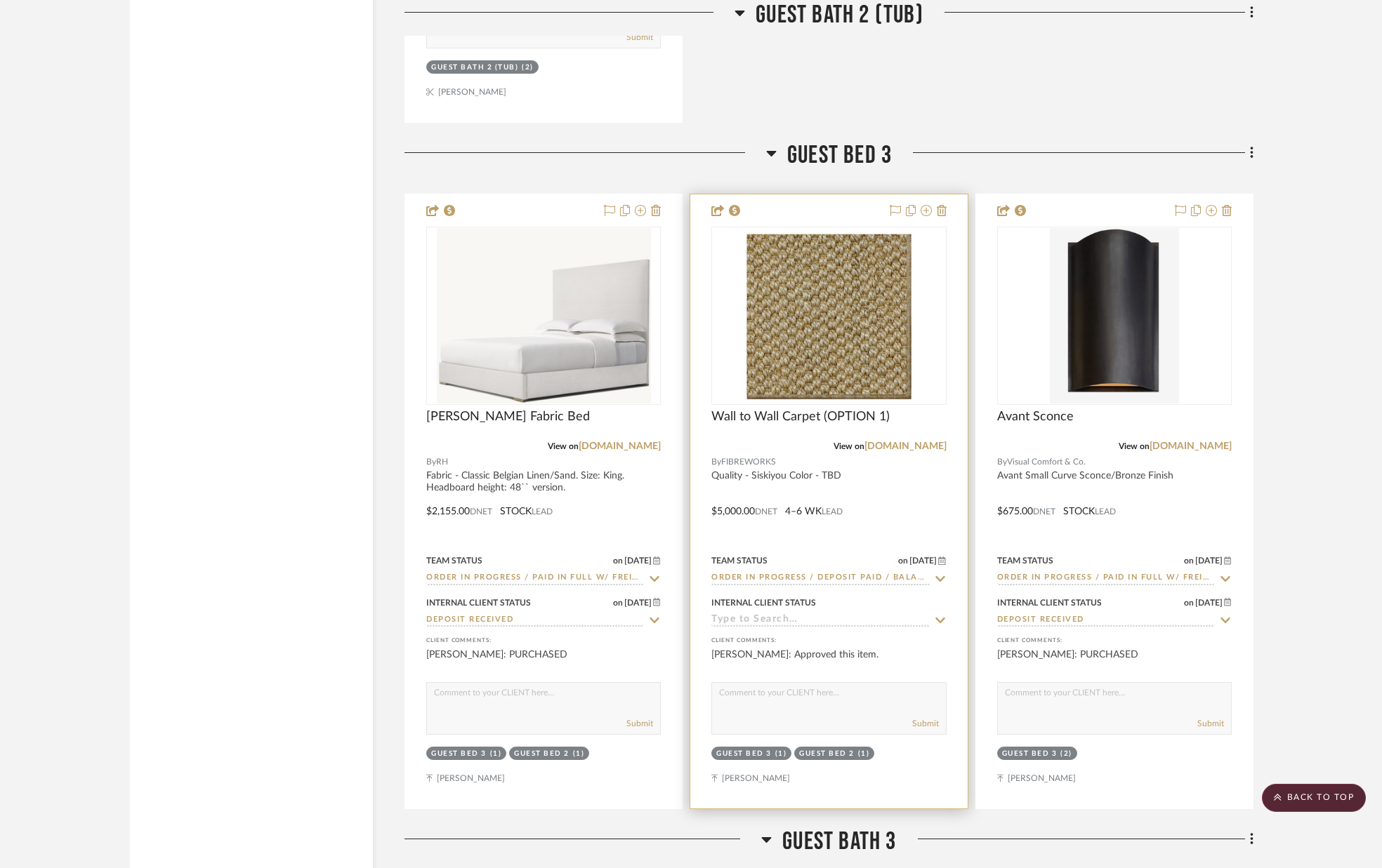
click at [938, 621] on icon at bounding box center [940, 621] width 13 height 11
click at [939, 619] on icon at bounding box center [940, 620] width 13 height 11
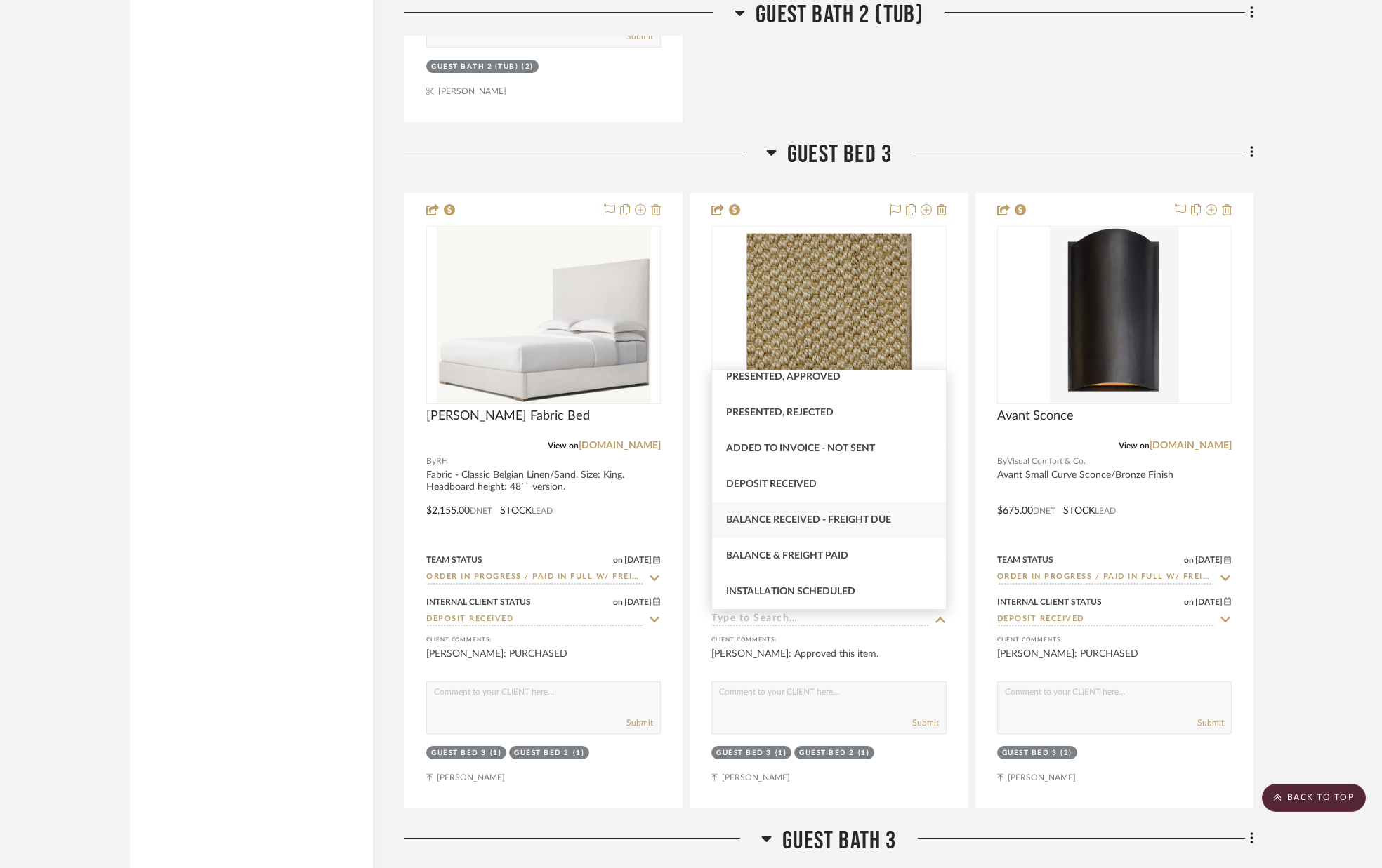
scroll to position [193, 0]
click at [853, 487] on div "Deposit Received" at bounding box center [828, 482] width 233 height 35
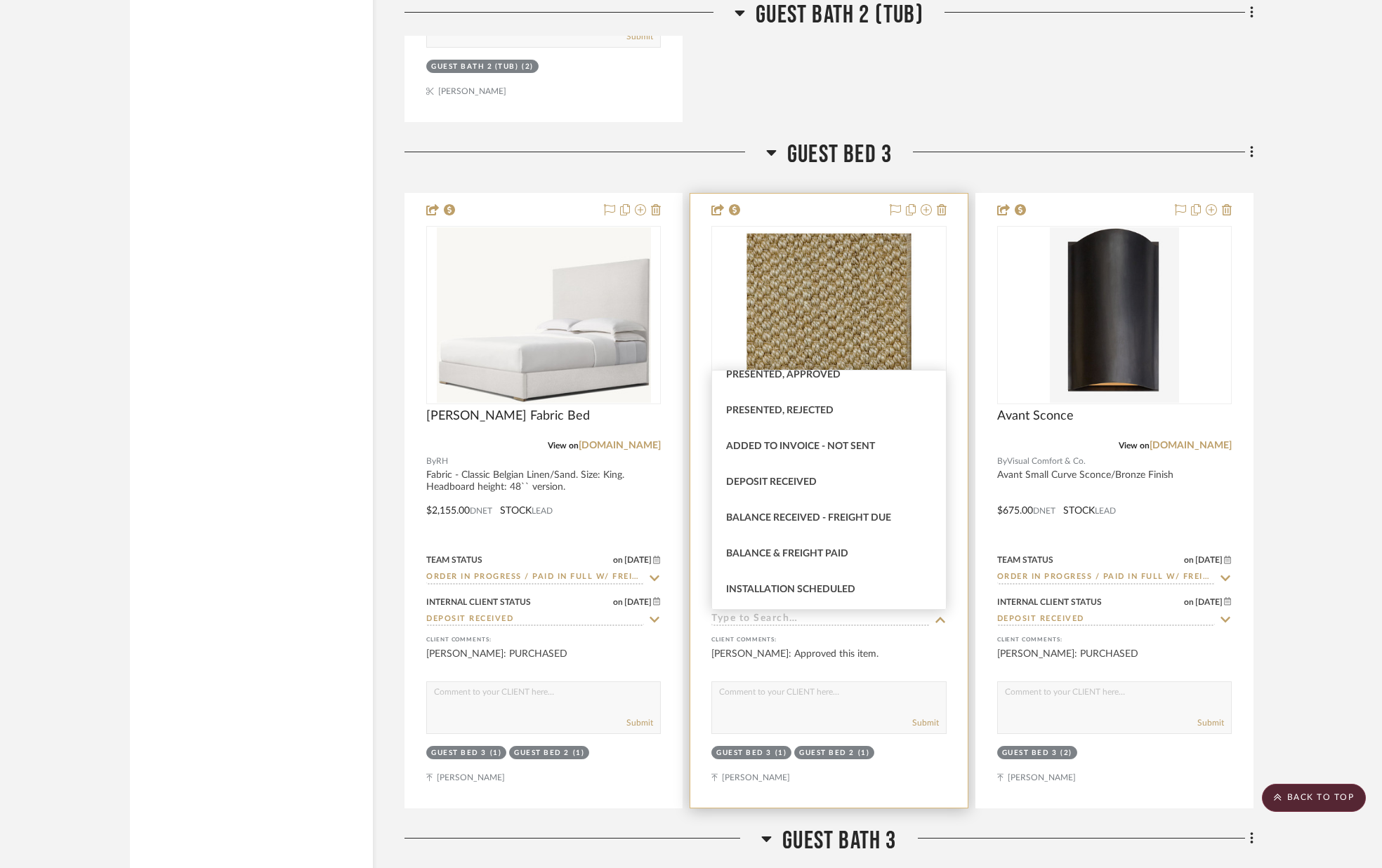
type input "[DATE]"
type input "Deposit Received"
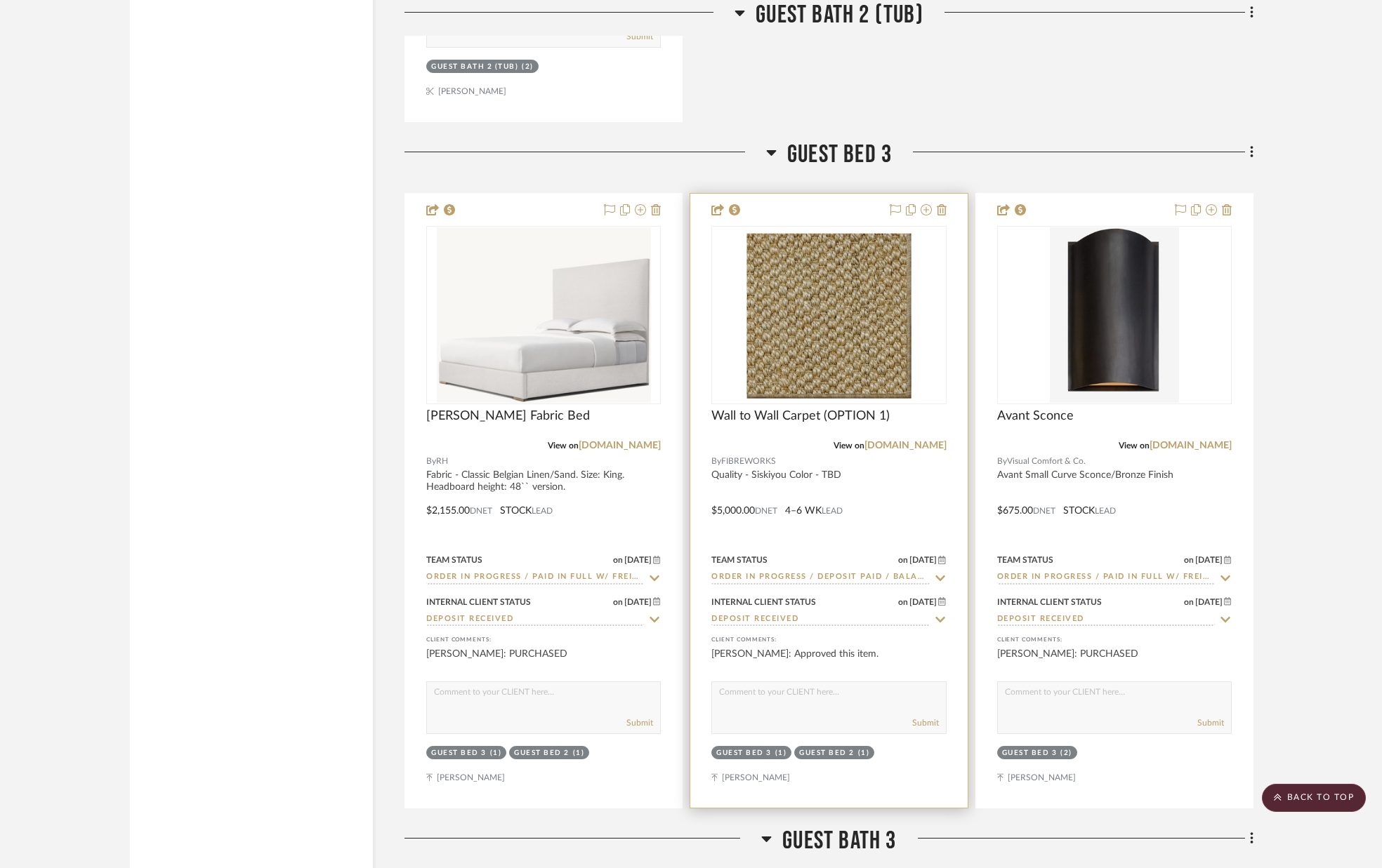
click at [766, 701] on textarea at bounding box center [828, 695] width 233 height 27
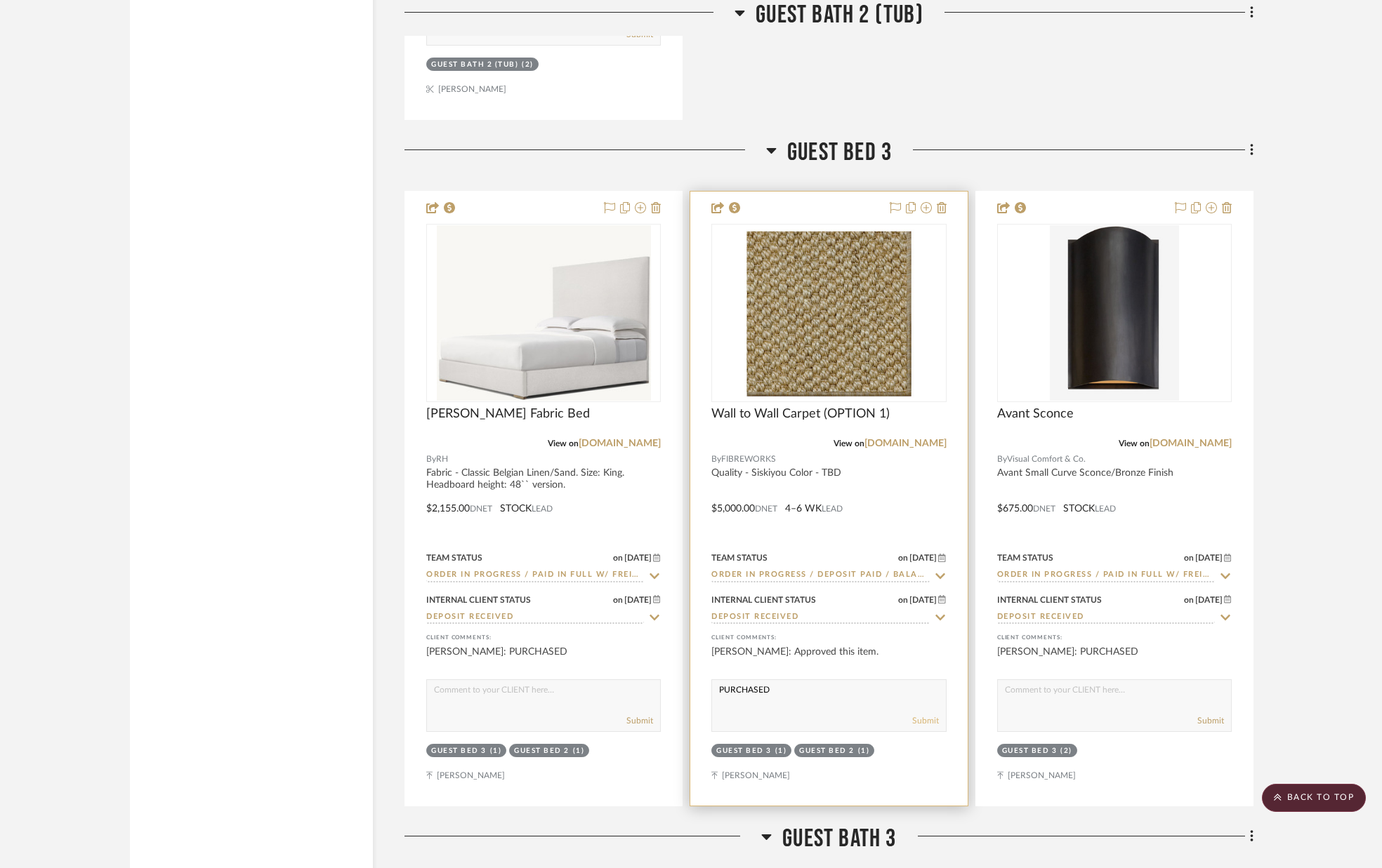
type textarea "PURCHASED"
click at [933, 723] on button "Submit" at bounding box center [925, 721] width 27 height 13
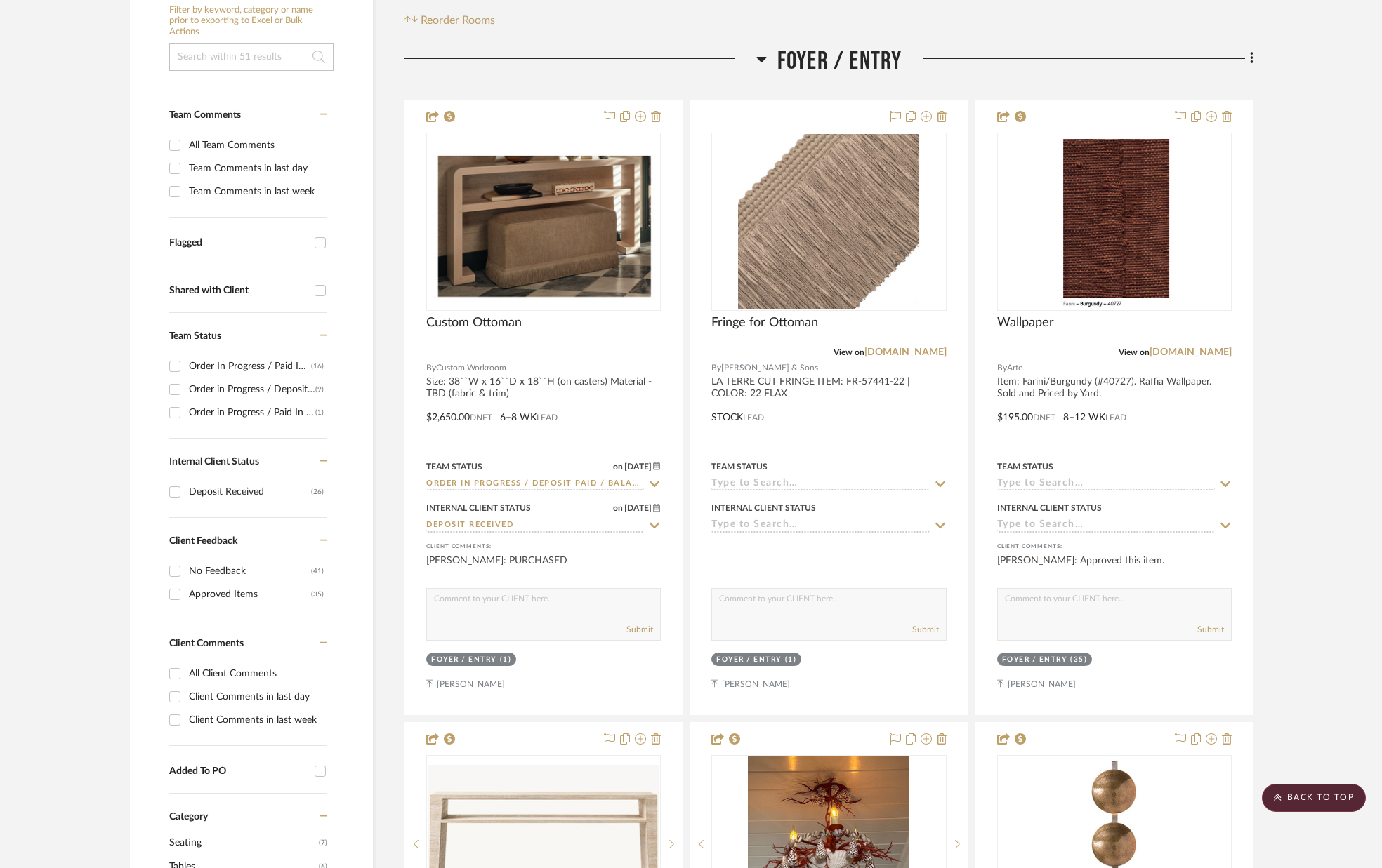
scroll to position [0, 0]
